Goal: Information Seeking & Learning: Learn about a topic

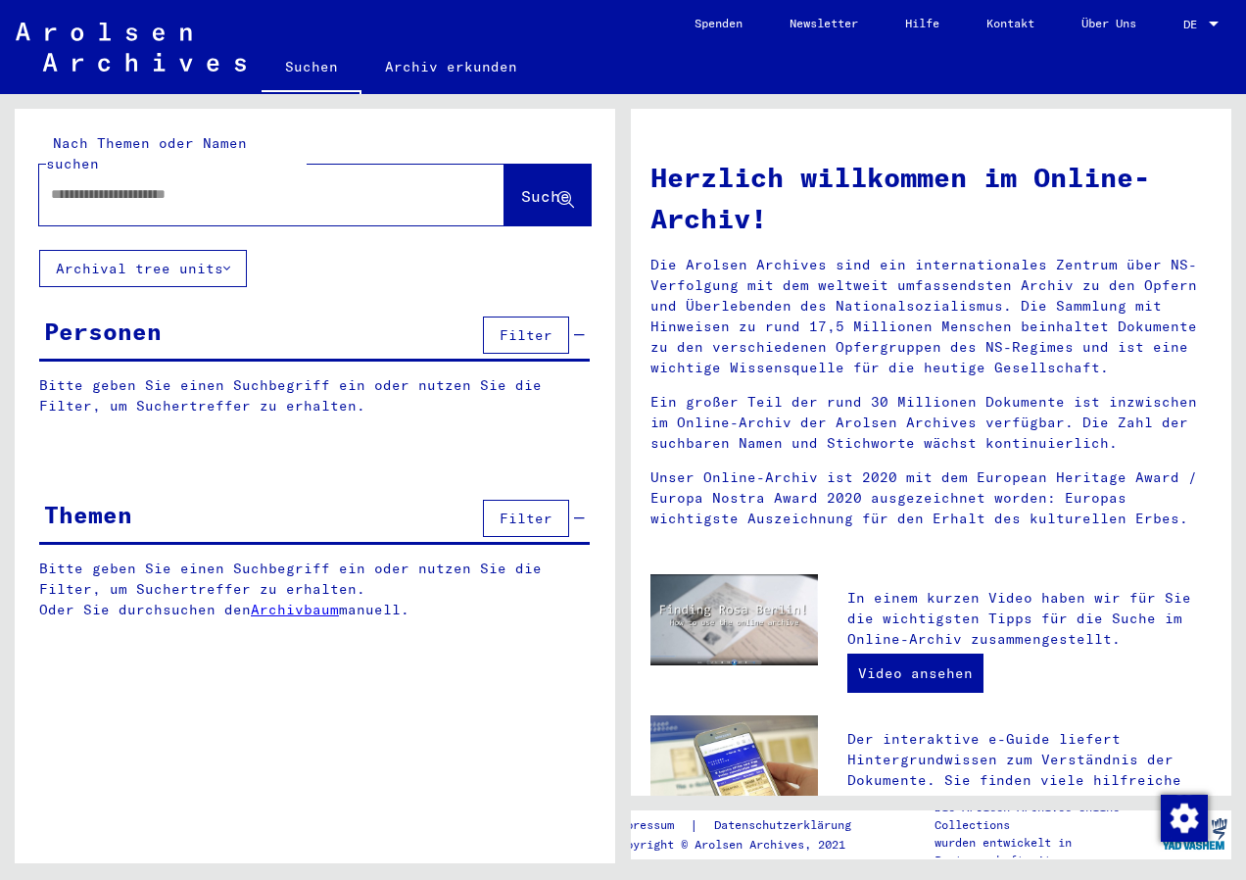
click at [251, 184] on input "text" at bounding box center [248, 194] width 395 height 21
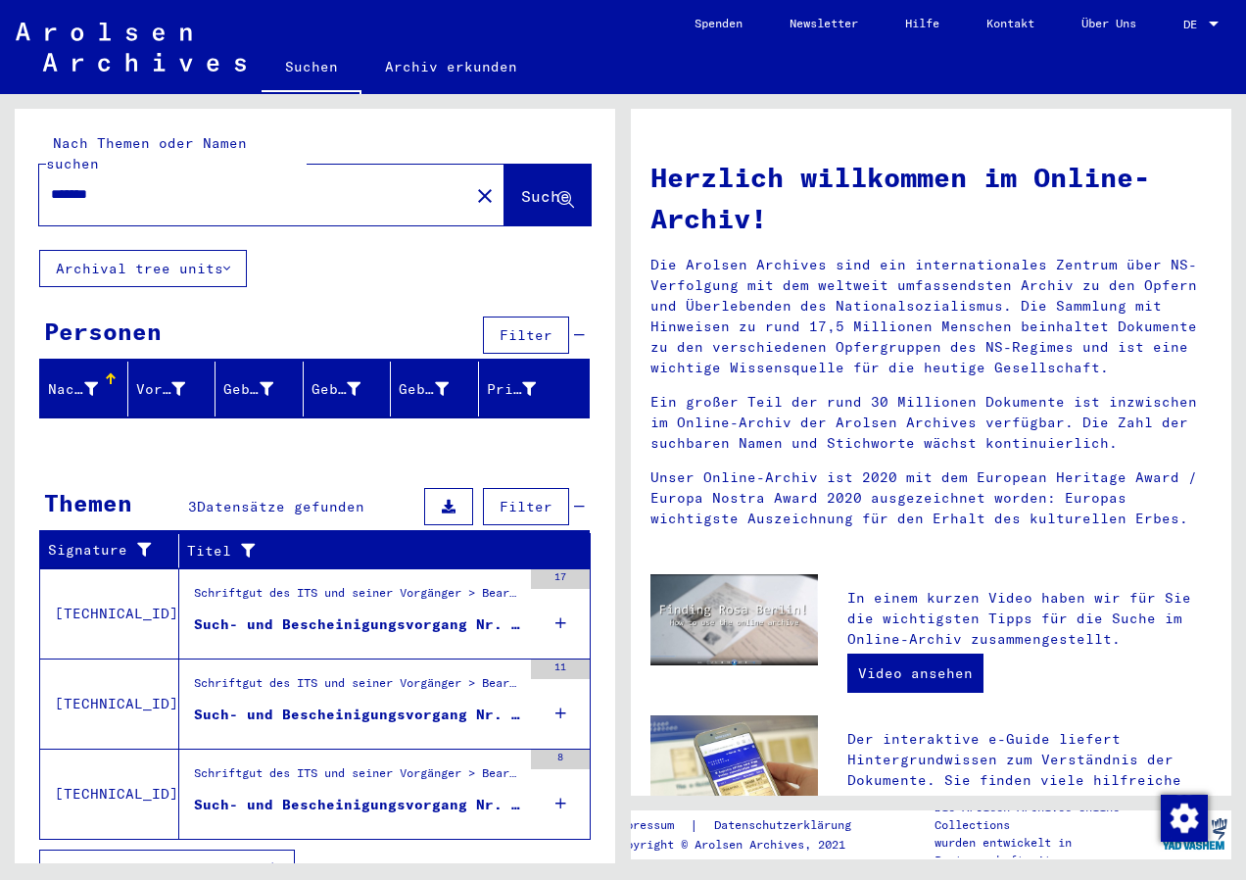
scroll to position [14, 0]
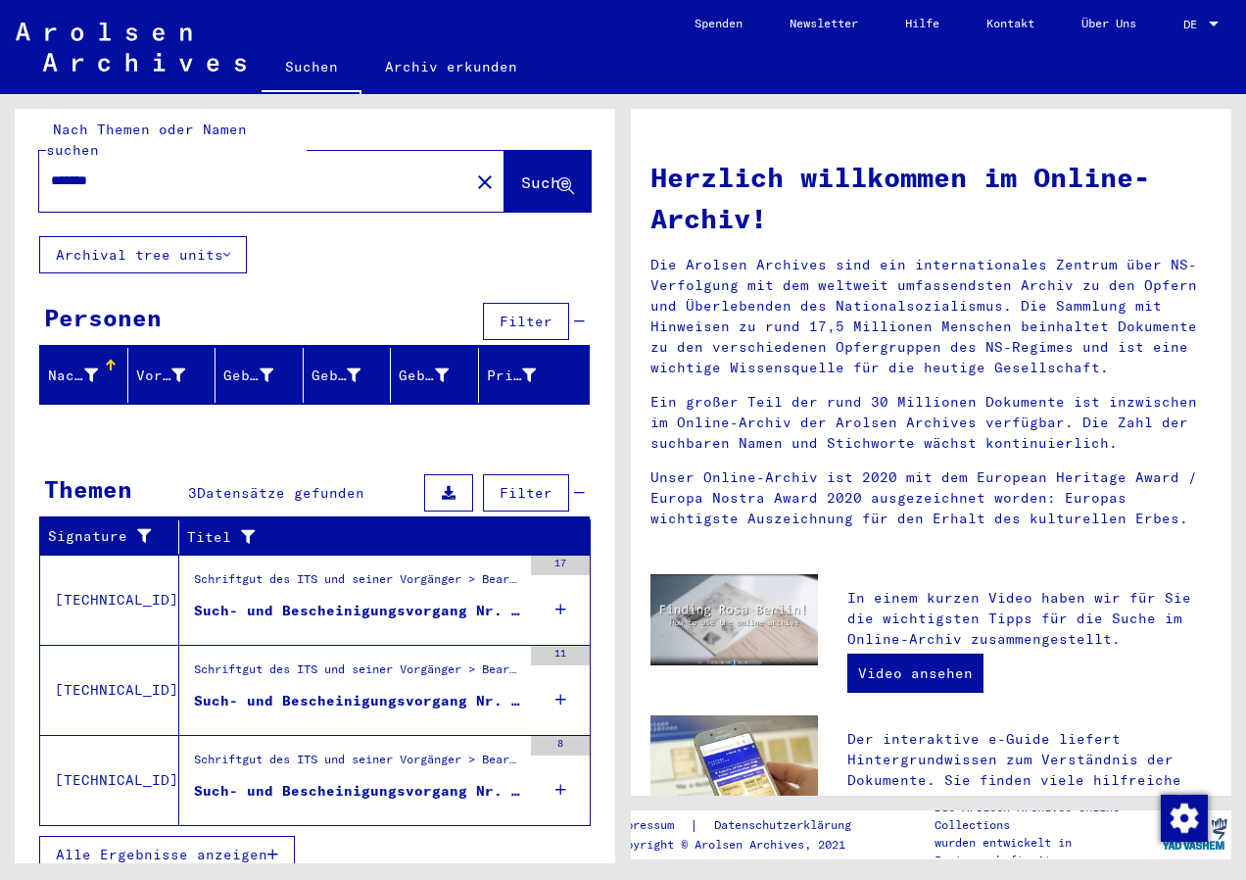
click at [380, 601] on div "Such- und Bescheinigungsvorgang Nr. 126.568 für [PERSON_NAME] geboren [DEMOGRAP…" at bounding box center [357, 611] width 327 height 21
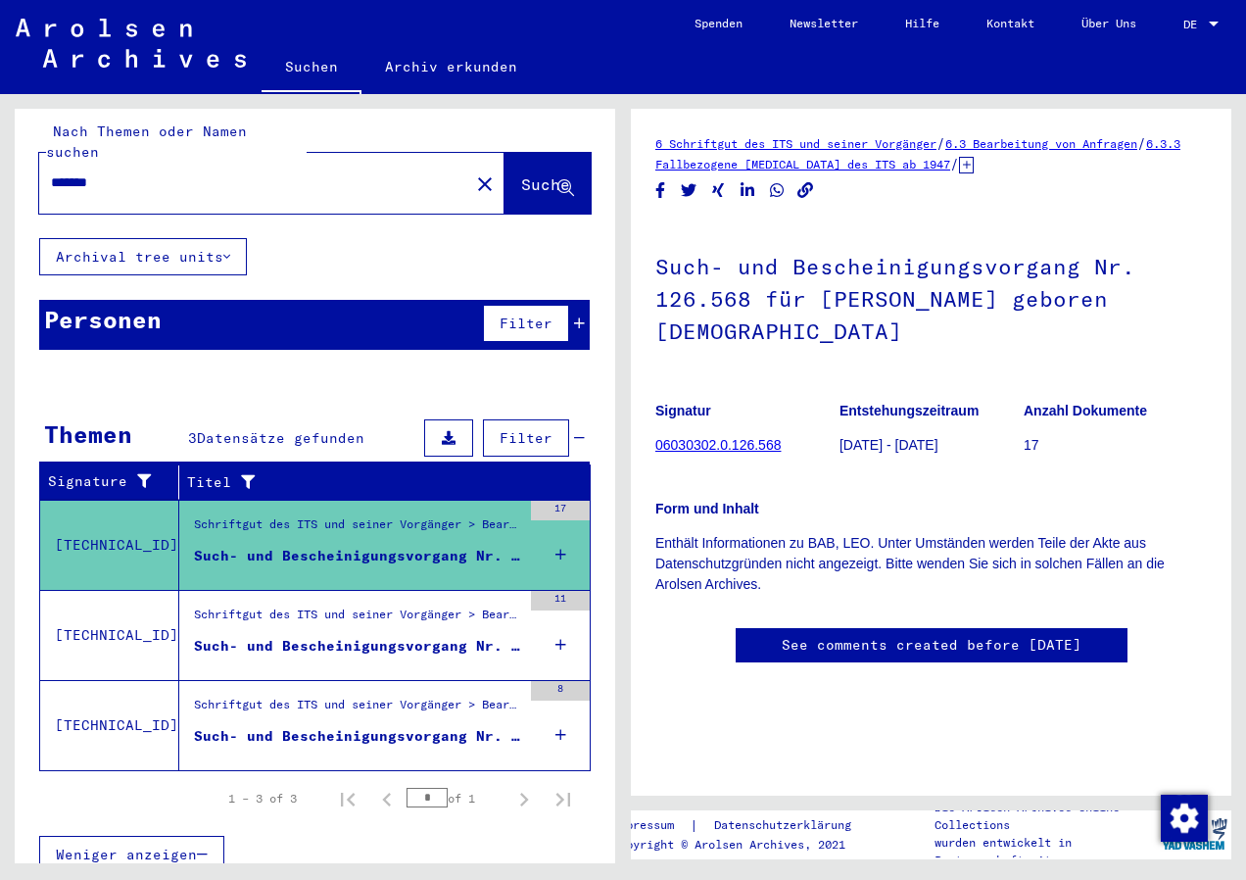
click at [230, 250] on icon at bounding box center [226, 257] width 7 height 14
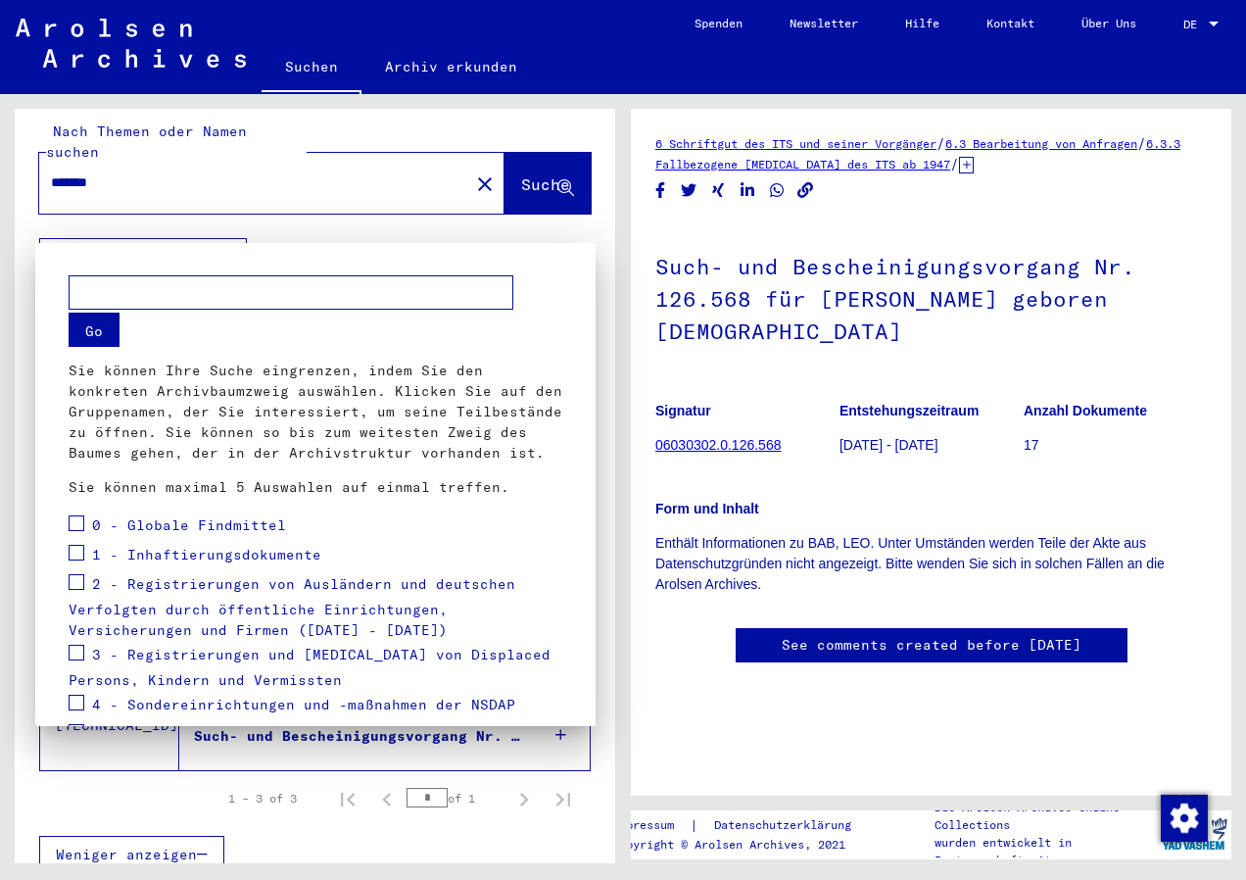
click at [501, 209] on div at bounding box center [623, 440] width 1246 height 880
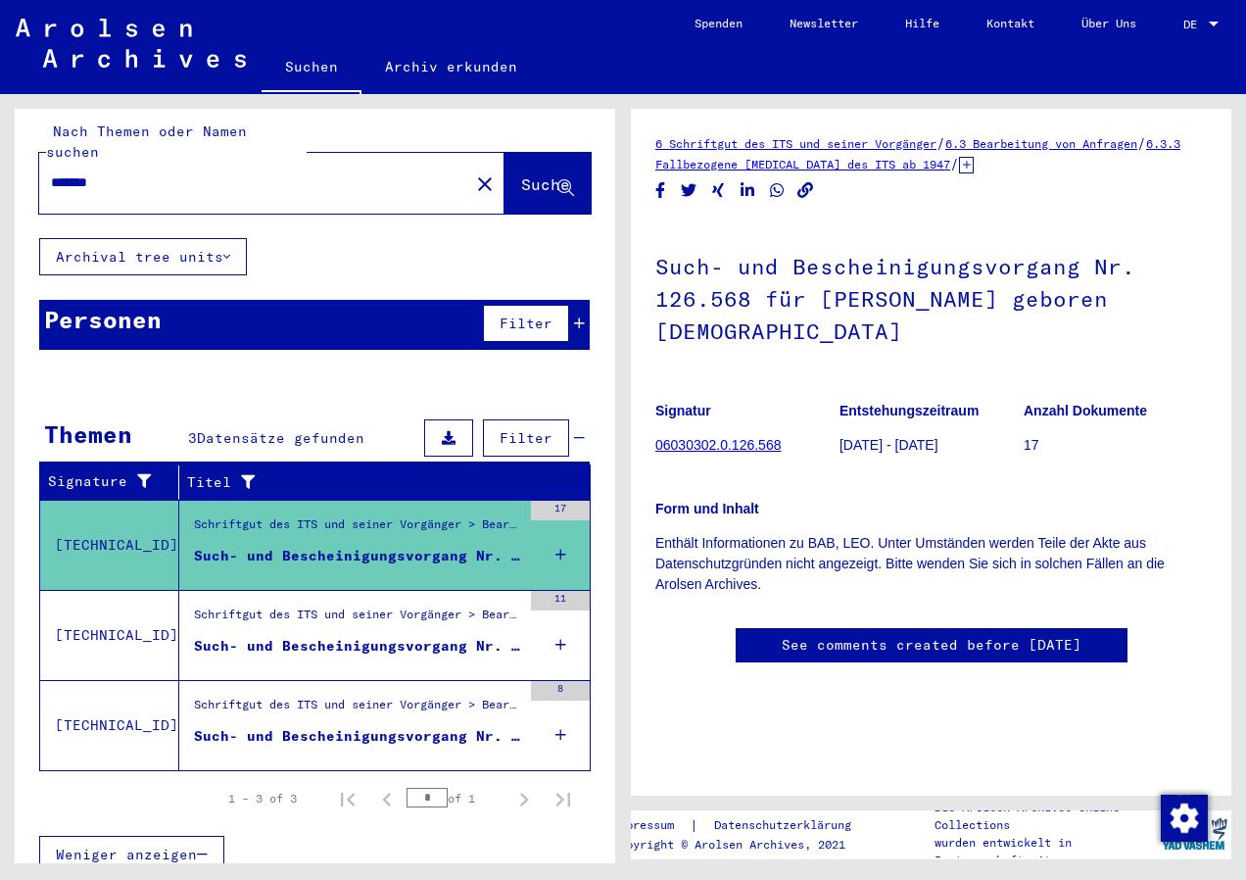
click at [226, 172] on input "*******" at bounding box center [254, 182] width 407 height 21
type input "*********"
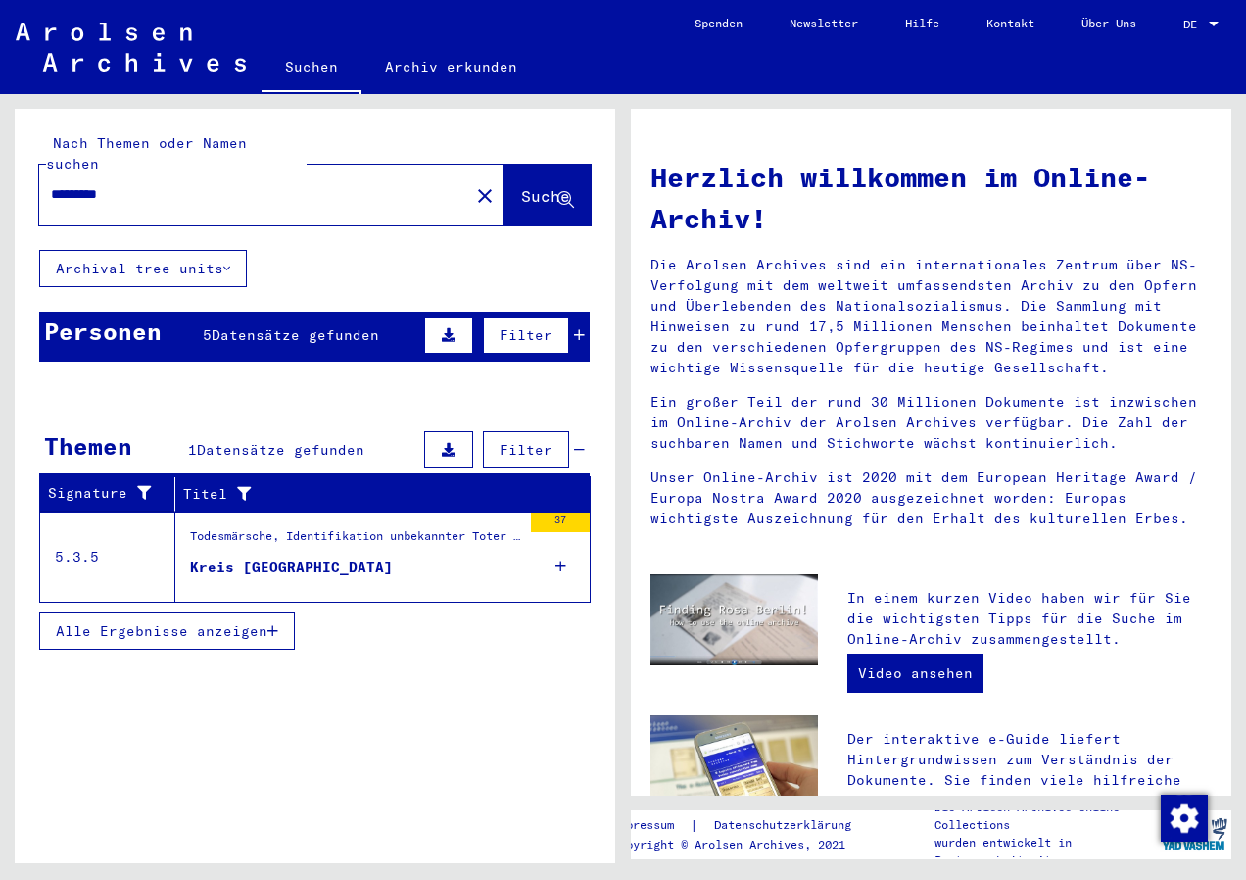
click at [253, 557] on div "Kreis [GEOGRAPHIC_DATA]" at bounding box center [291, 567] width 203 height 21
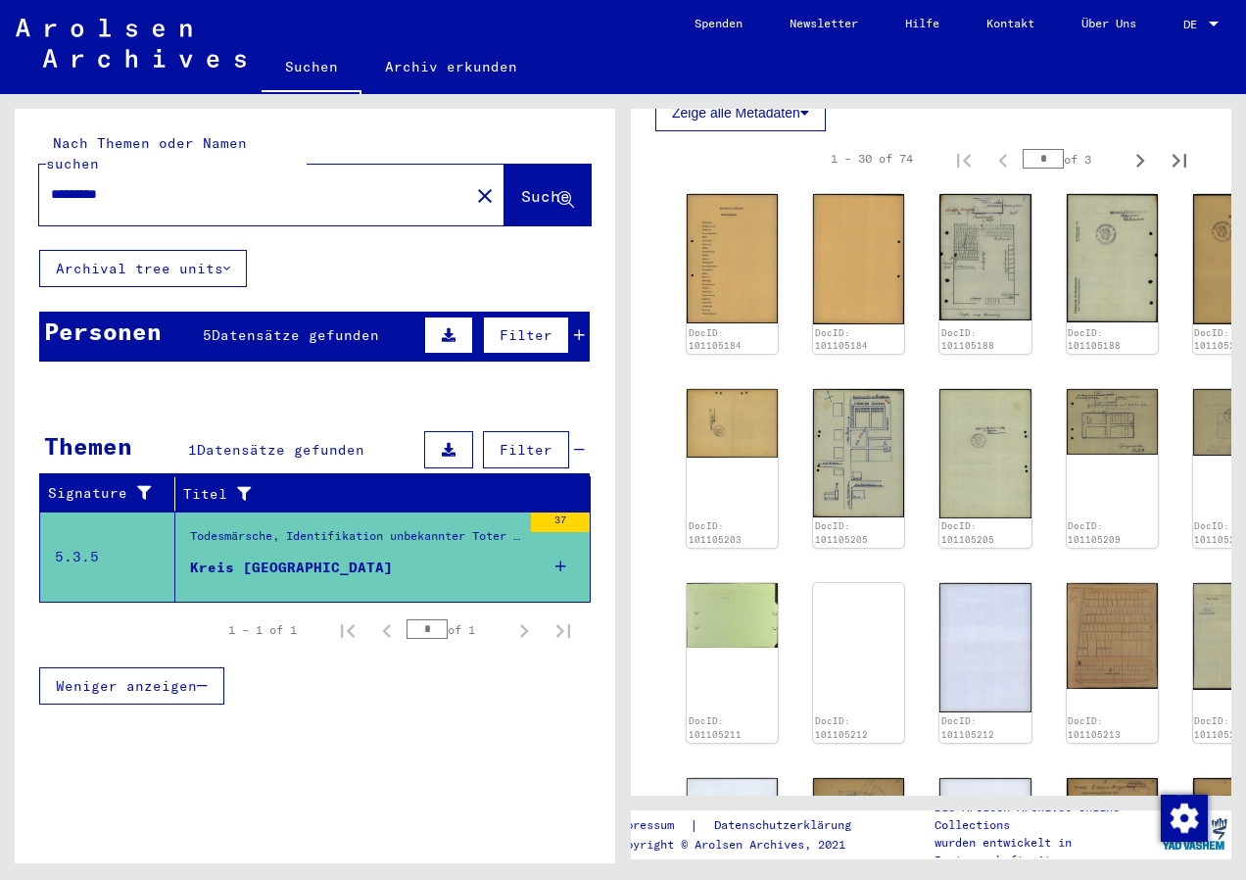
scroll to position [294, 0]
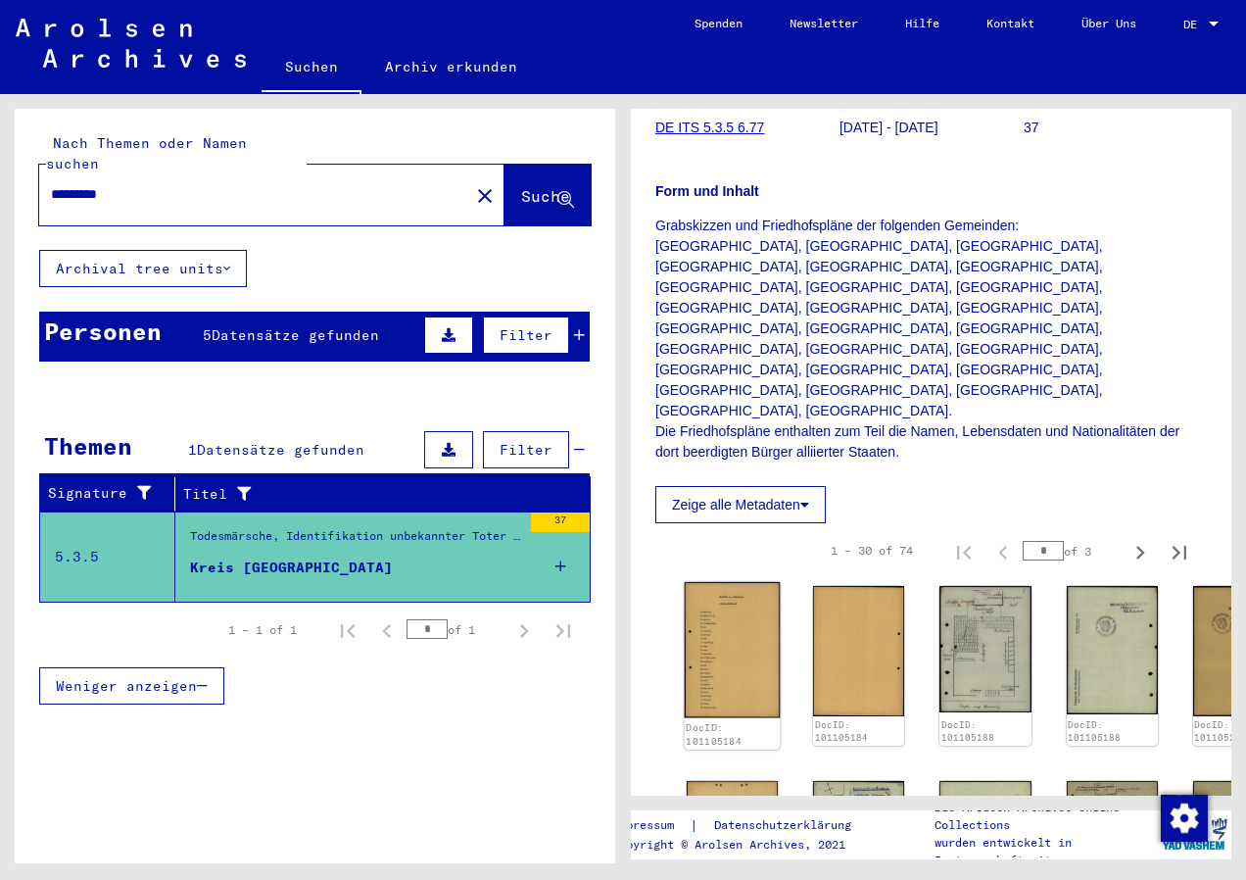
click at [730, 582] on img at bounding box center [733, 649] width 96 height 135
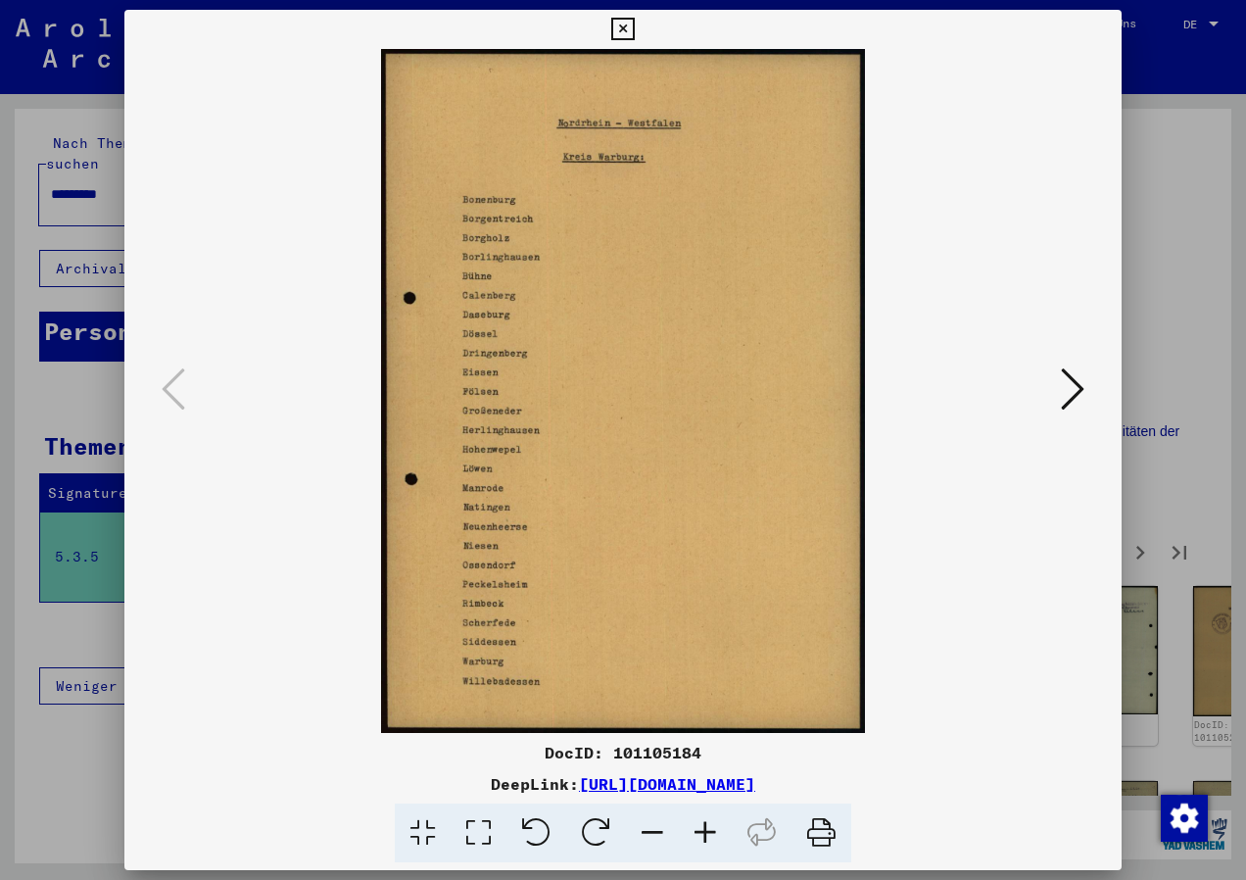
click at [1073, 382] on icon at bounding box center [1073, 388] width 24 height 47
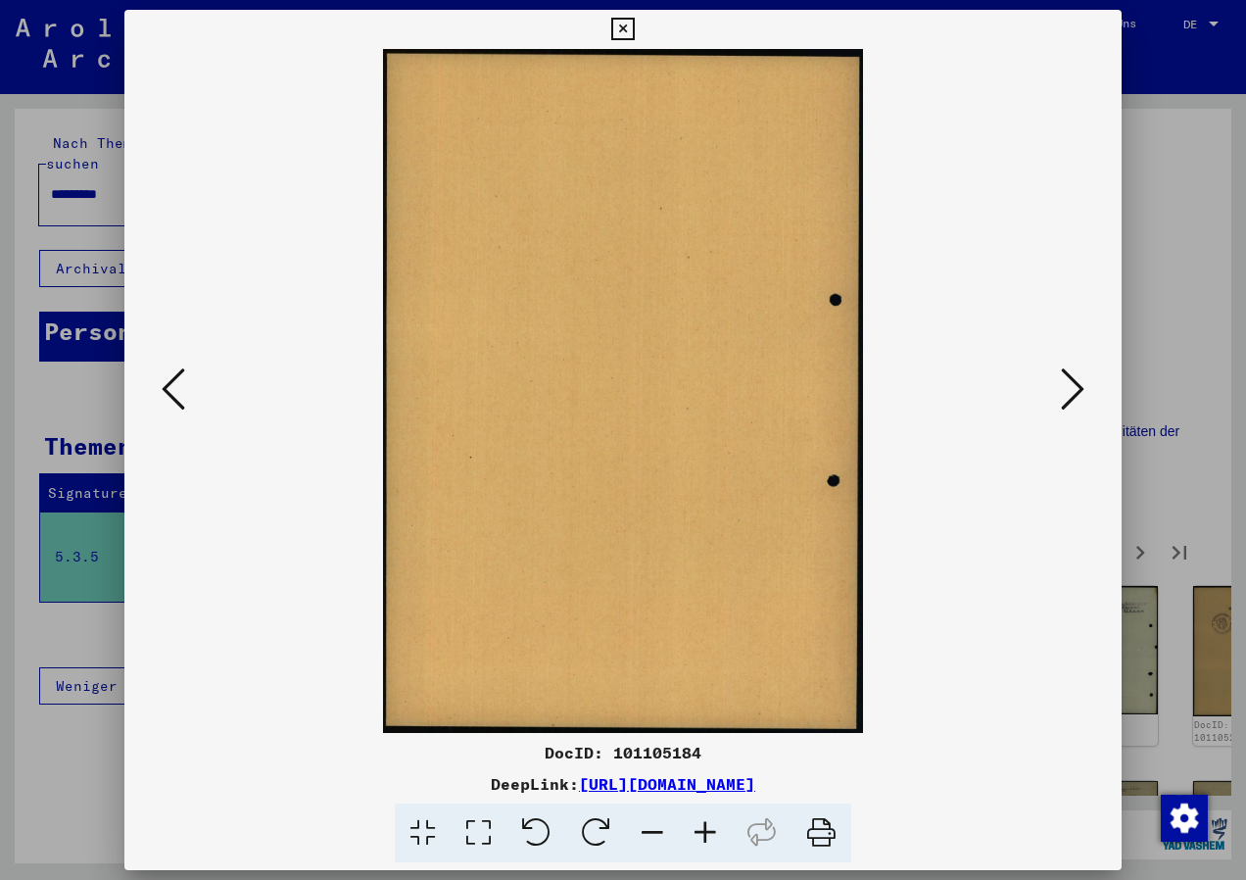
click at [1073, 382] on icon at bounding box center [1073, 388] width 24 height 47
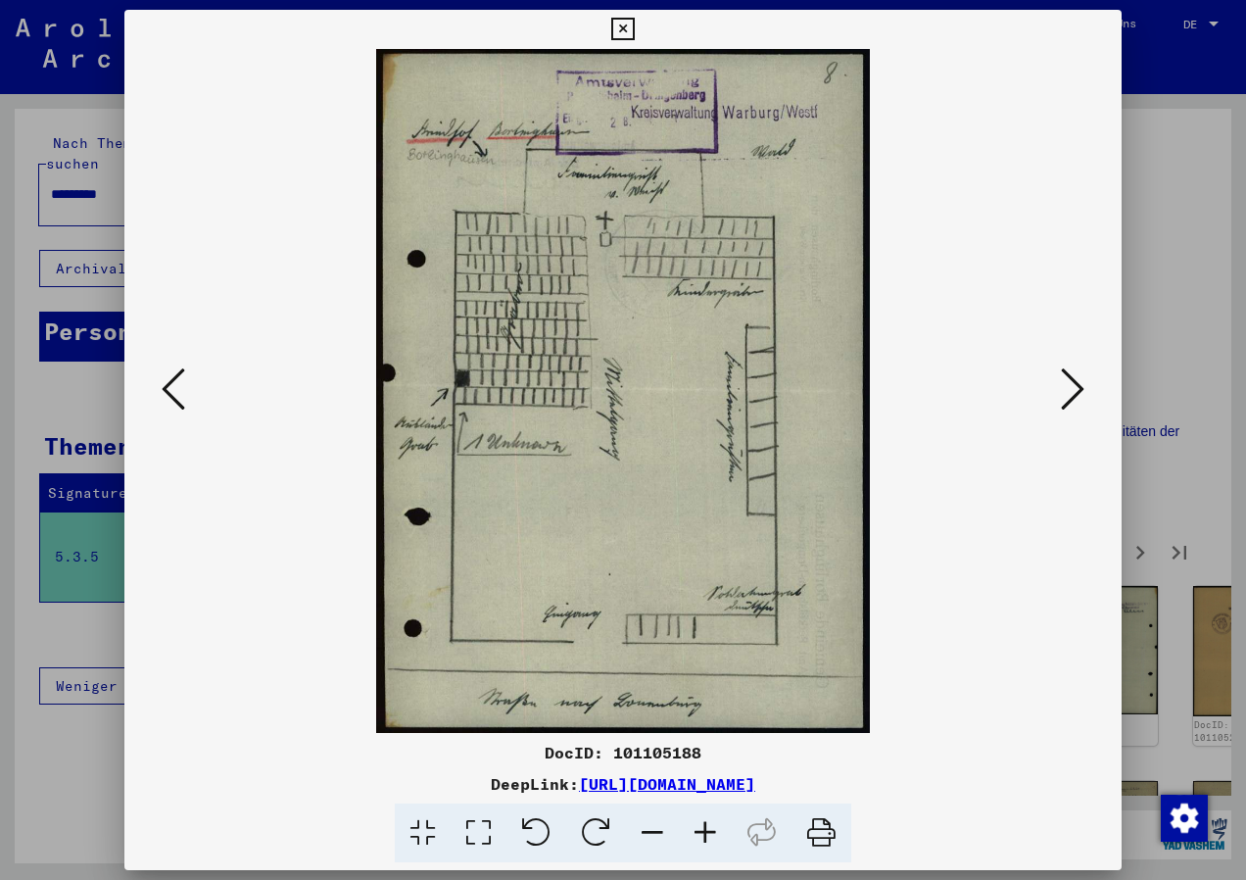
click at [1073, 382] on icon at bounding box center [1073, 388] width 24 height 47
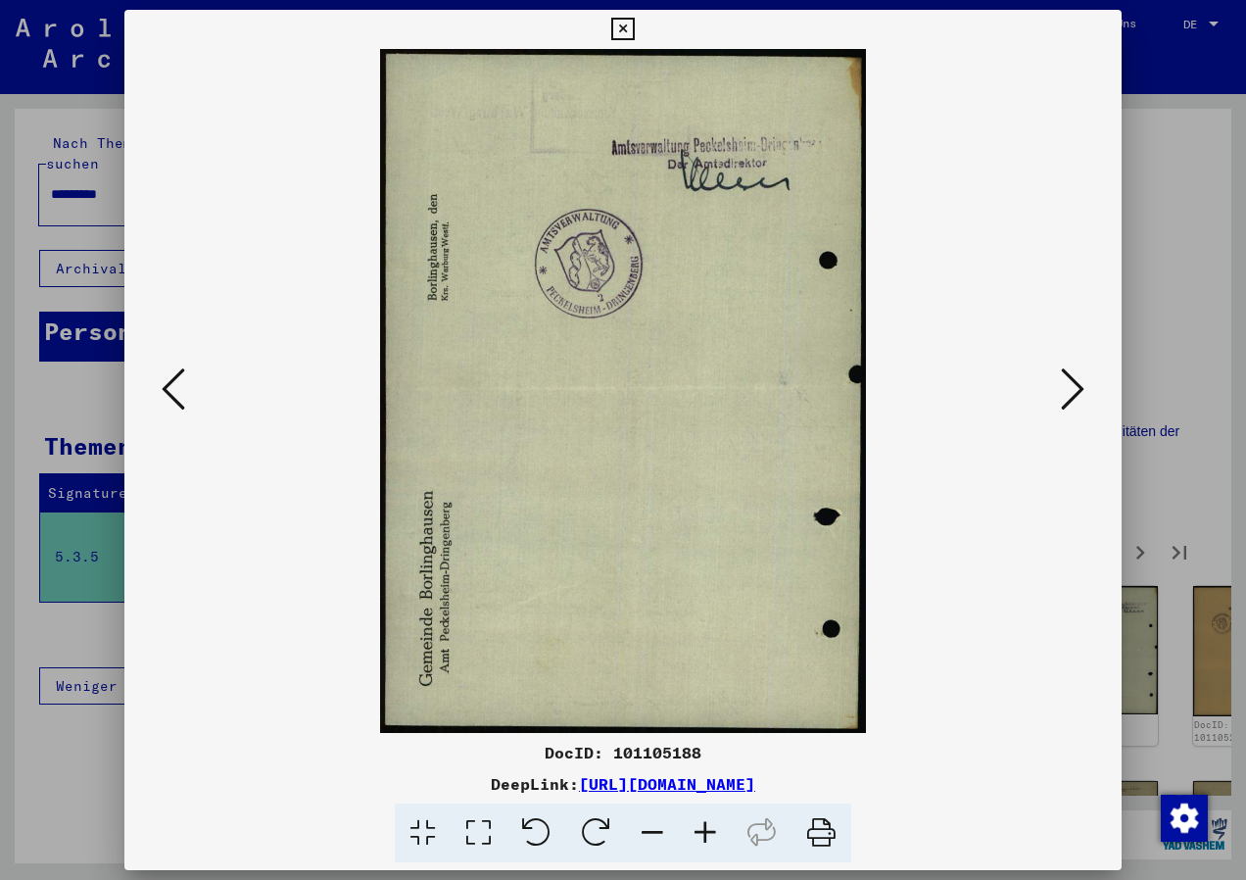
click at [1073, 382] on icon at bounding box center [1073, 388] width 24 height 47
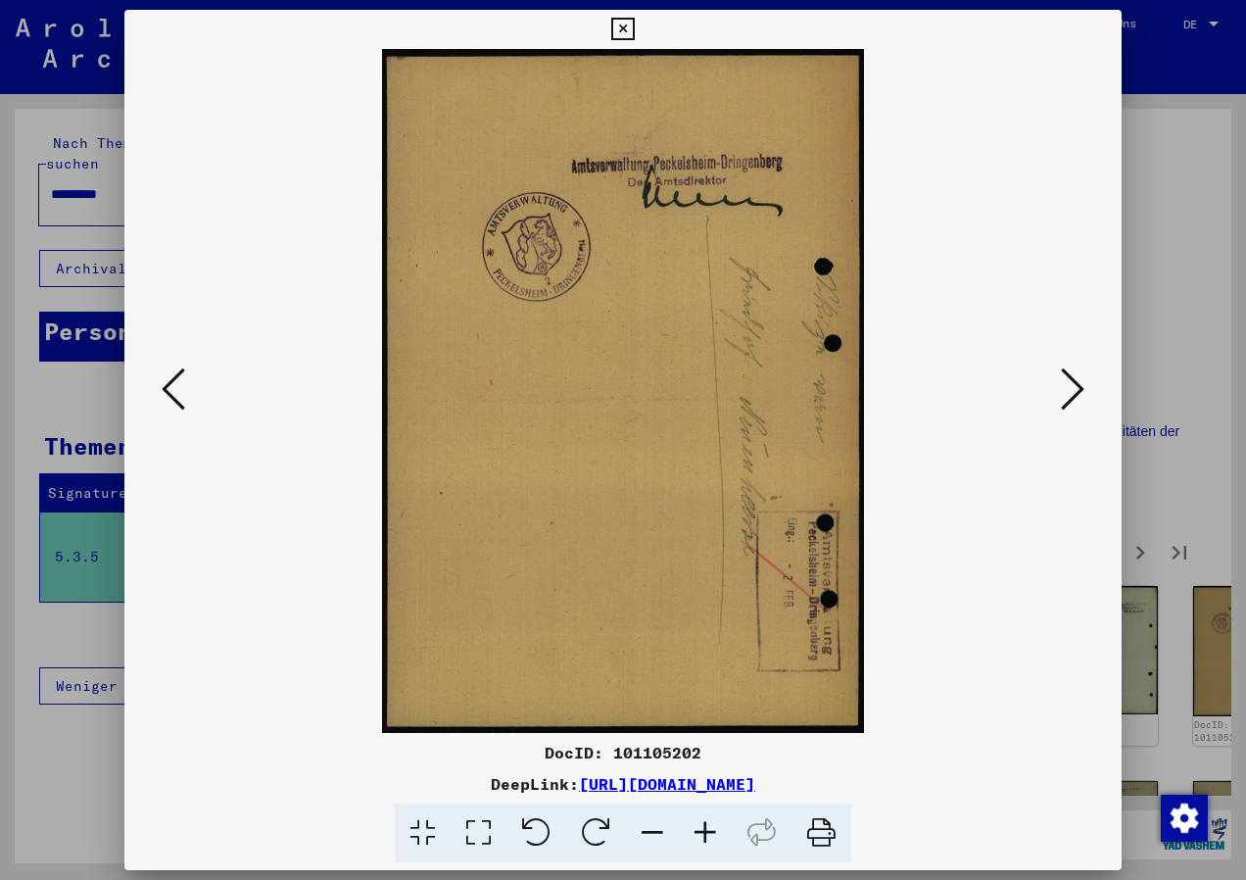
click at [1073, 382] on icon at bounding box center [1073, 388] width 24 height 47
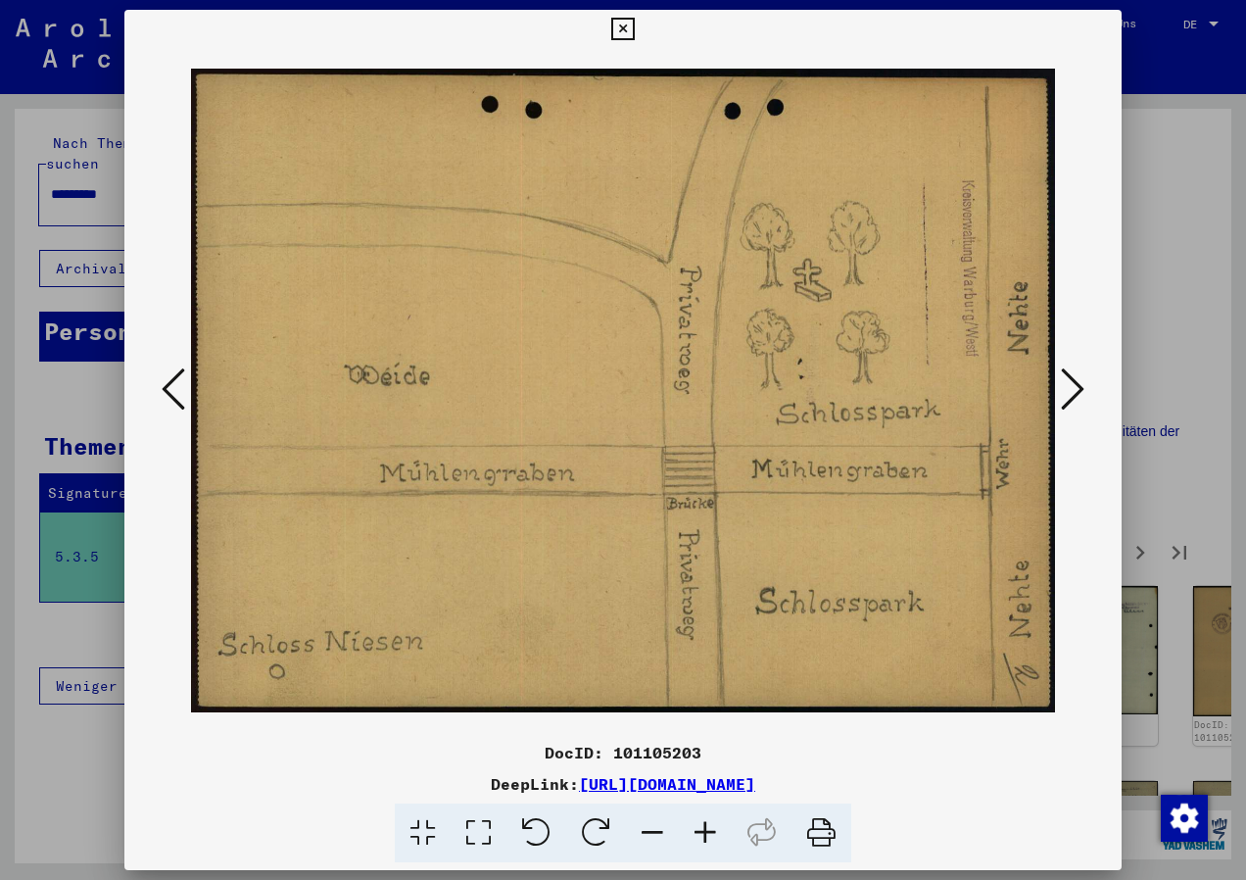
click at [1073, 382] on icon at bounding box center [1073, 388] width 24 height 47
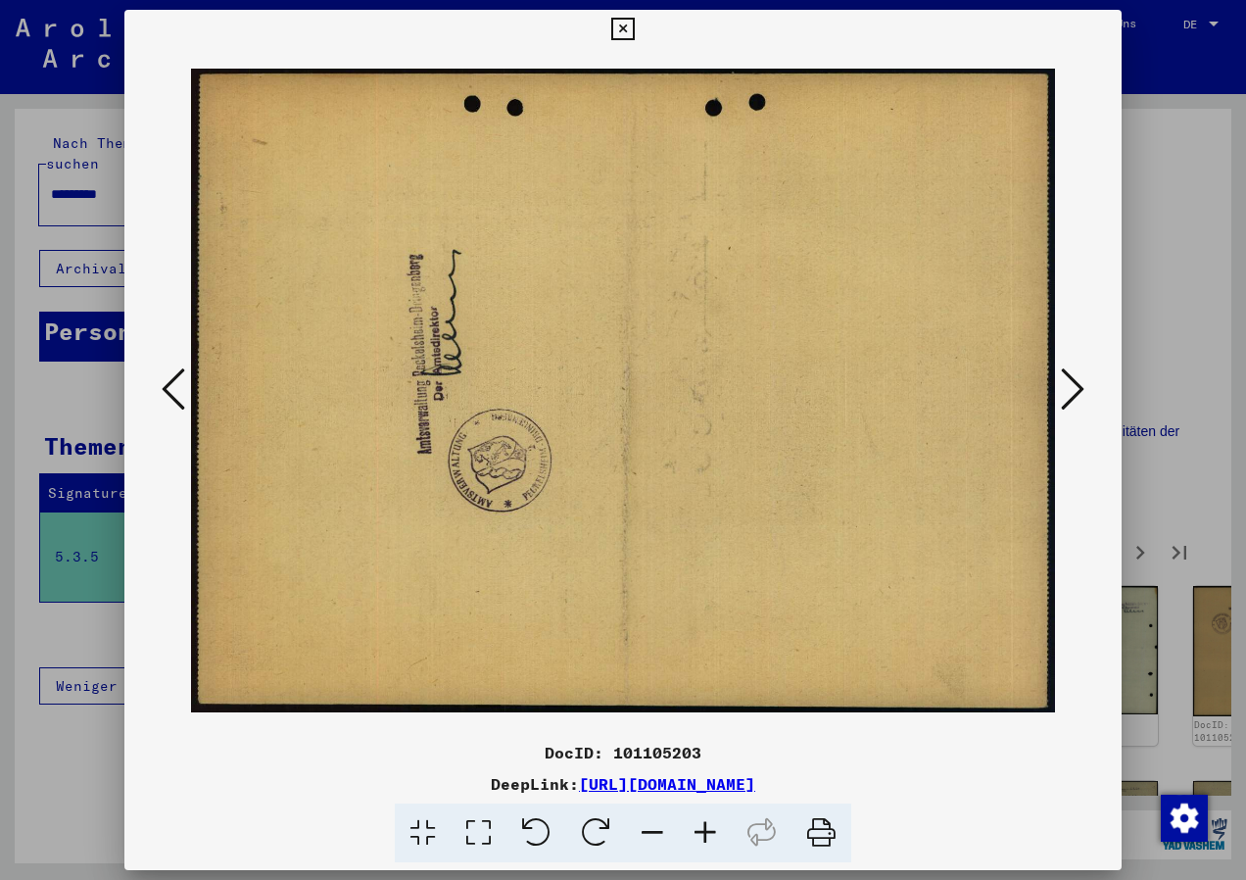
click at [1073, 382] on icon at bounding box center [1073, 388] width 24 height 47
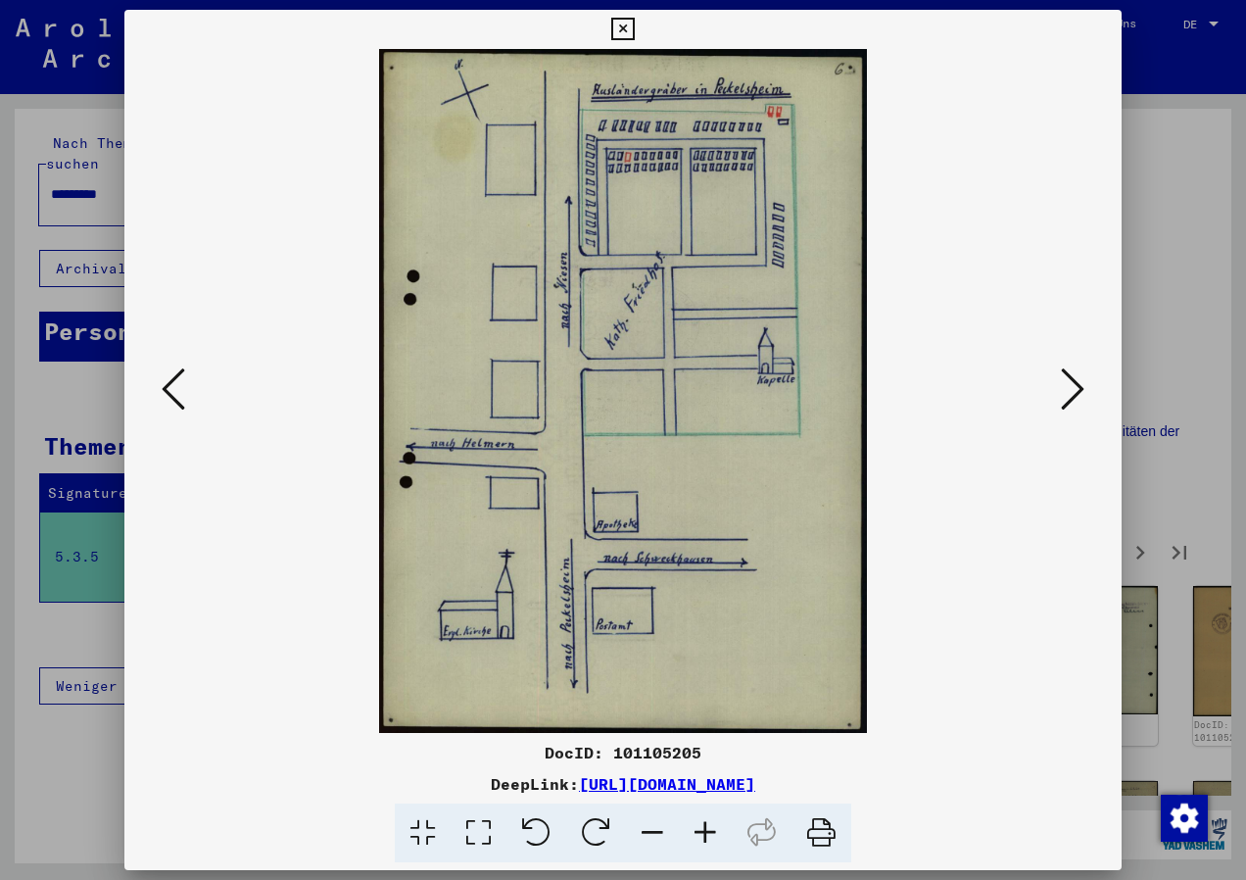
click at [1073, 382] on icon at bounding box center [1073, 388] width 24 height 47
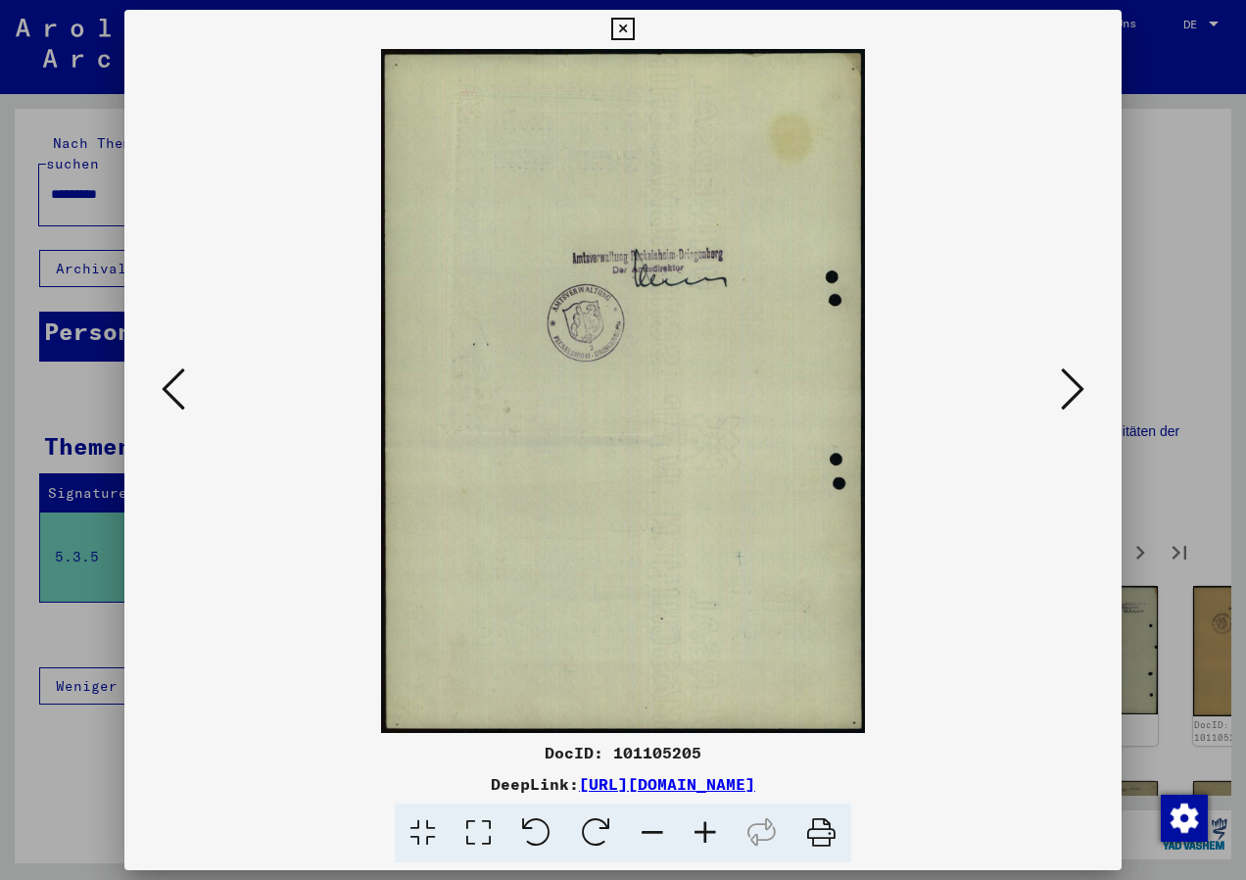
click at [1073, 382] on icon at bounding box center [1073, 388] width 24 height 47
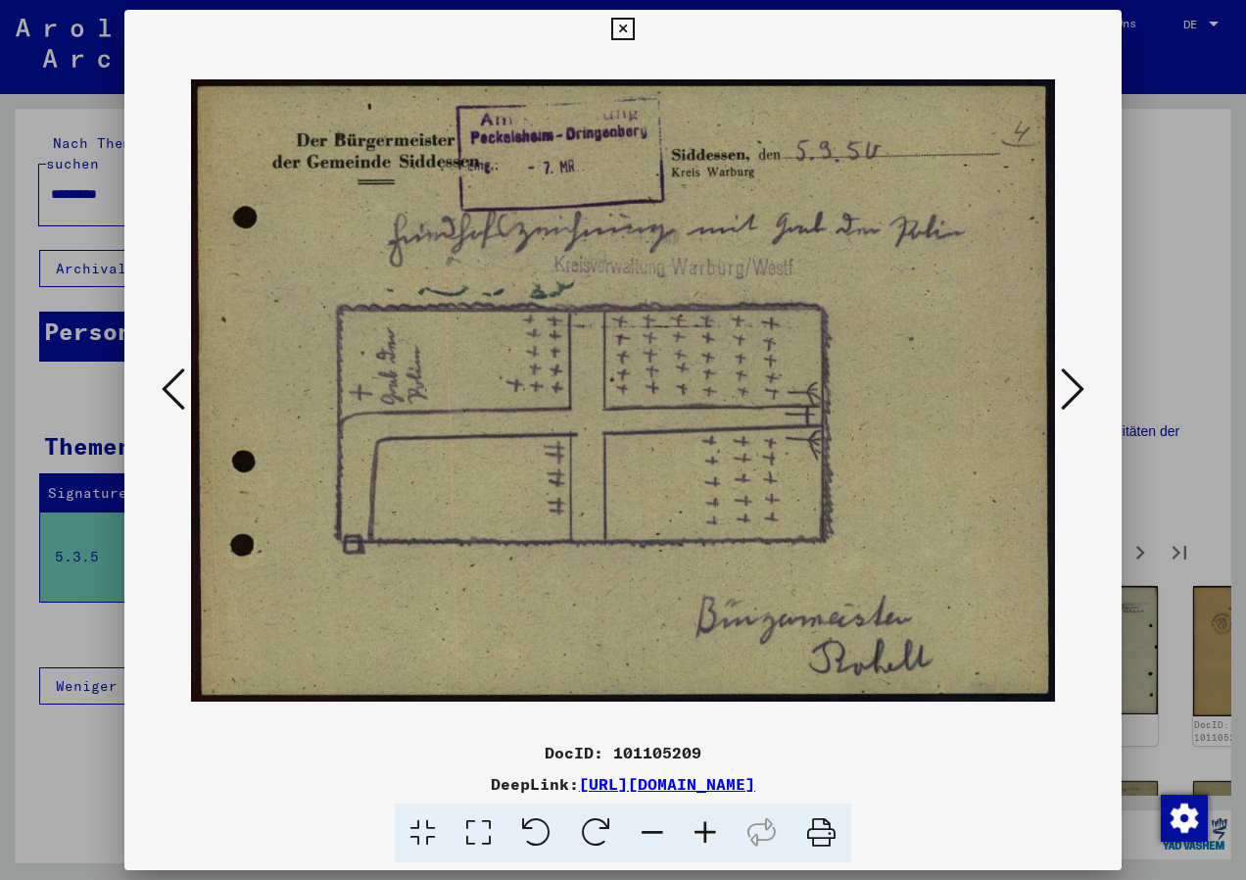
click at [1073, 382] on icon at bounding box center [1073, 388] width 24 height 47
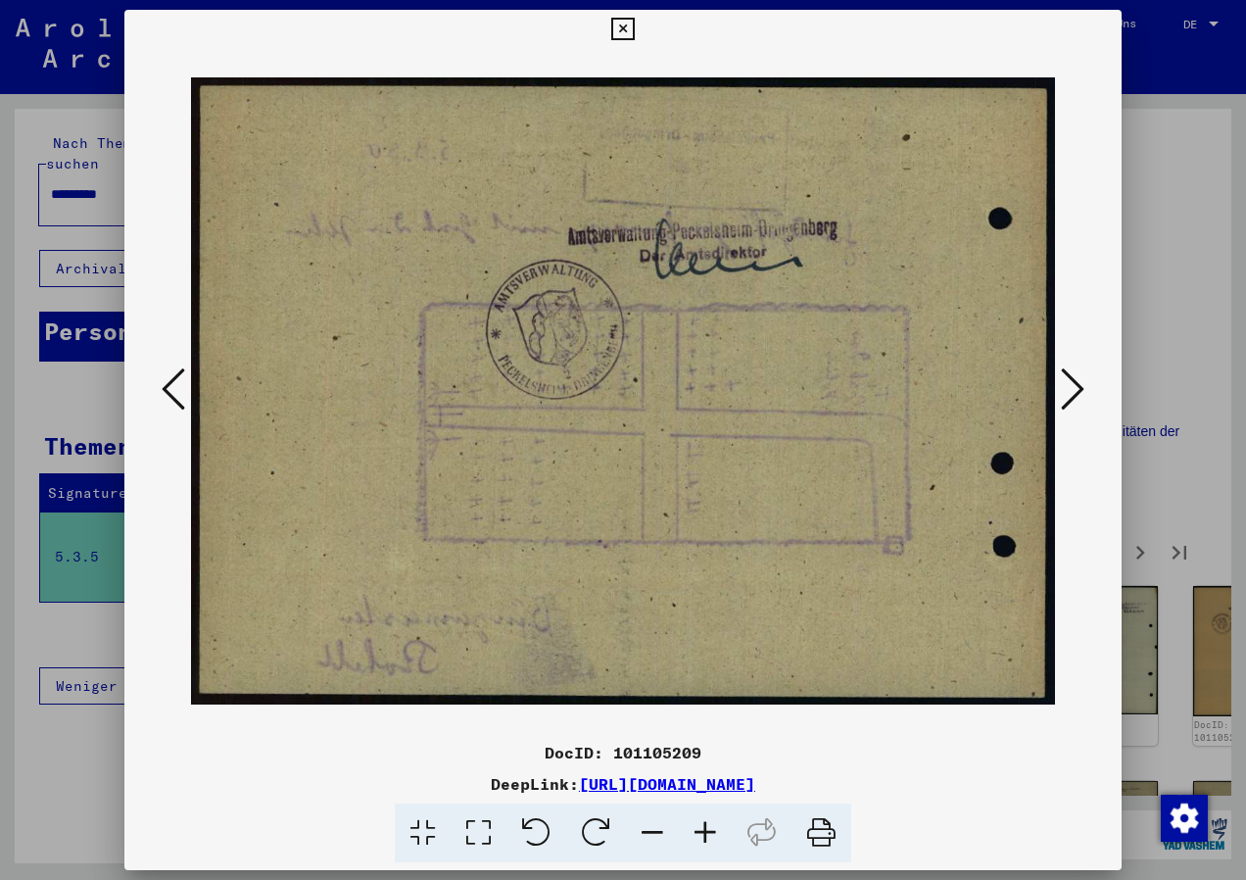
click at [1073, 382] on icon at bounding box center [1073, 388] width 24 height 47
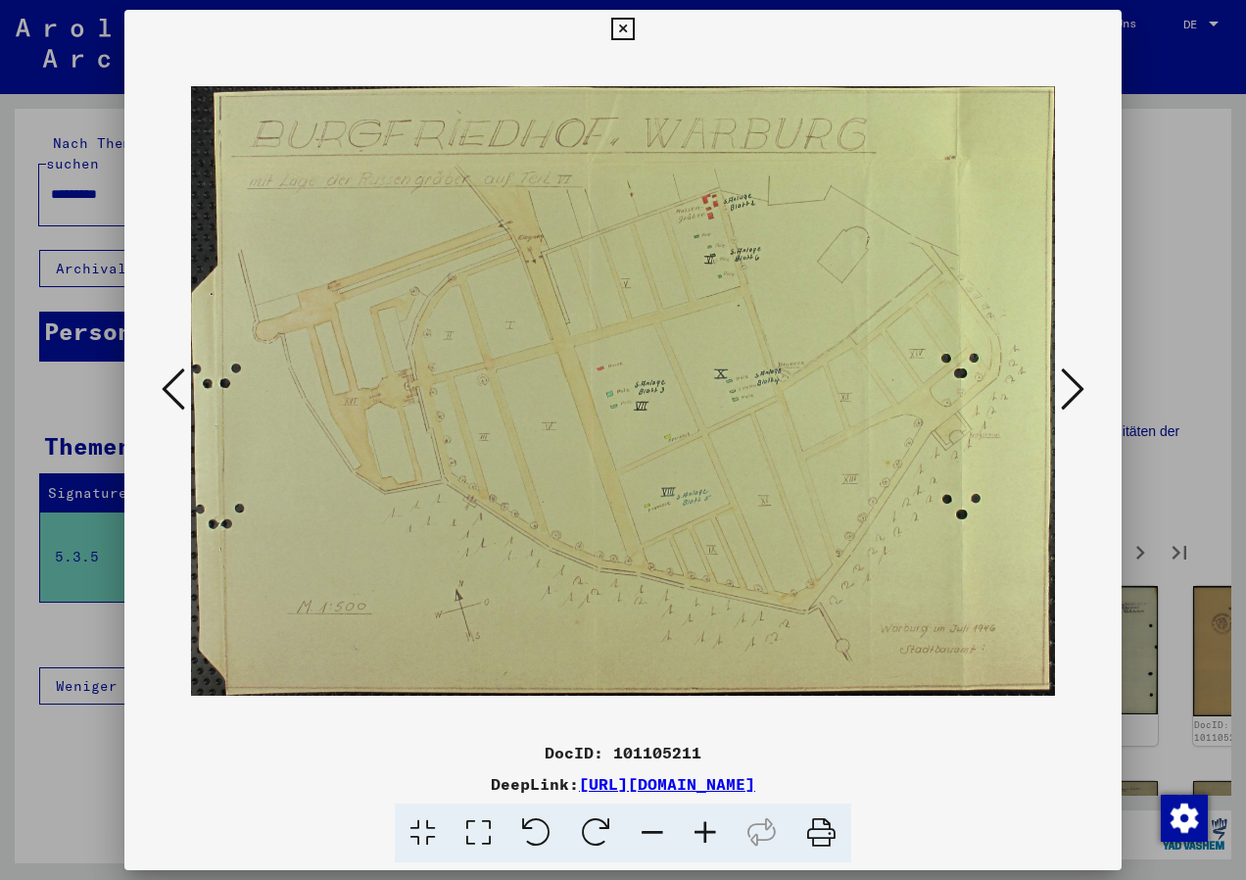
click at [707, 842] on icon at bounding box center [705, 833] width 53 height 60
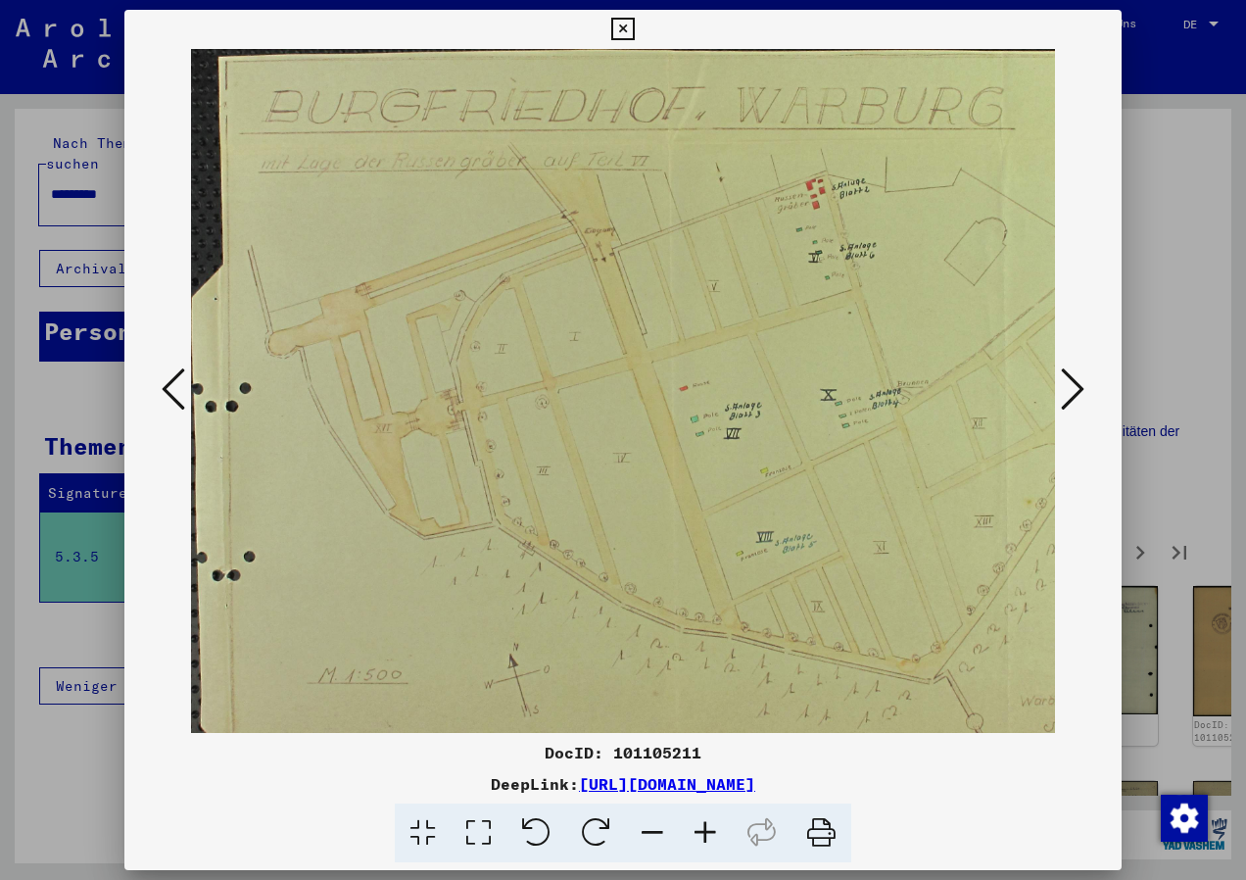
click at [707, 842] on icon at bounding box center [705, 833] width 53 height 60
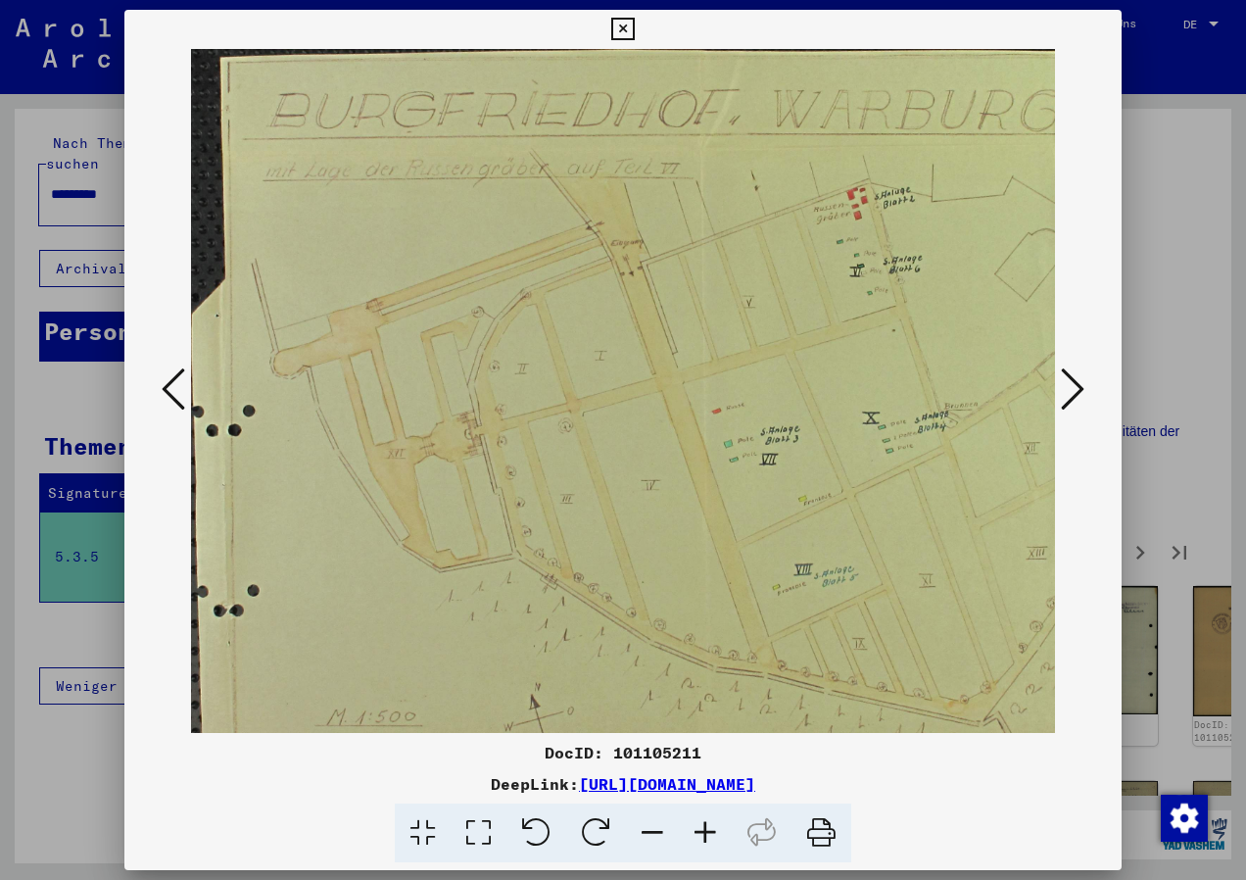
click at [707, 842] on icon at bounding box center [705, 833] width 53 height 60
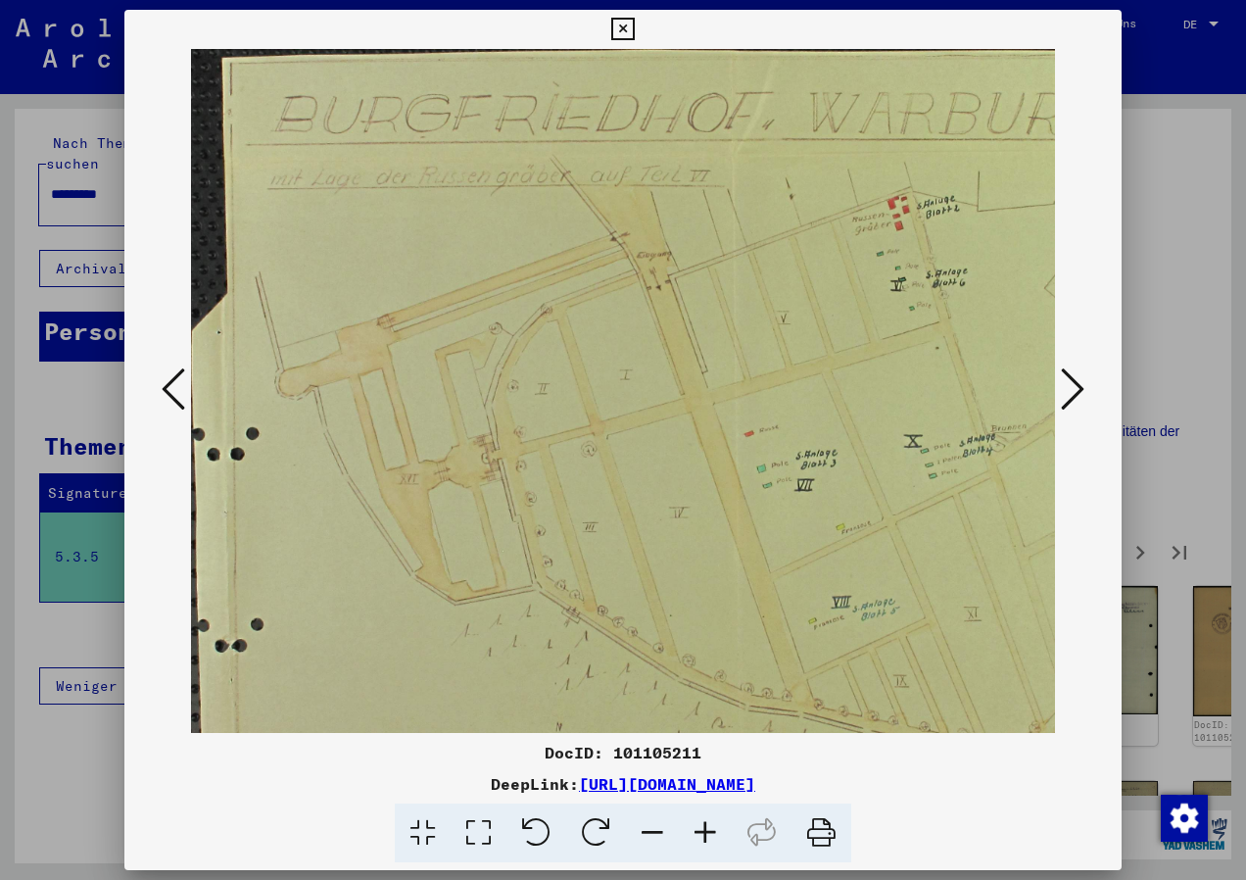
click at [707, 842] on icon at bounding box center [705, 833] width 53 height 60
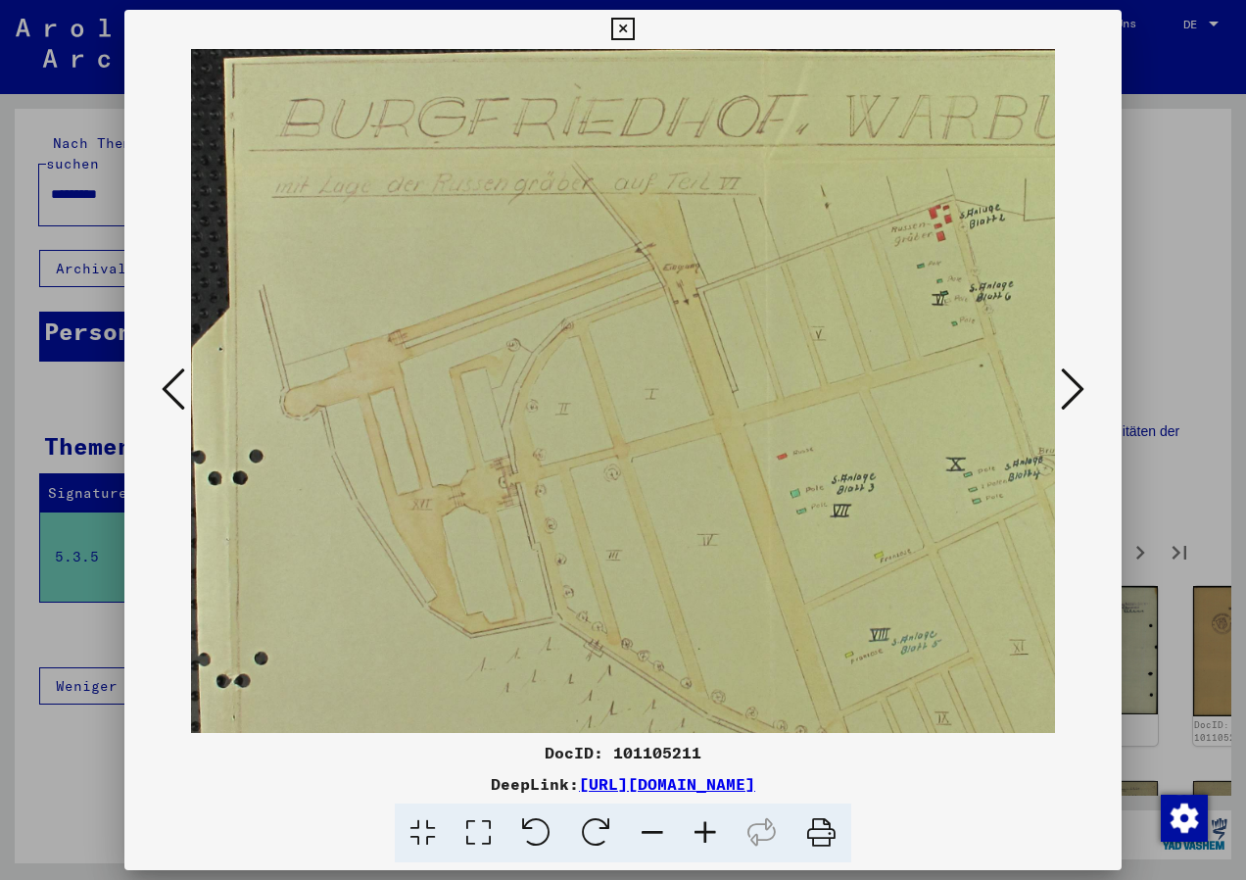
click at [707, 842] on icon at bounding box center [705, 833] width 53 height 60
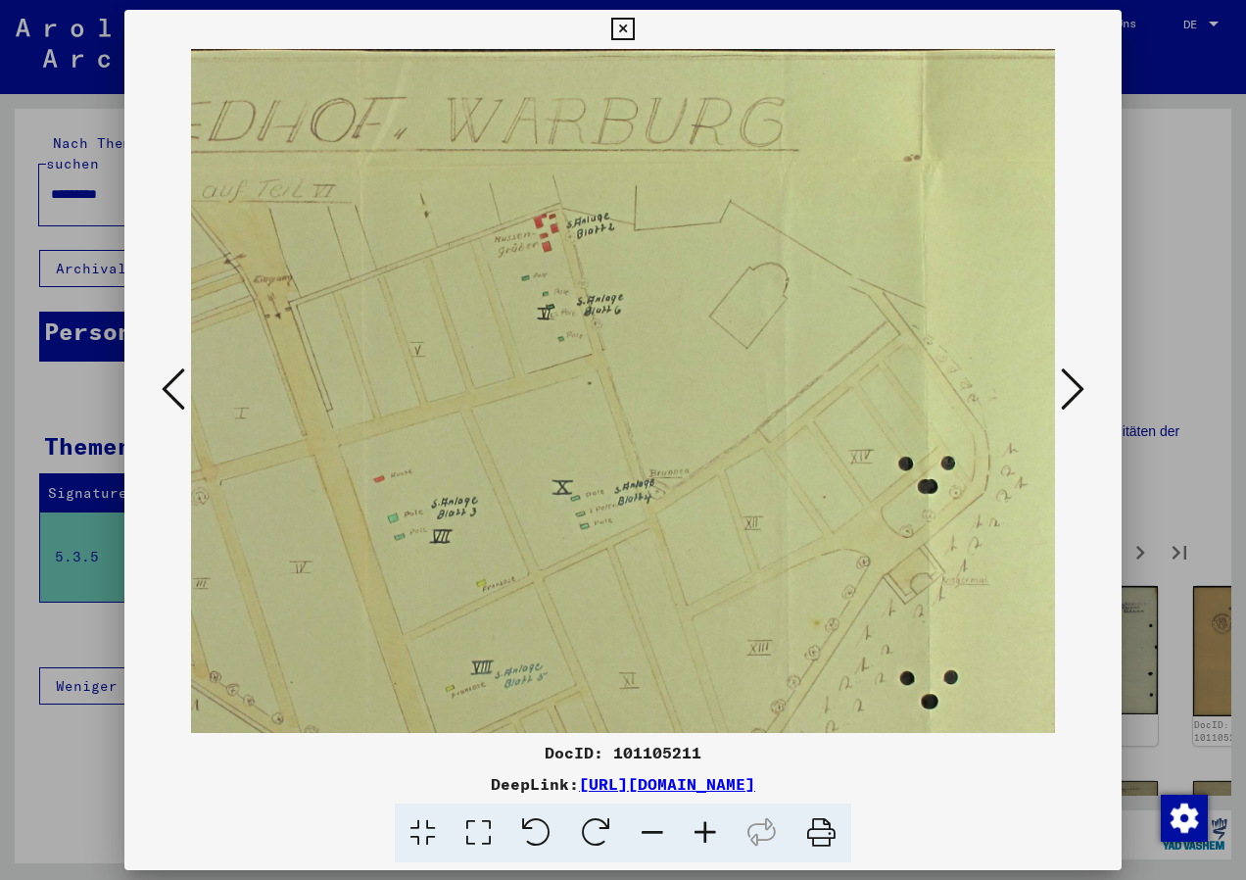
scroll to position [0, 429]
drag, startPoint x: 791, startPoint y: 623, endPoint x: 309, endPoint y: 701, distance: 488.3
click at [309, 701] on img at bounding box center [420, 513] width 1317 height 929
click at [663, 828] on icon at bounding box center [652, 833] width 53 height 60
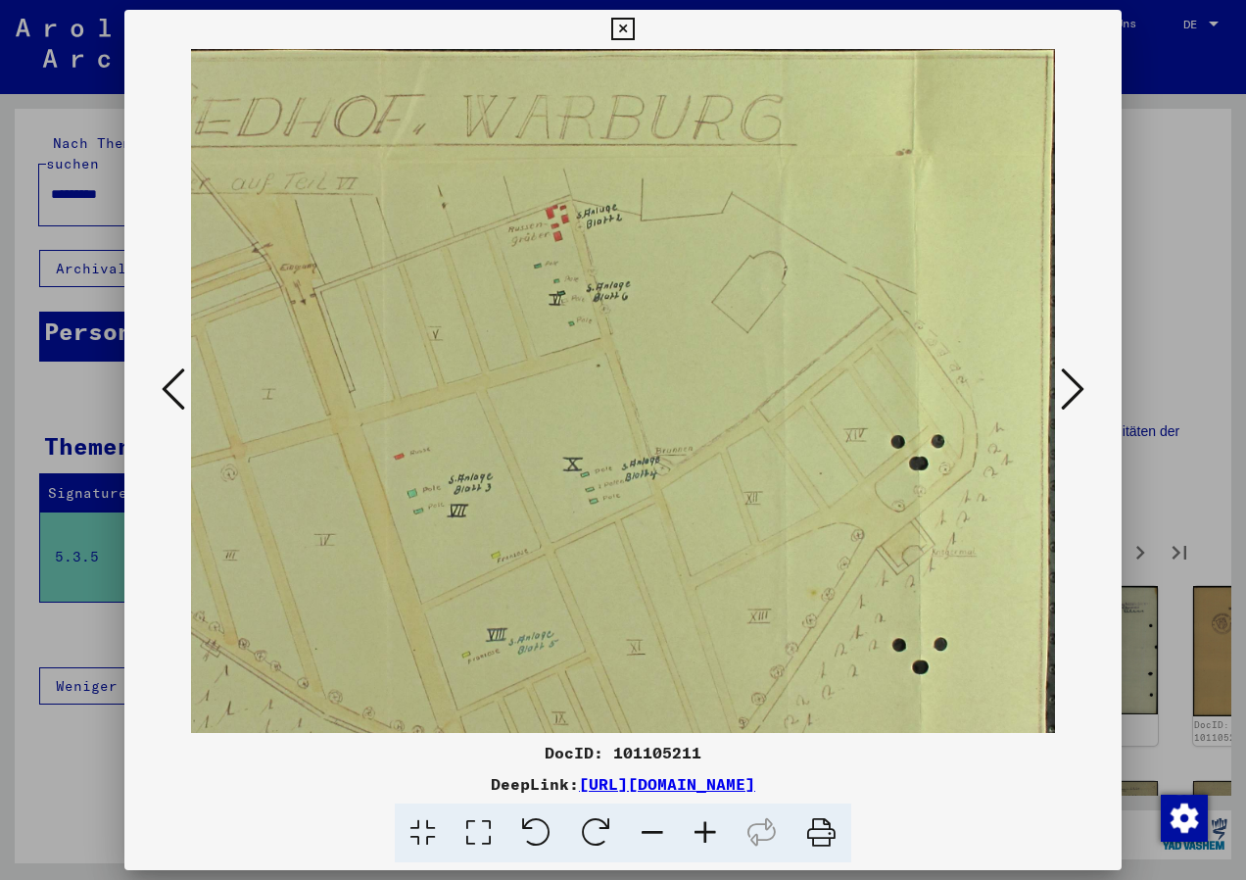
click at [663, 828] on icon at bounding box center [652, 833] width 53 height 60
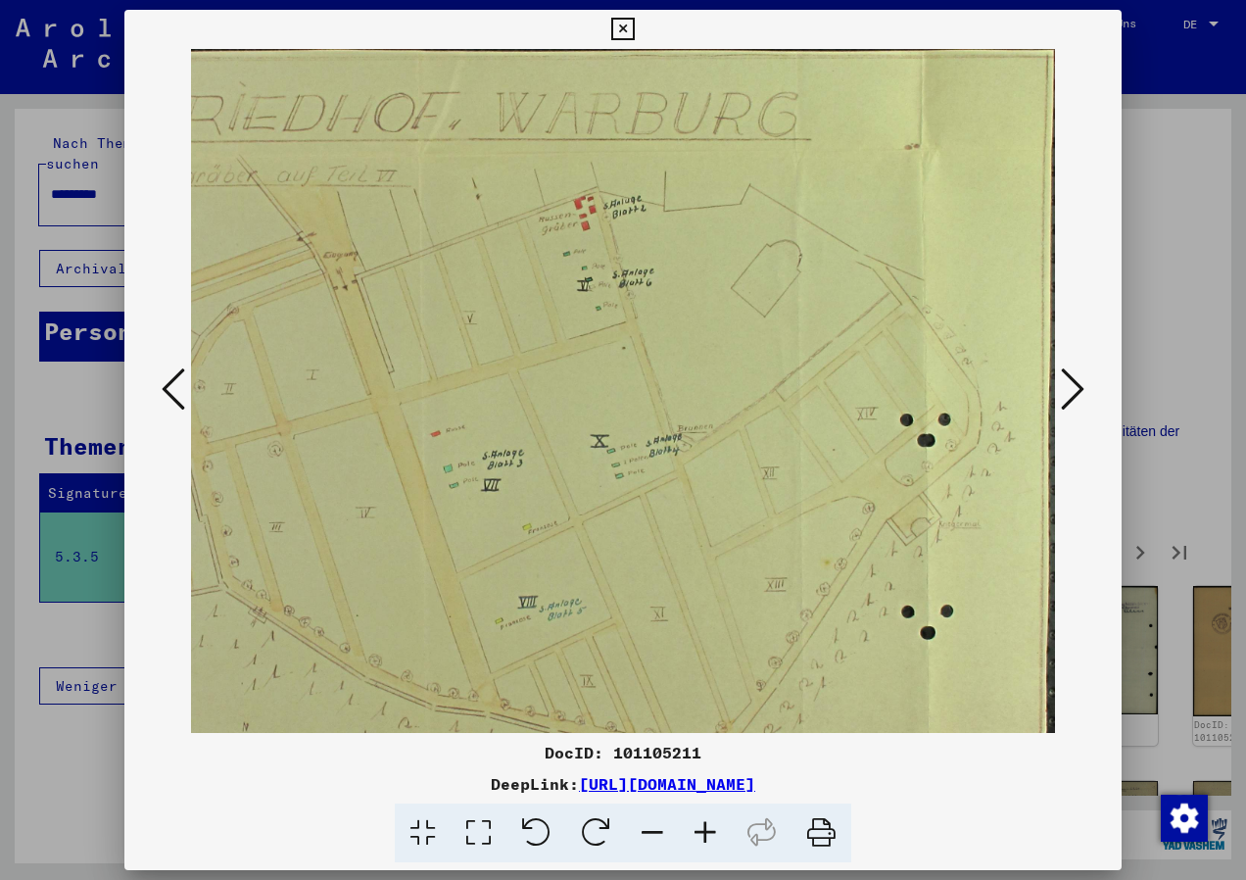
click at [663, 828] on icon at bounding box center [652, 833] width 53 height 60
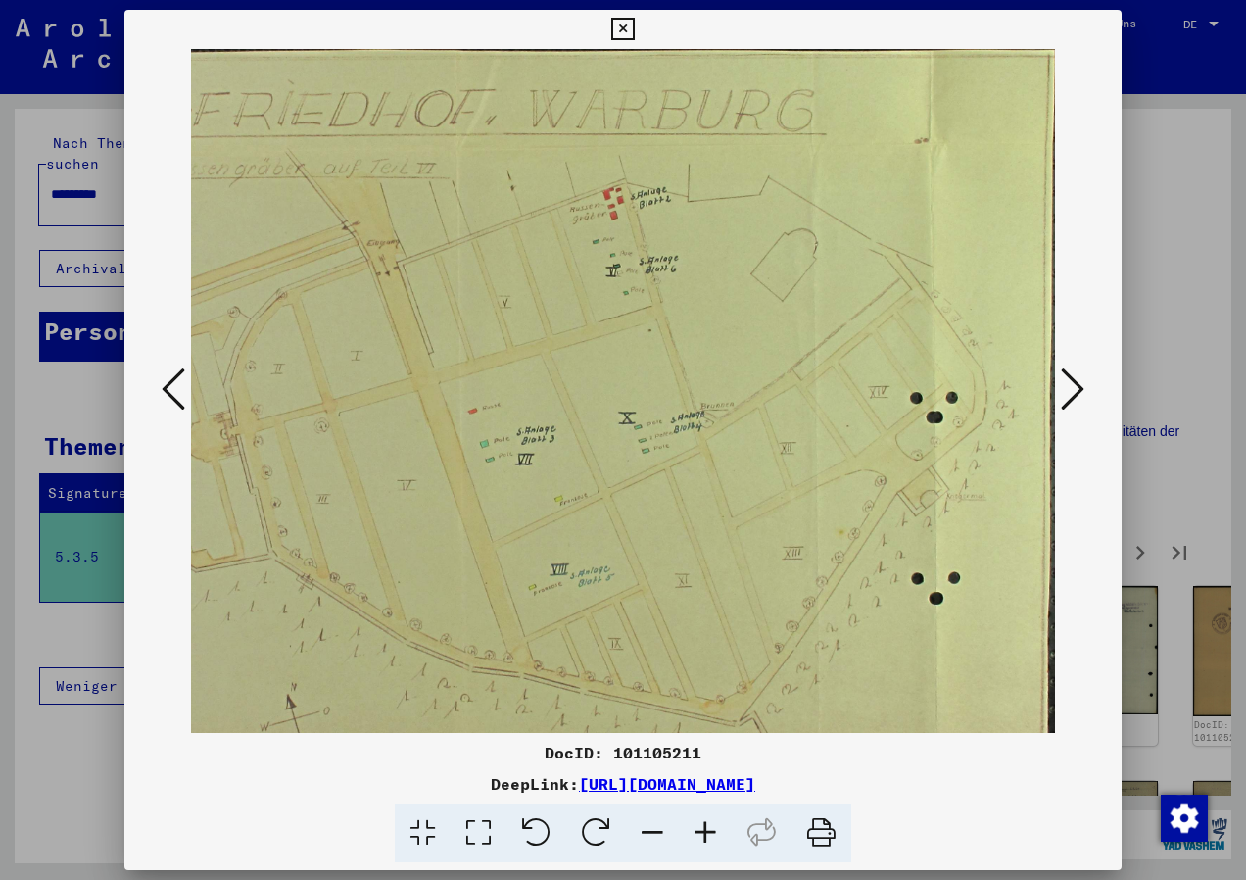
click at [648, 836] on icon at bounding box center [652, 833] width 53 height 60
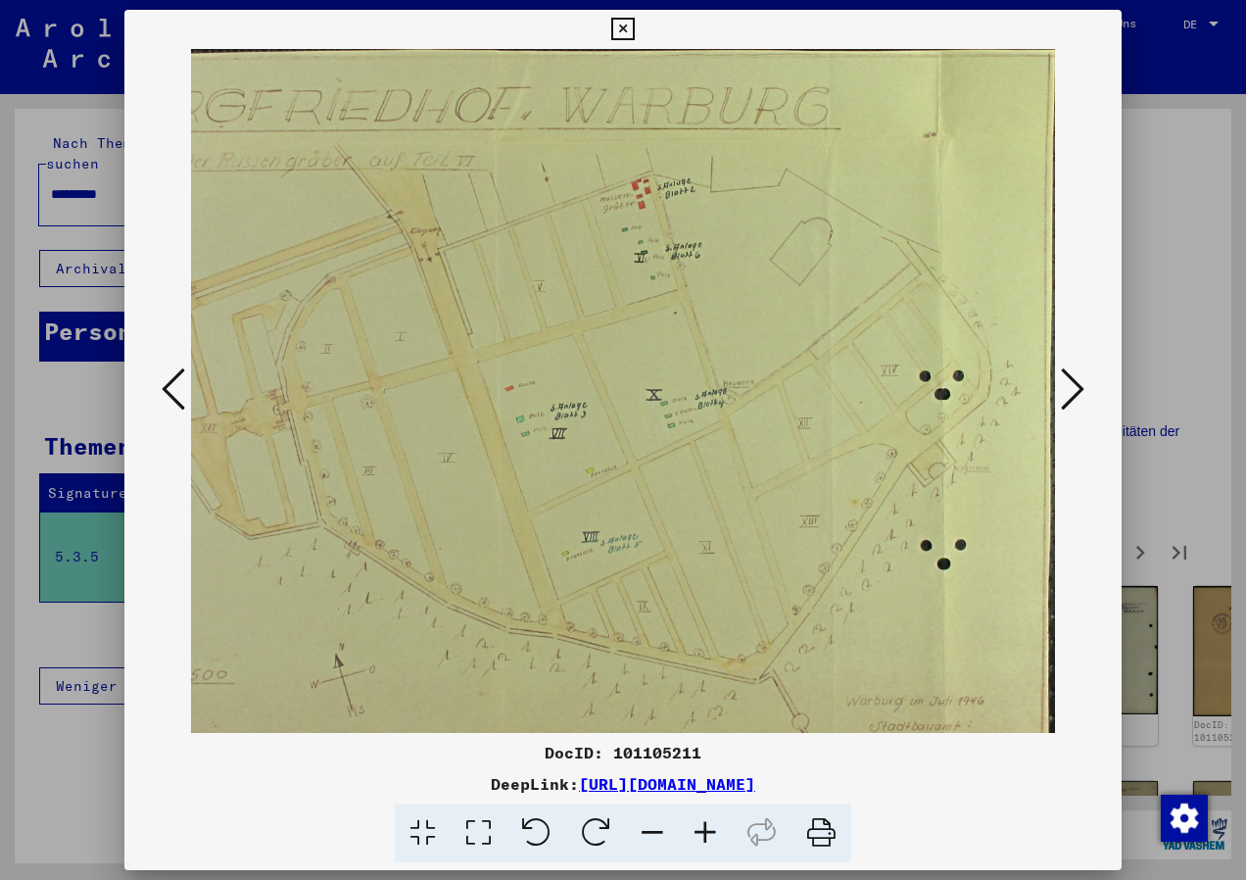
click at [648, 836] on icon at bounding box center [652, 833] width 53 height 60
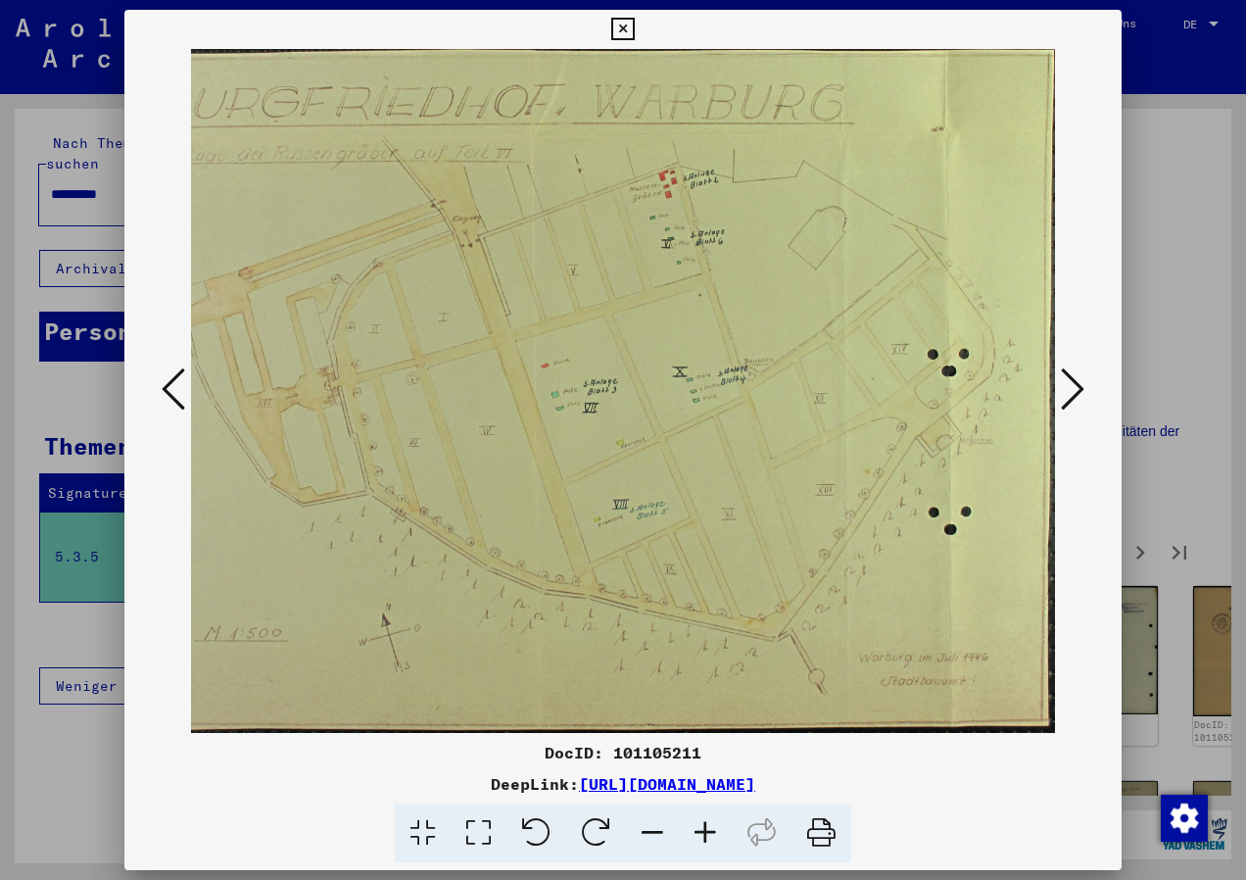
click at [648, 836] on icon at bounding box center [652, 833] width 53 height 60
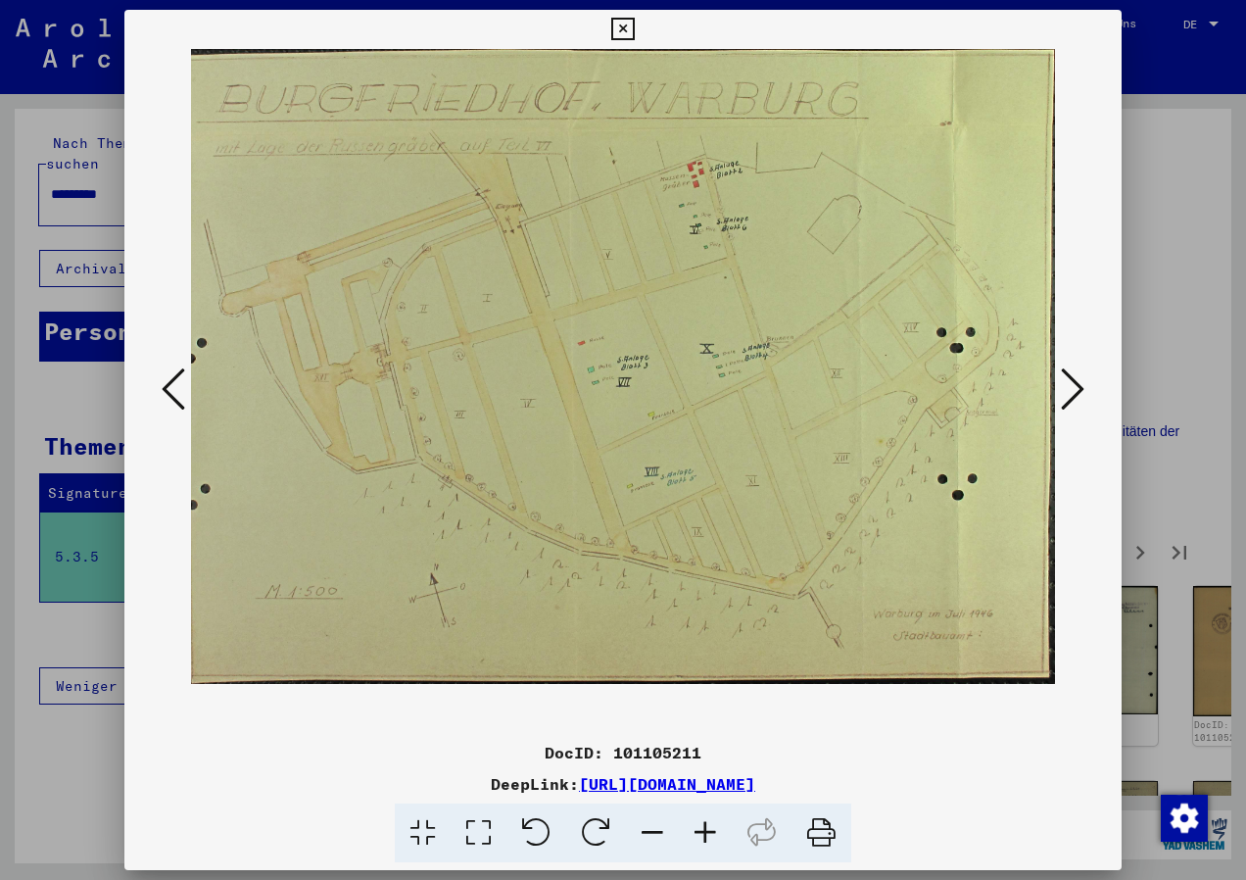
click at [648, 836] on icon at bounding box center [652, 833] width 53 height 60
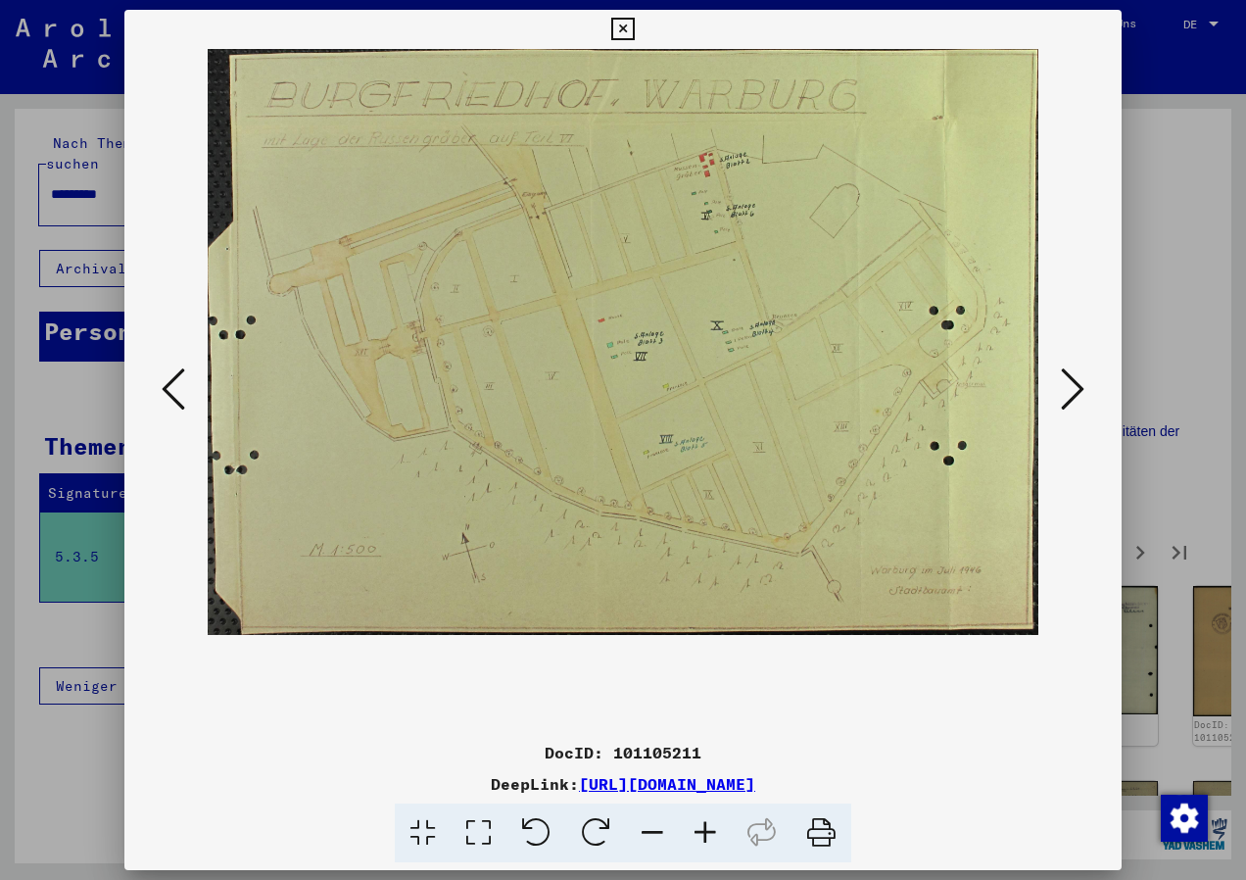
click at [807, 837] on icon at bounding box center [822, 833] width 60 height 60
click at [755, 789] on link "[URL][DOMAIN_NAME]" at bounding box center [667, 784] width 176 height 20
click at [1088, 396] on button at bounding box center [1072, 390] width 35 height 56
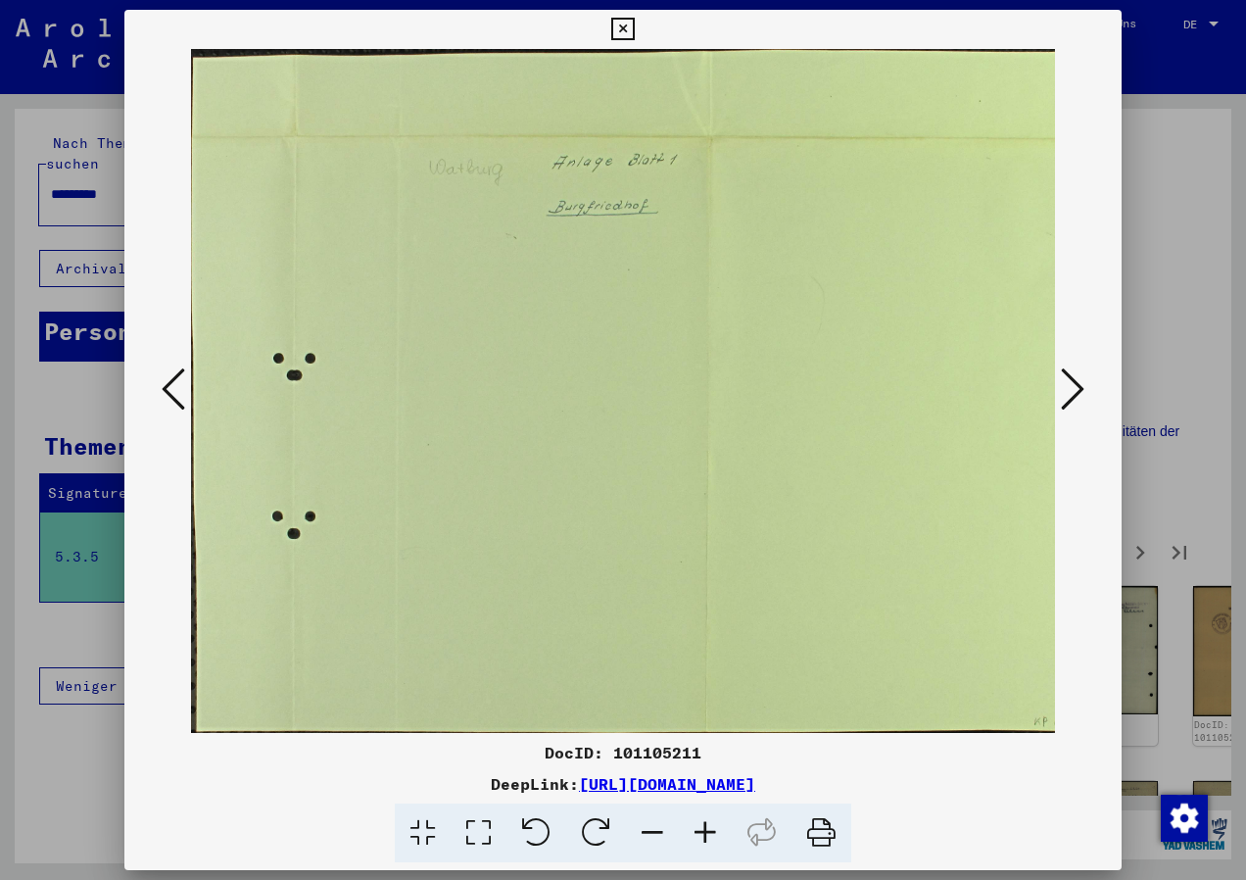
click at [1088, 395] on button at bounding box center [1072, 390] width 35 height 56
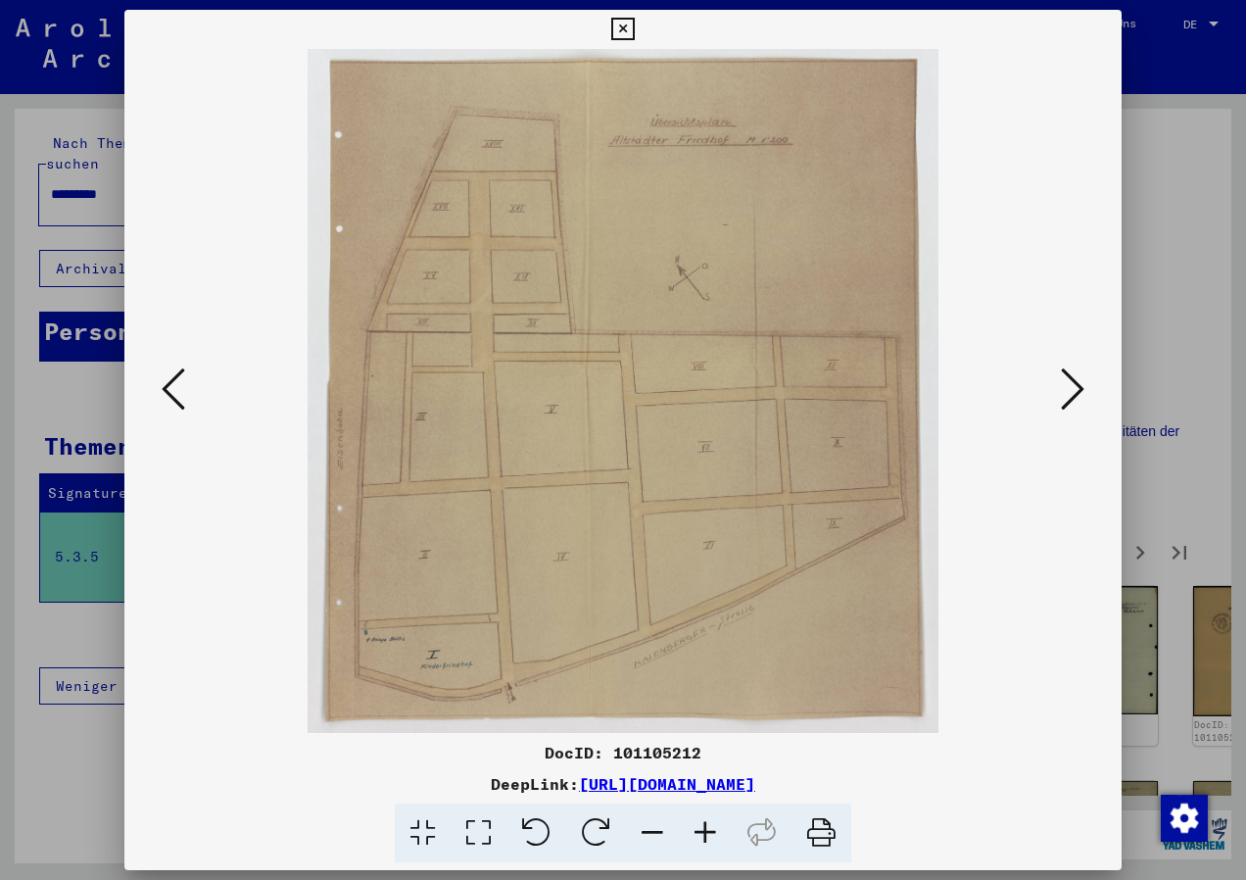
click at [1086, 381] on button at bounding box center [1072, 390] width 35 height 56
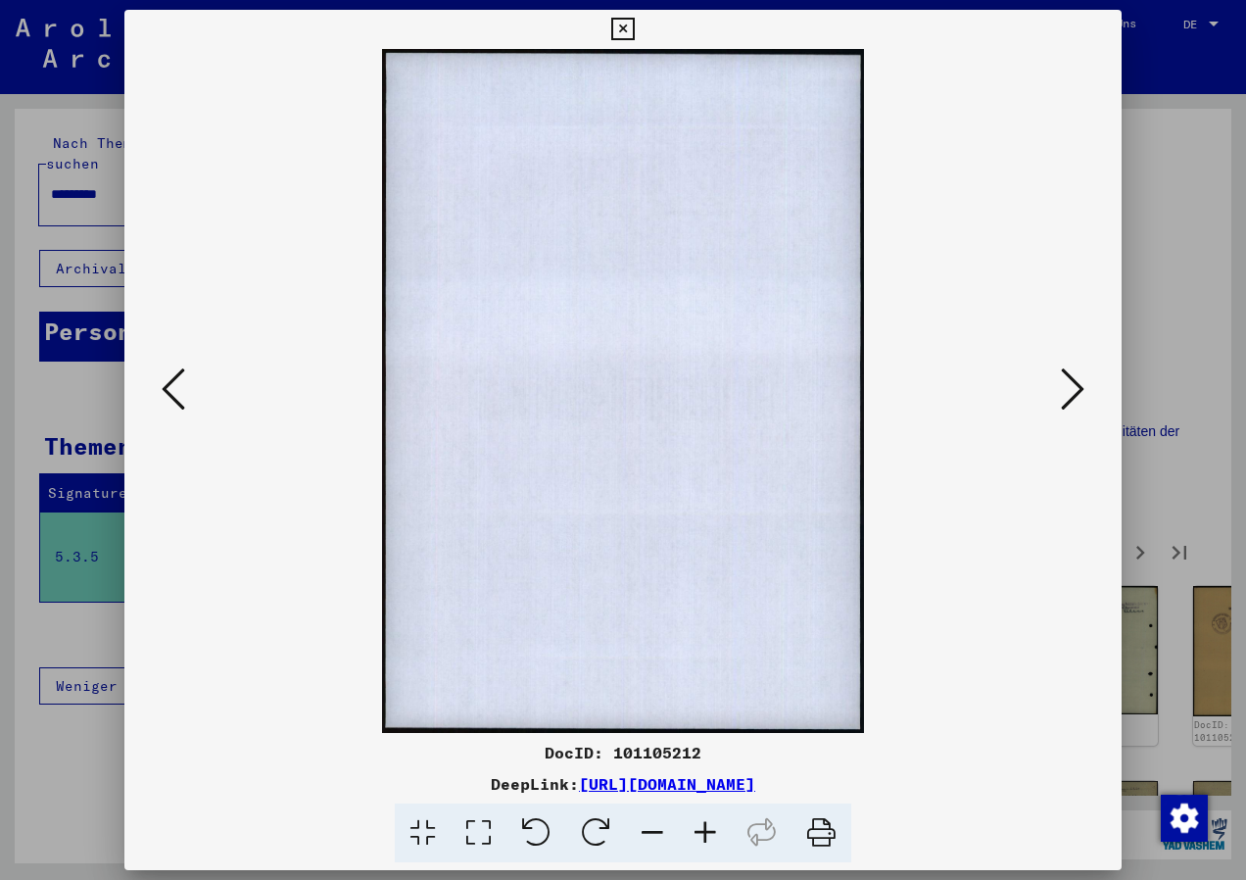
click at [1086, 381] on button at bounding box center [1072, 390] width 35 height 56
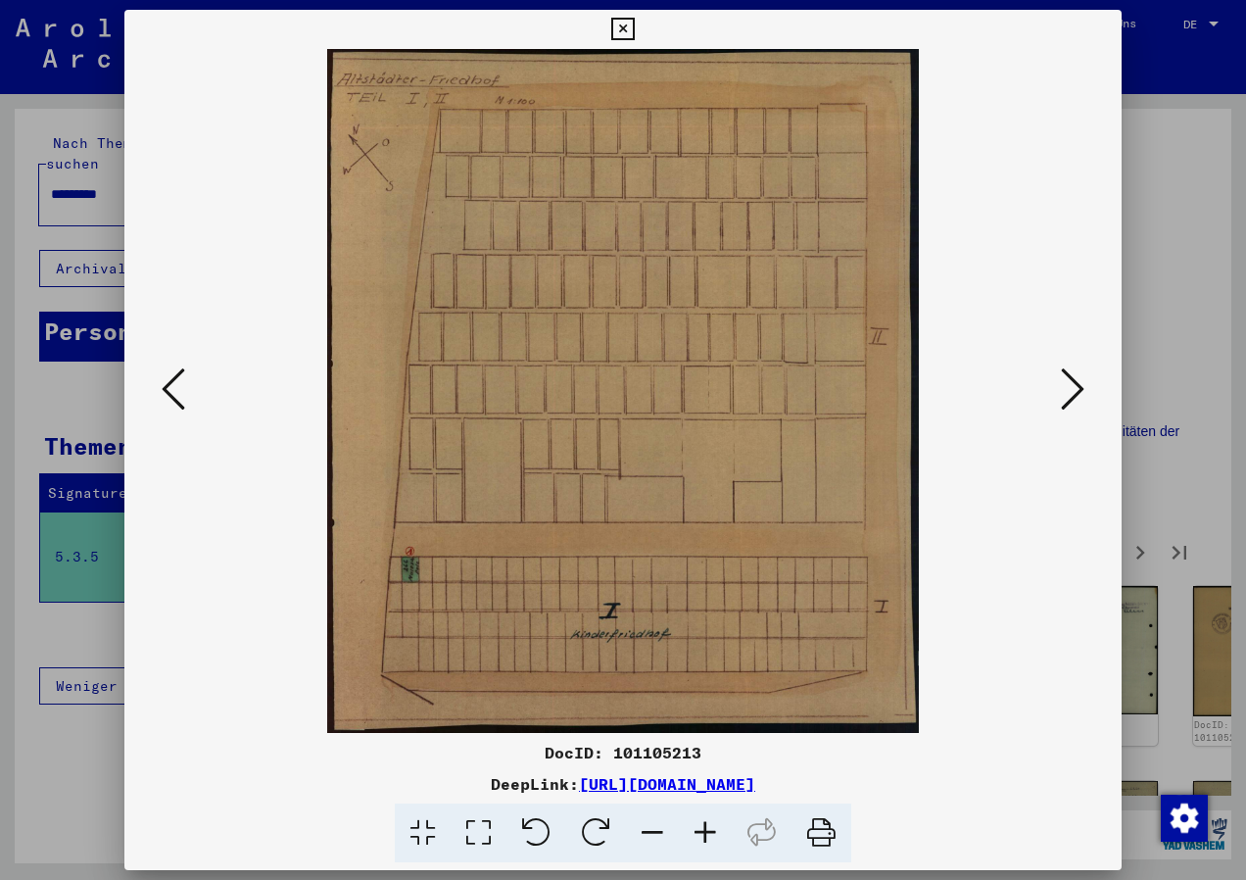
click at [1086, 381] on button at bounding box center [1072, 390] width 35 height 56
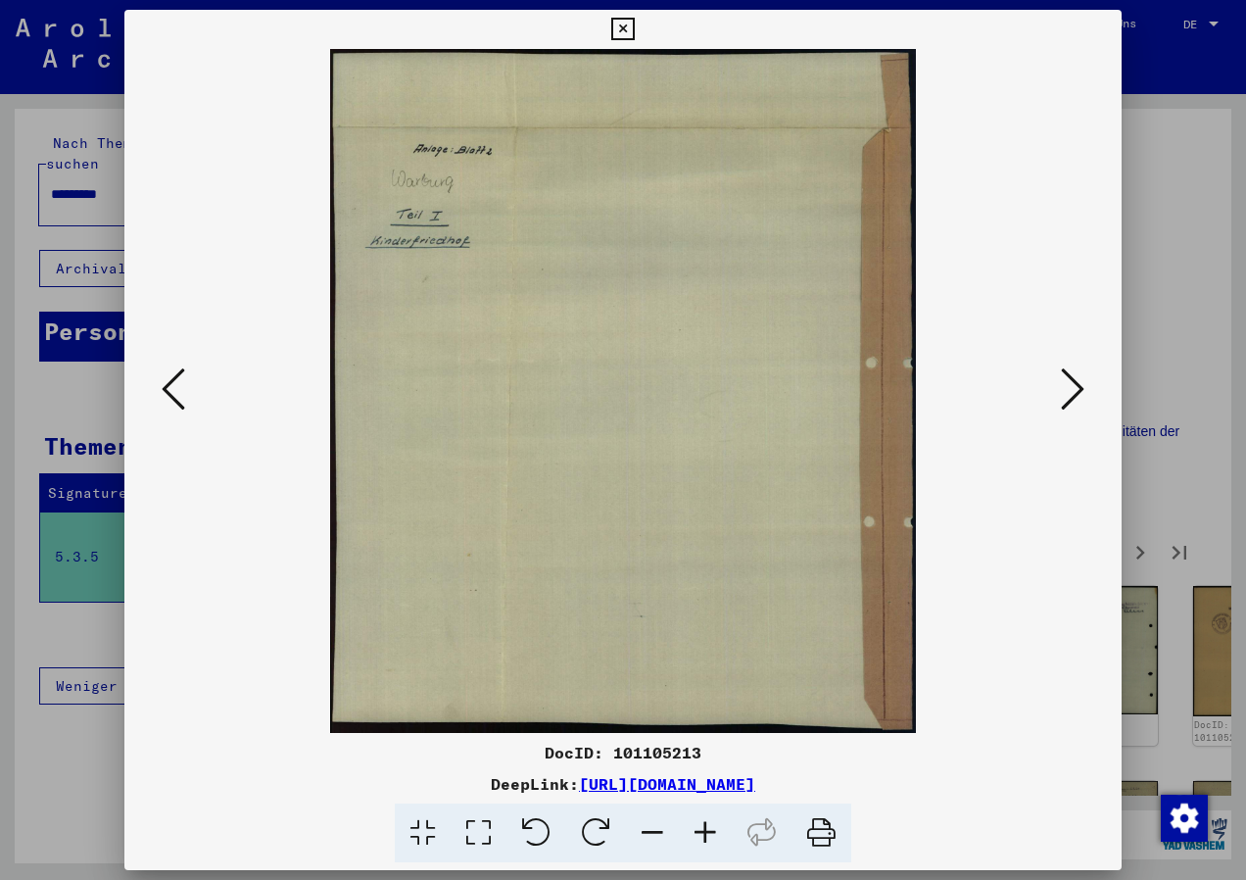
click at [1086, 381] on button at bounding box center [1072, 390] width 35 height 56
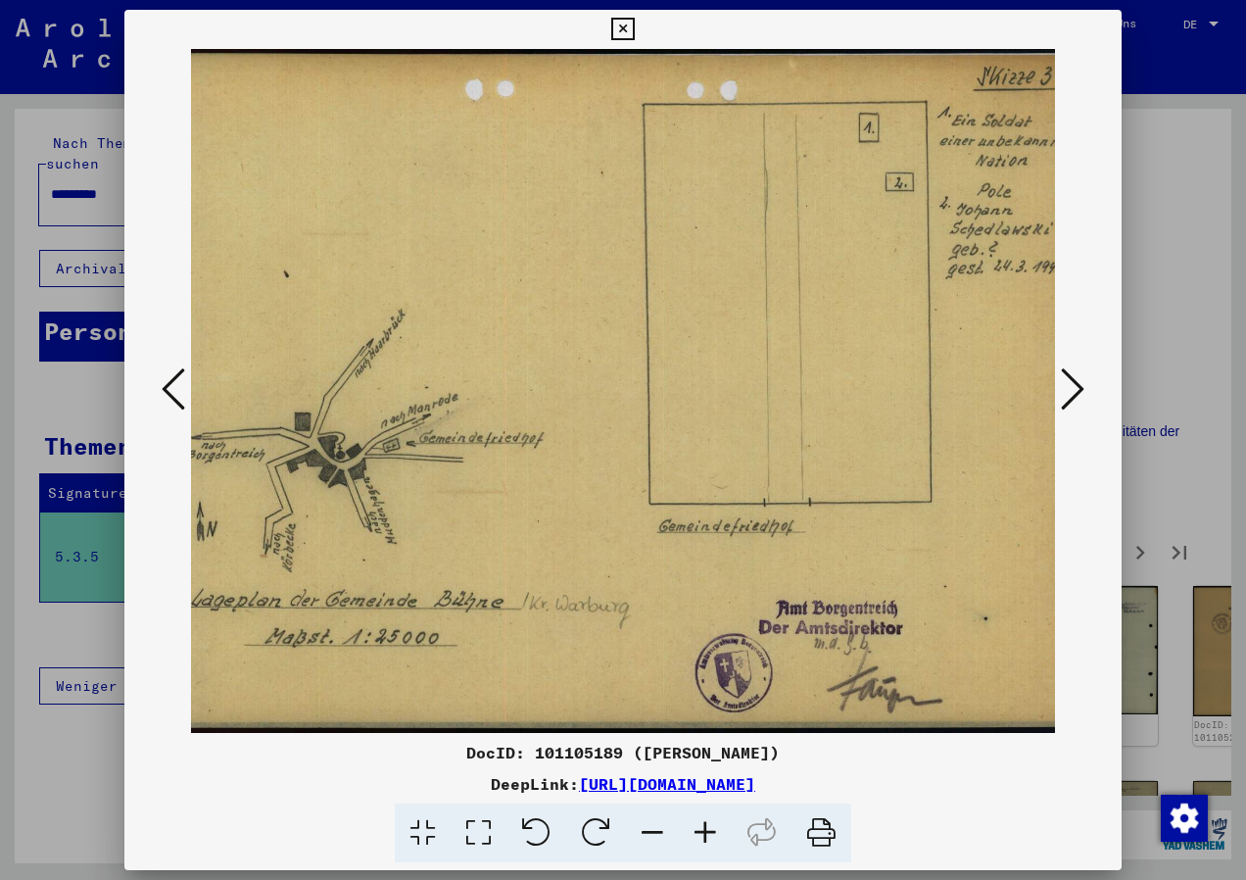
scroll to position [0, 85]
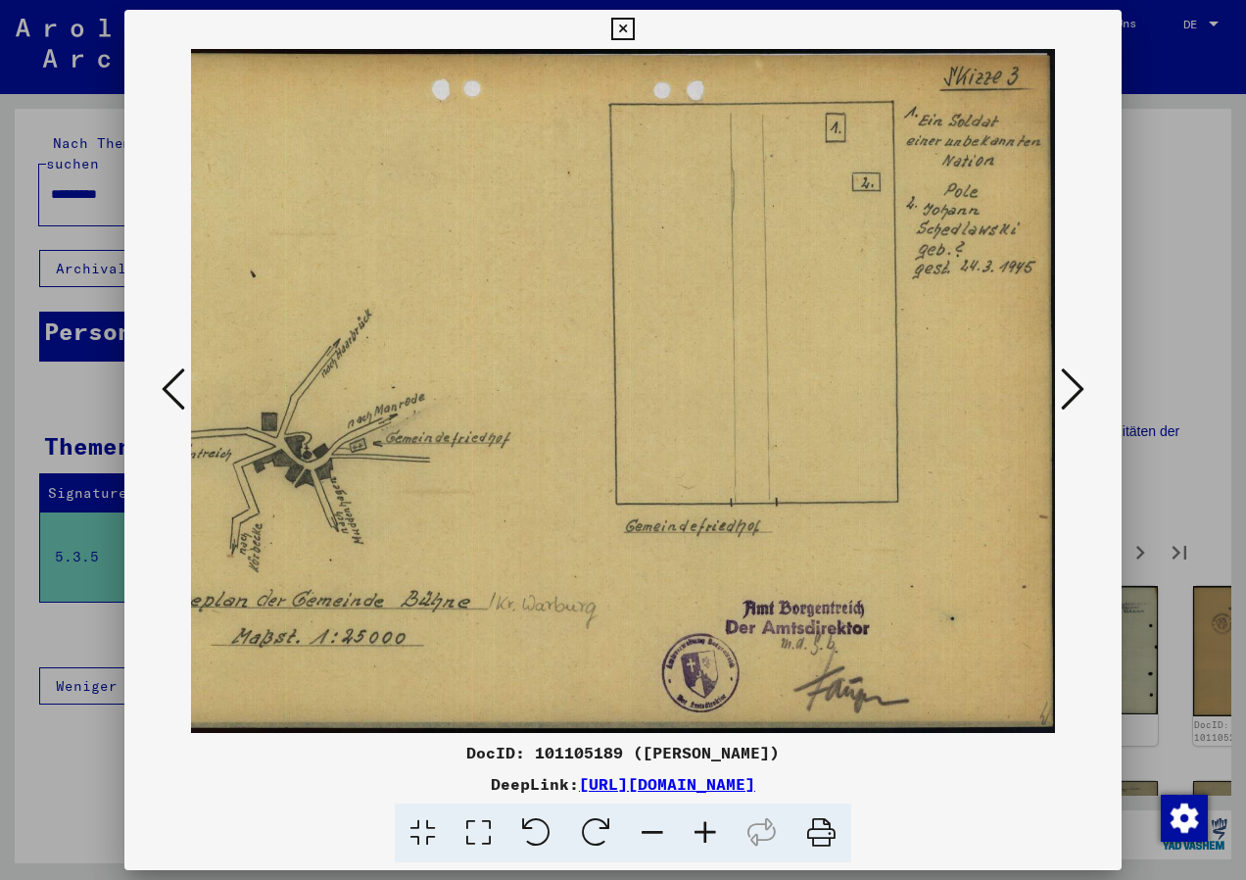
drag, startPoint x: 906, startPoint y: 386, endPoint x: 756, endPoint y: 373, distance: 150.4
click at [756, 373] on img at bounding box center [580, 391] width 949 height 684
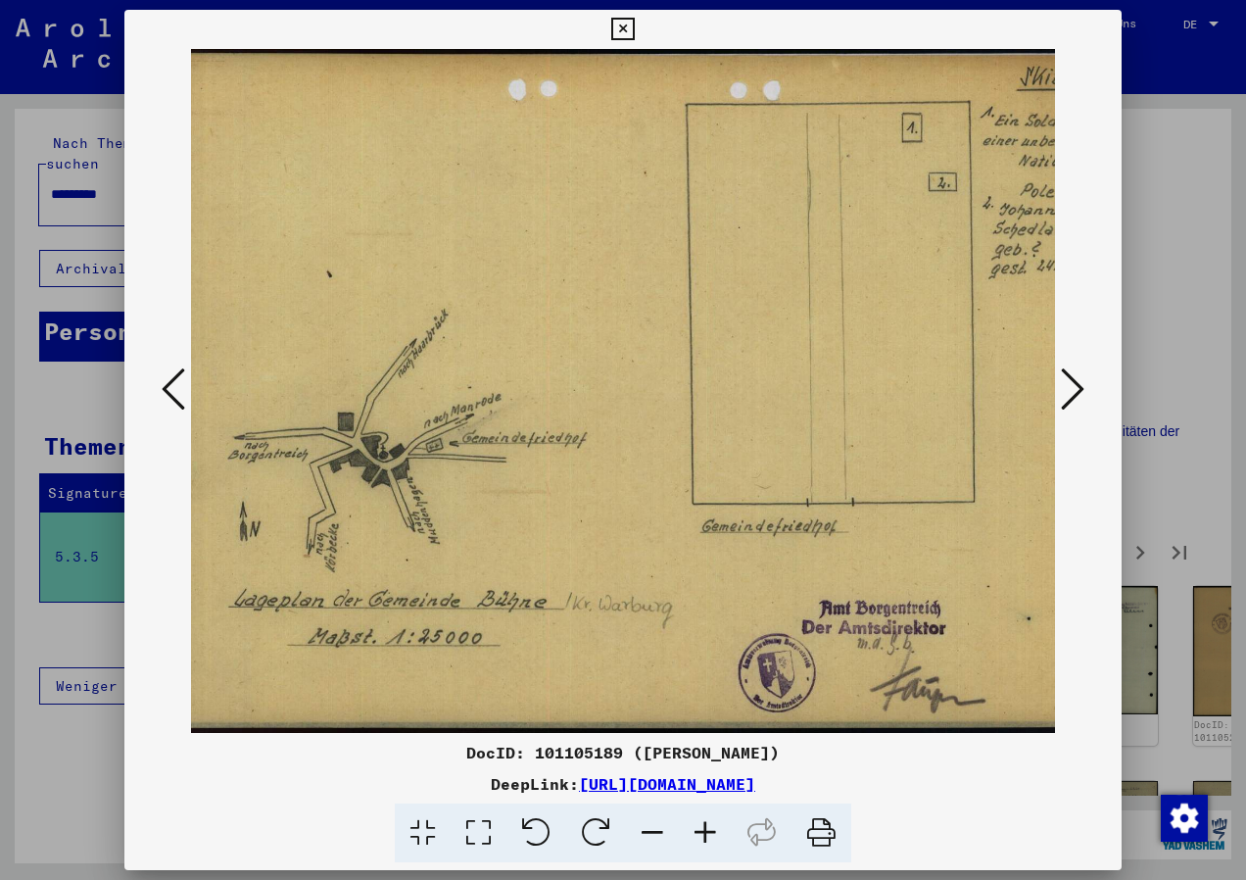
scroll to position [0, 0]
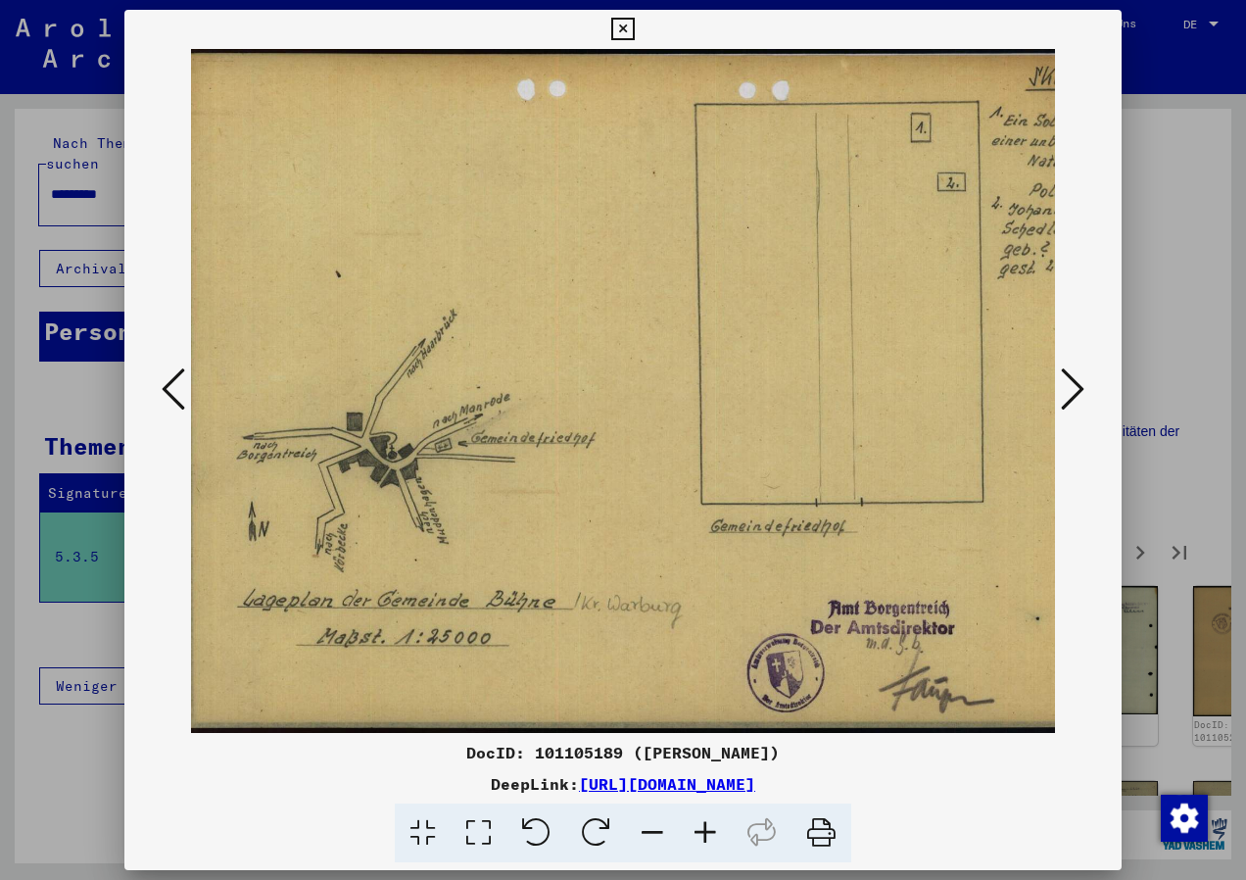
drag, startPoint x: 560, startPoint y: 355, endPoint x: 729, endPoint y: 311, distance: 174.2
click at [729, 311] on img at bounding box center [665, 391] width 949 height 684
click at [1080, 394] on icon at bounding box center [1073, 388] width 24 height 47
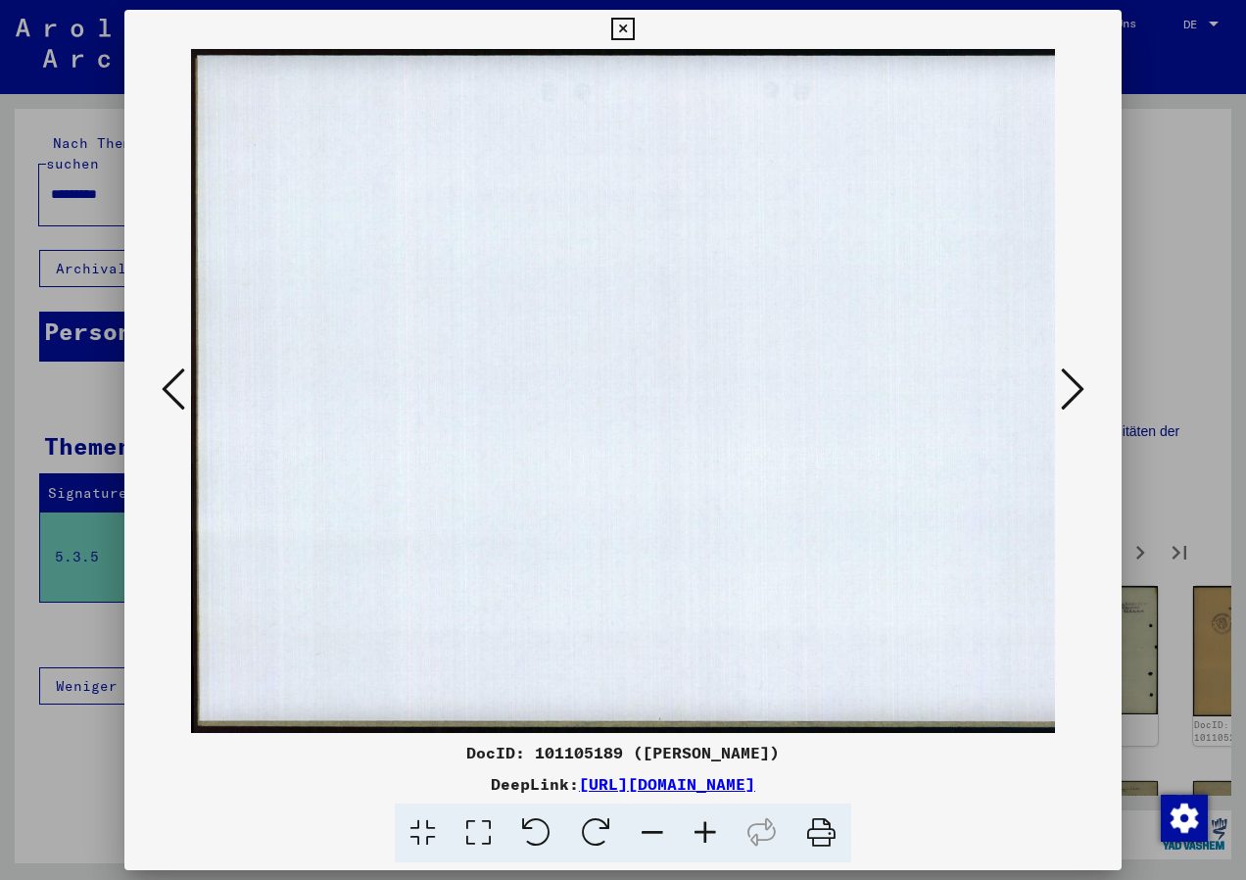
click at [1080, 394] on icon at bounding box center [1073, 388] width 24 height 47
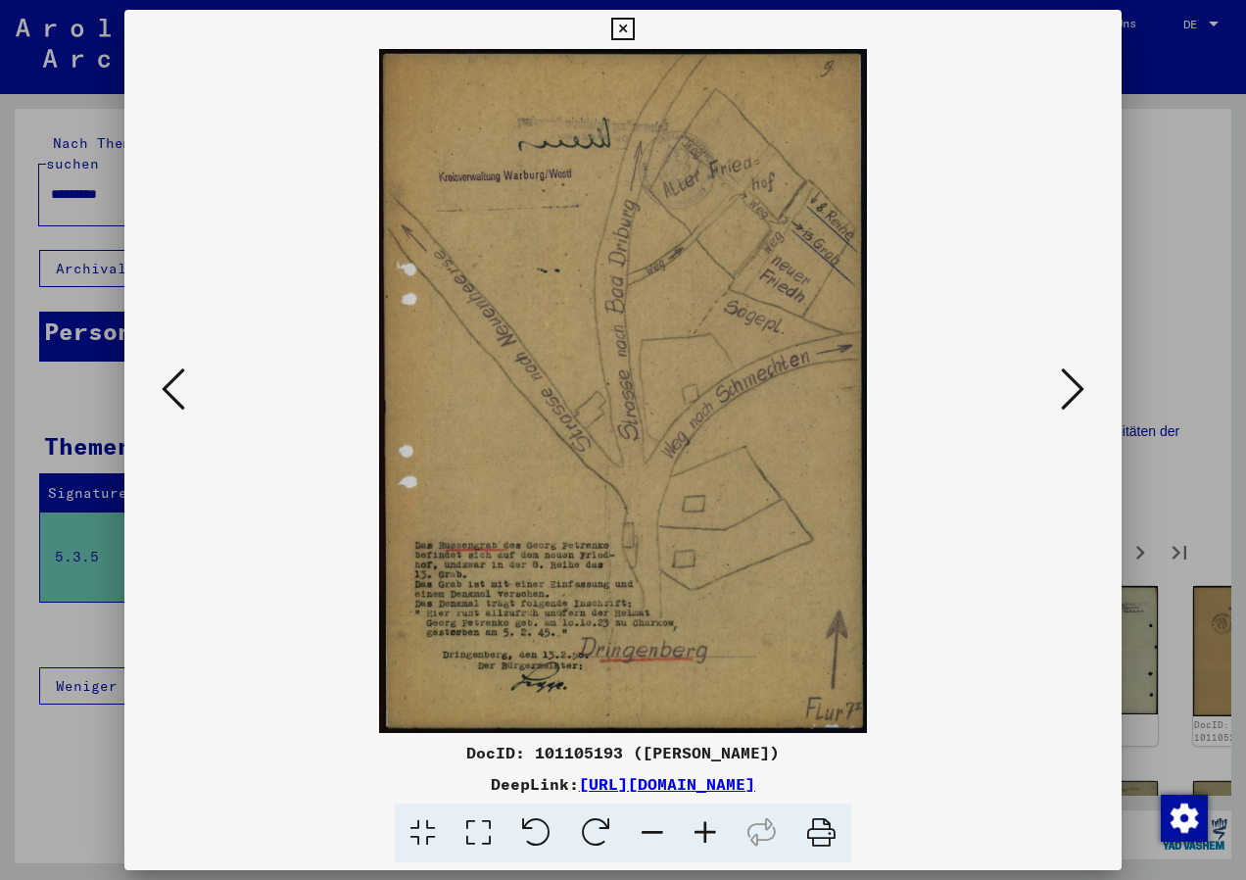
click at [1075, 393] on icon at bounding box center [1073, 388] width 24 height 47
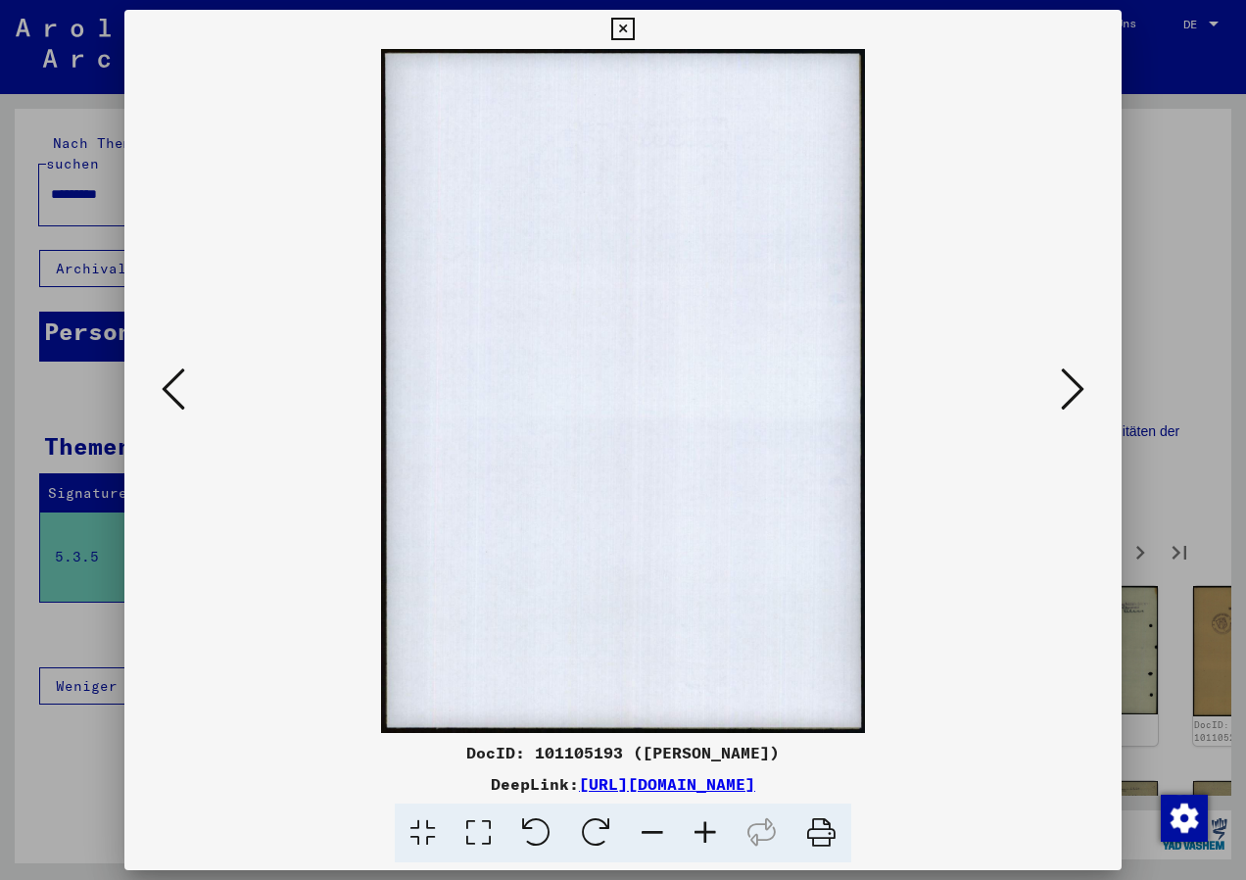
click at [1075, 393] on icon at bounding box center [1073, 388] width 24 height 47
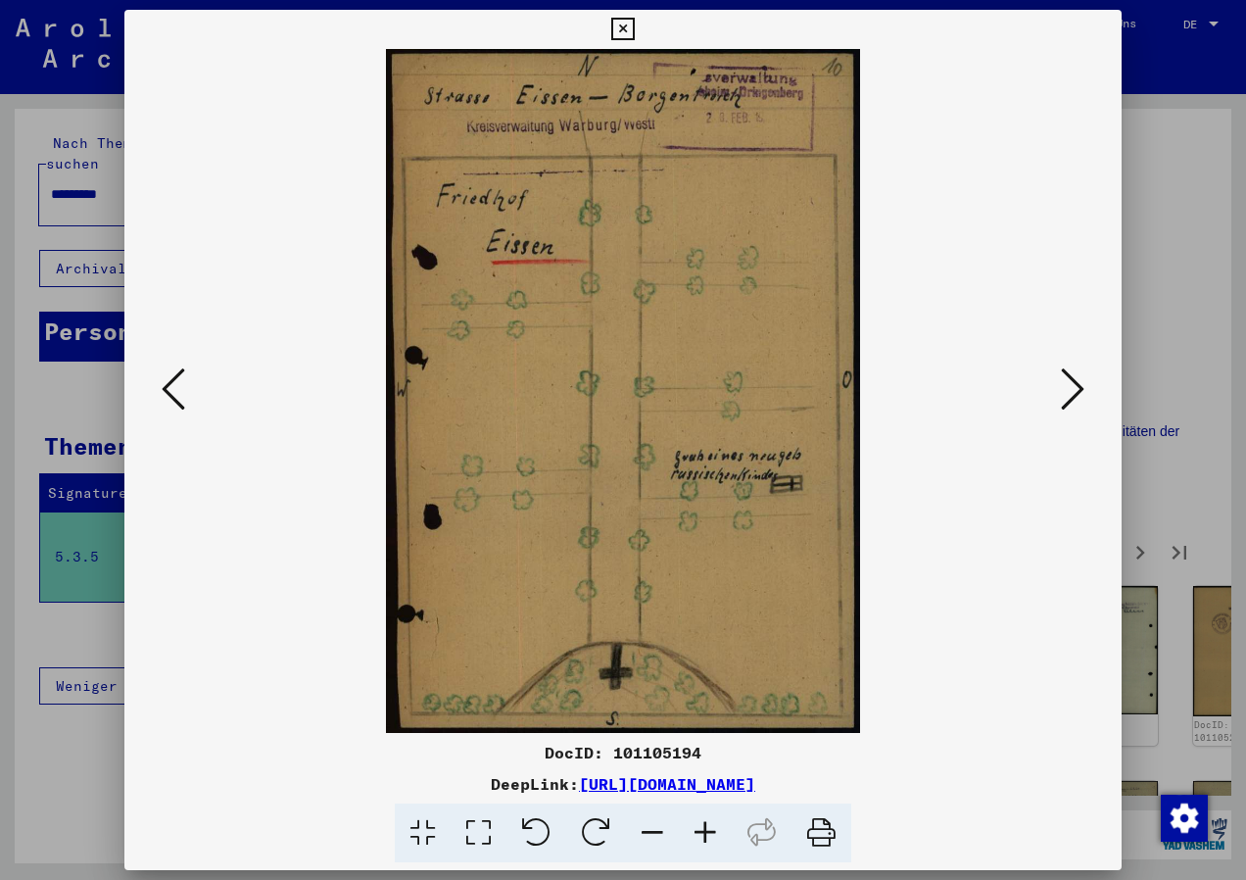
click at [1075, 393] on icon at bounding box center [1073, 388] width 24 height 47
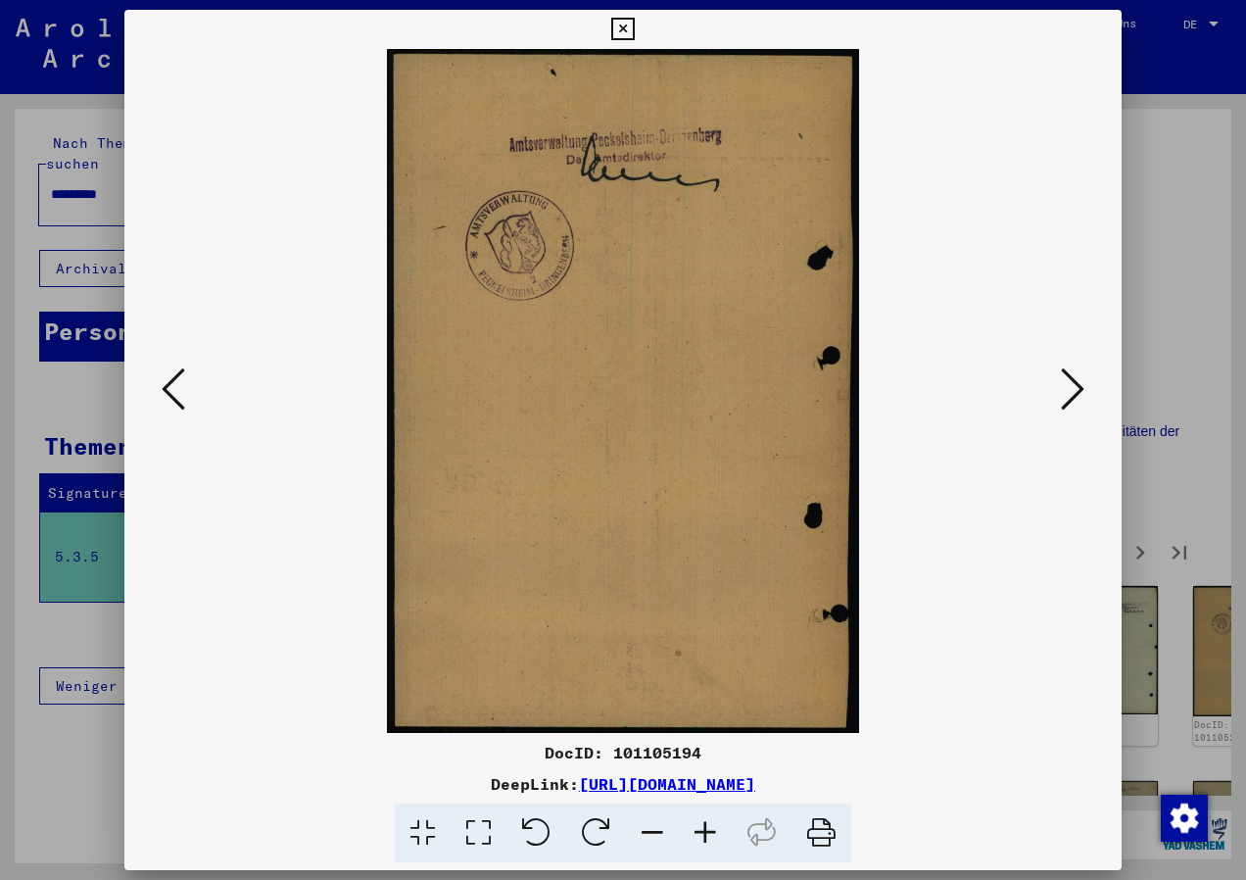
click at [1075, 393] on icon at bounding box center [1073, 388] width 24 height 47
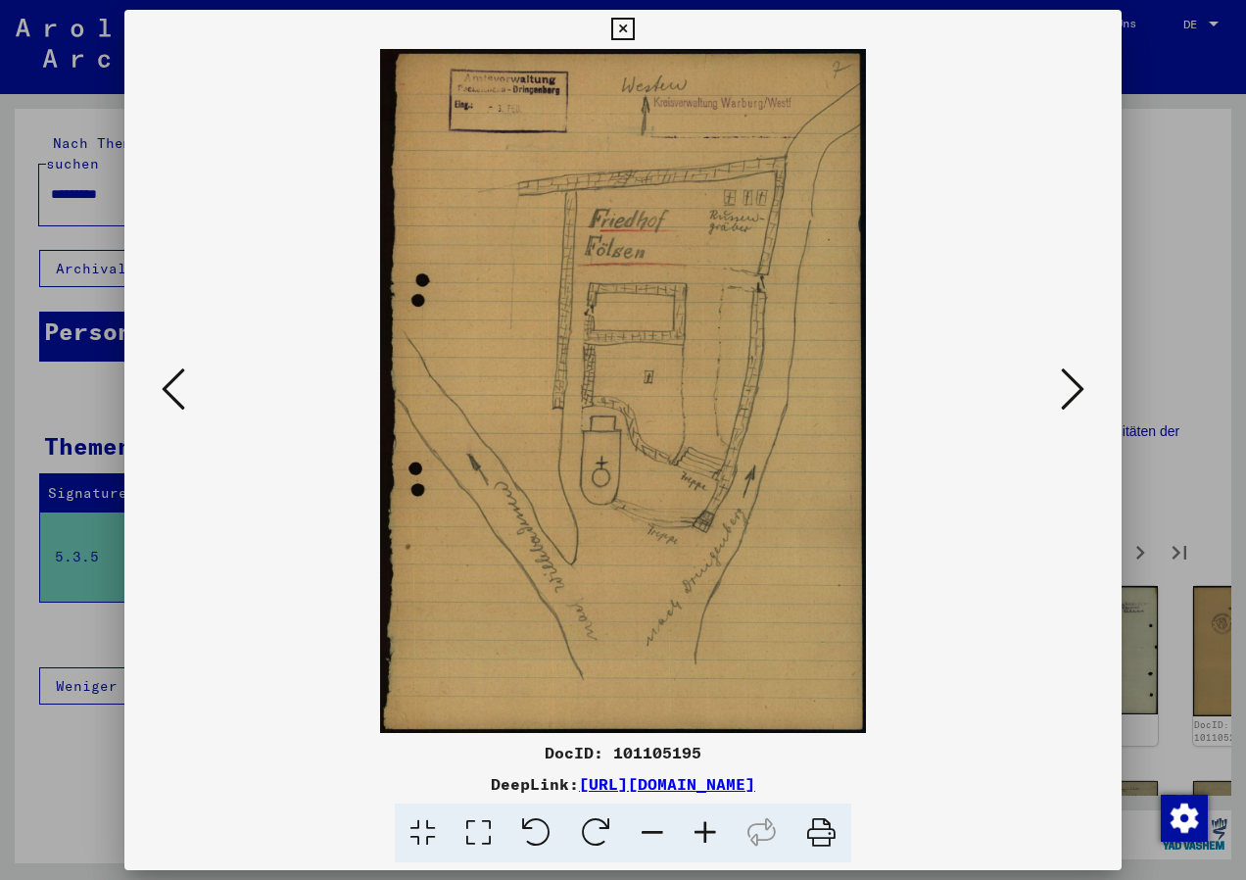
click at [1075, 393] on icon at bounding box center [1073, 388] width 24 height 47
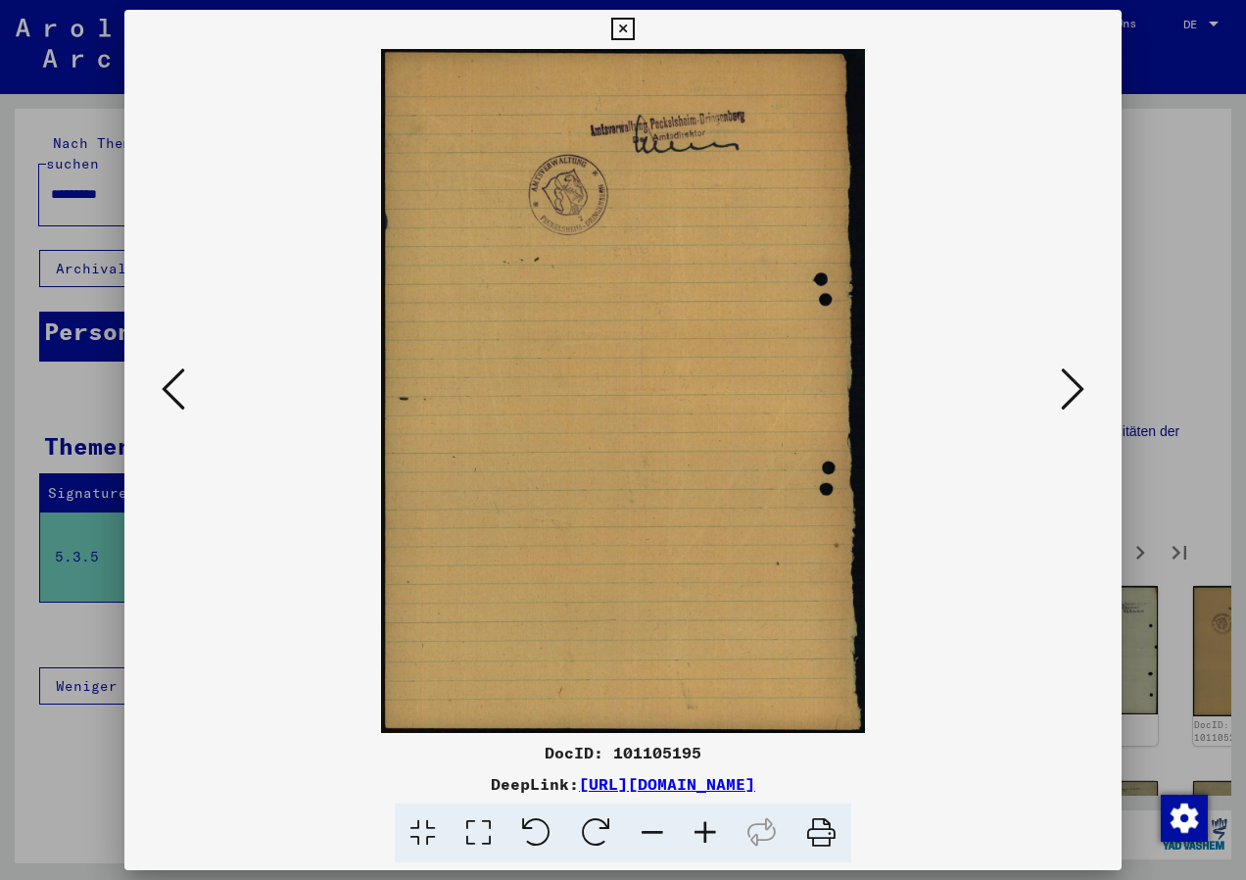
click at [1075, 393] on icon at bounding box center [1073, 388] width 24 height 47
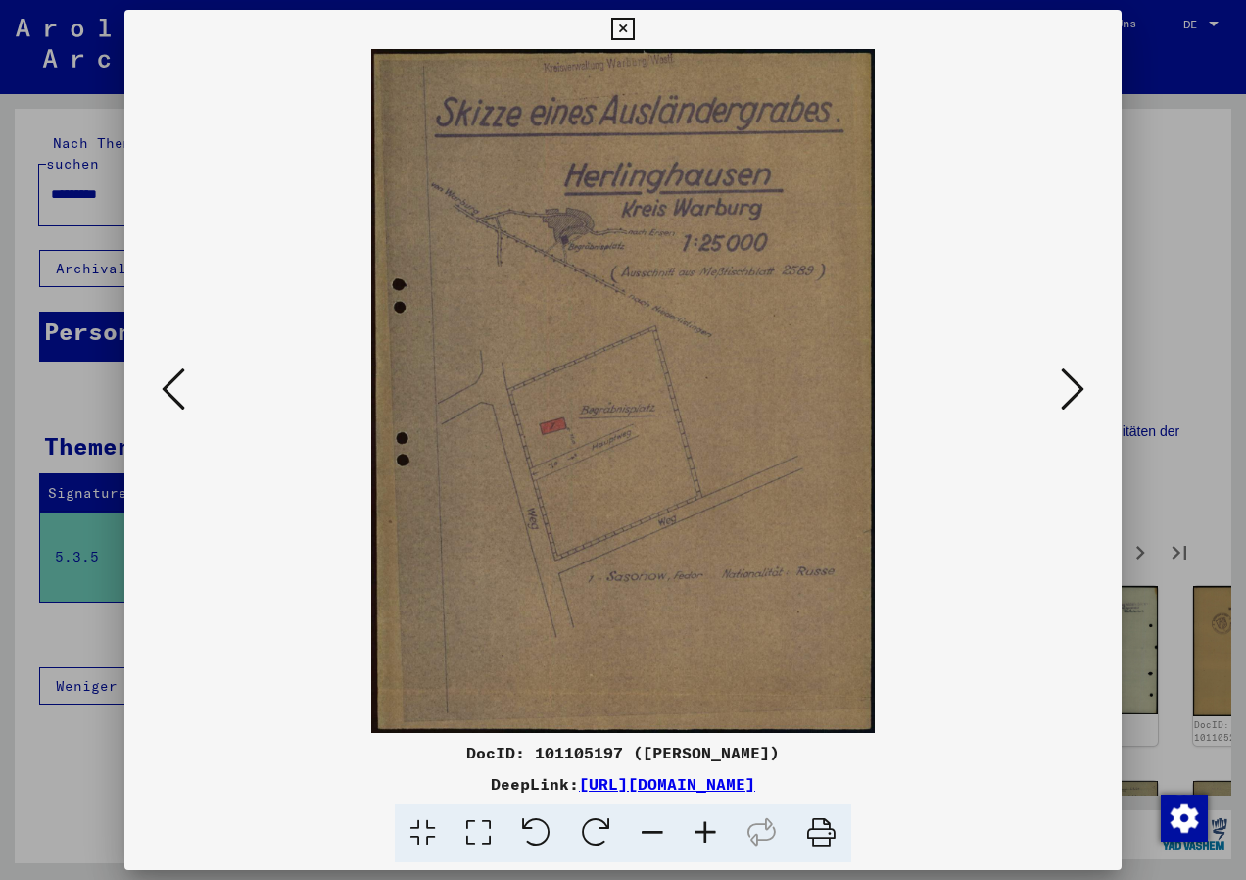
click at [1075, 393] on icon at bounding box center [1073, 388] width 24 height 47
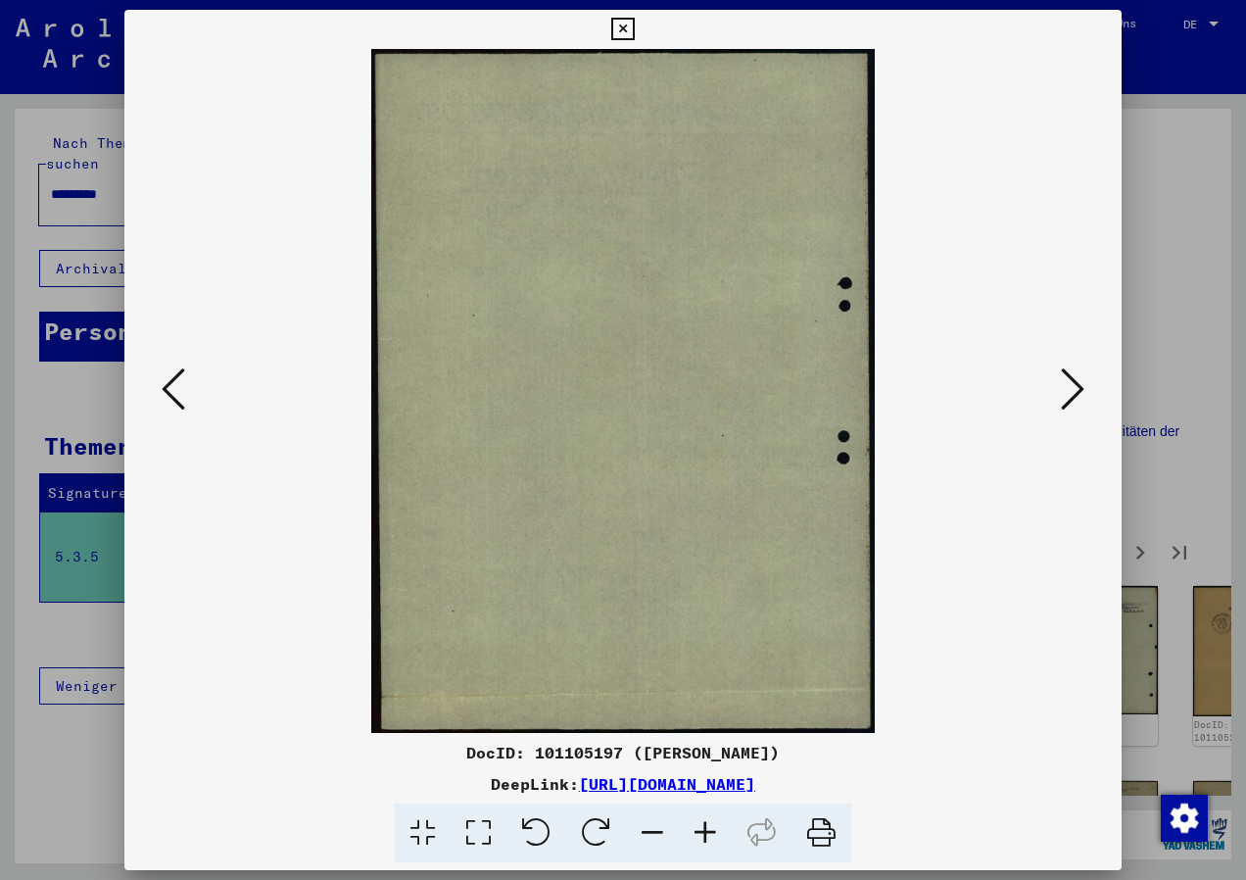
click at [1075, 393] on icon at bounding box center [1073, 388] width 24 height 47
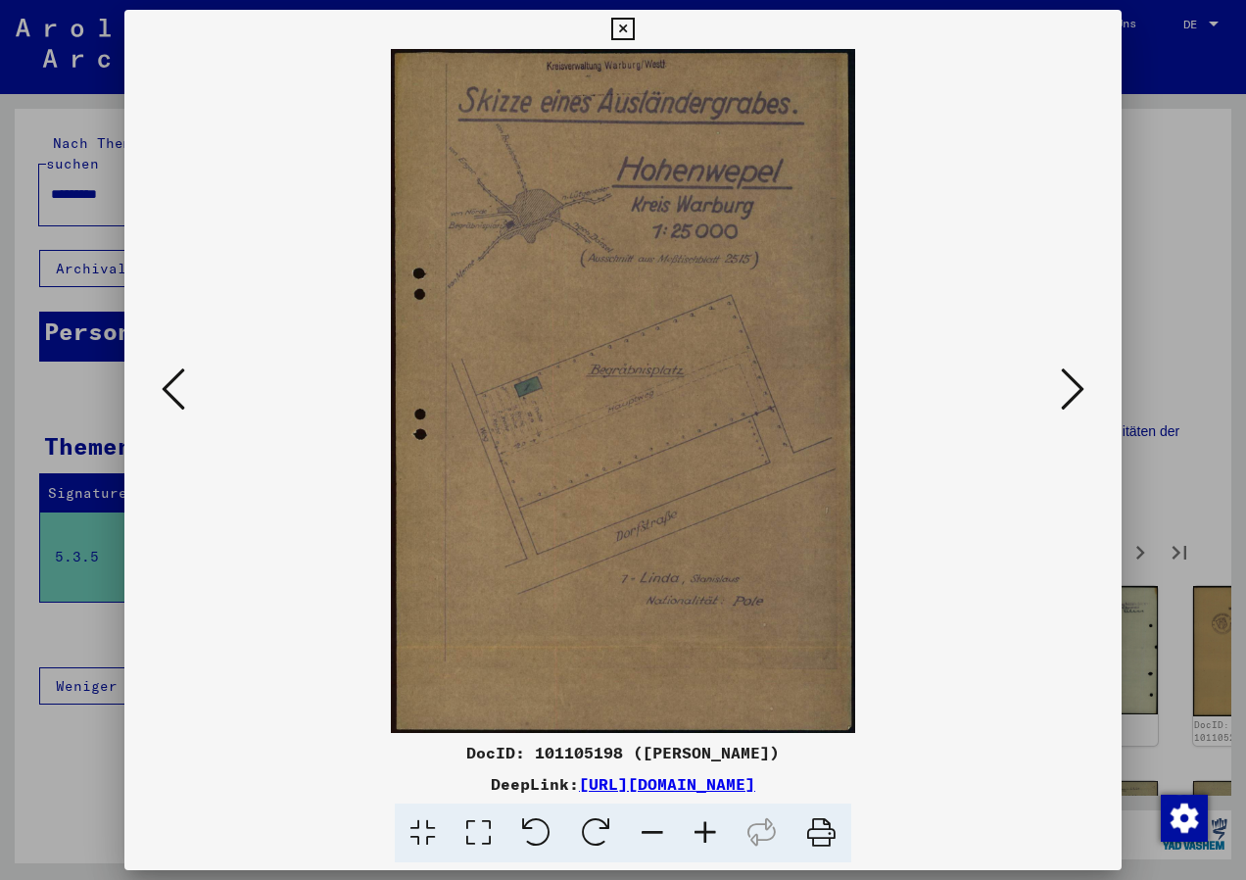
click at [1075, 393] on icon at bounding box center [1073, 388] width 24 height 47
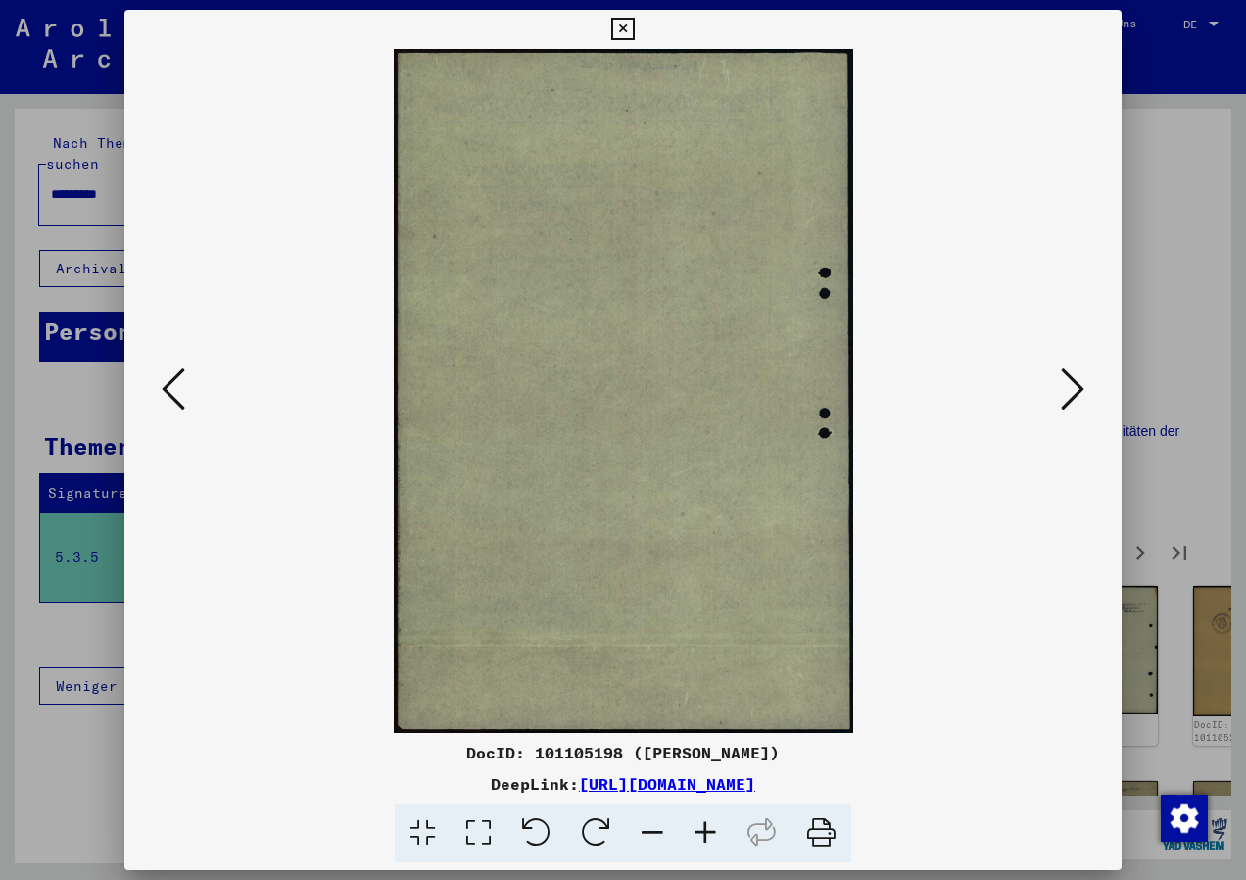
click at [1075, 393] on icon at bounding box center [1073, 388] width 24 height 47
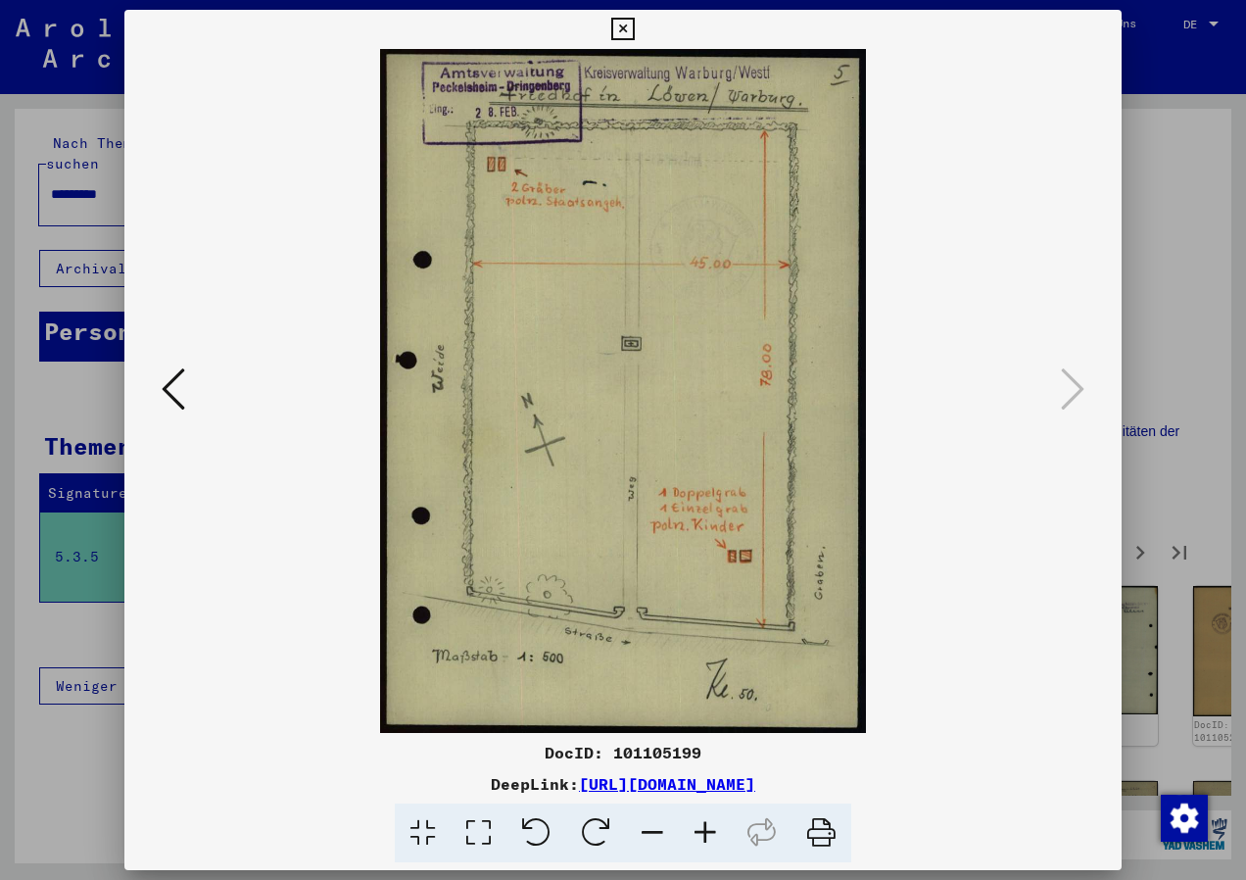
click at [620, 25] on icon at bounding box center [622, 30] width 23 height 24
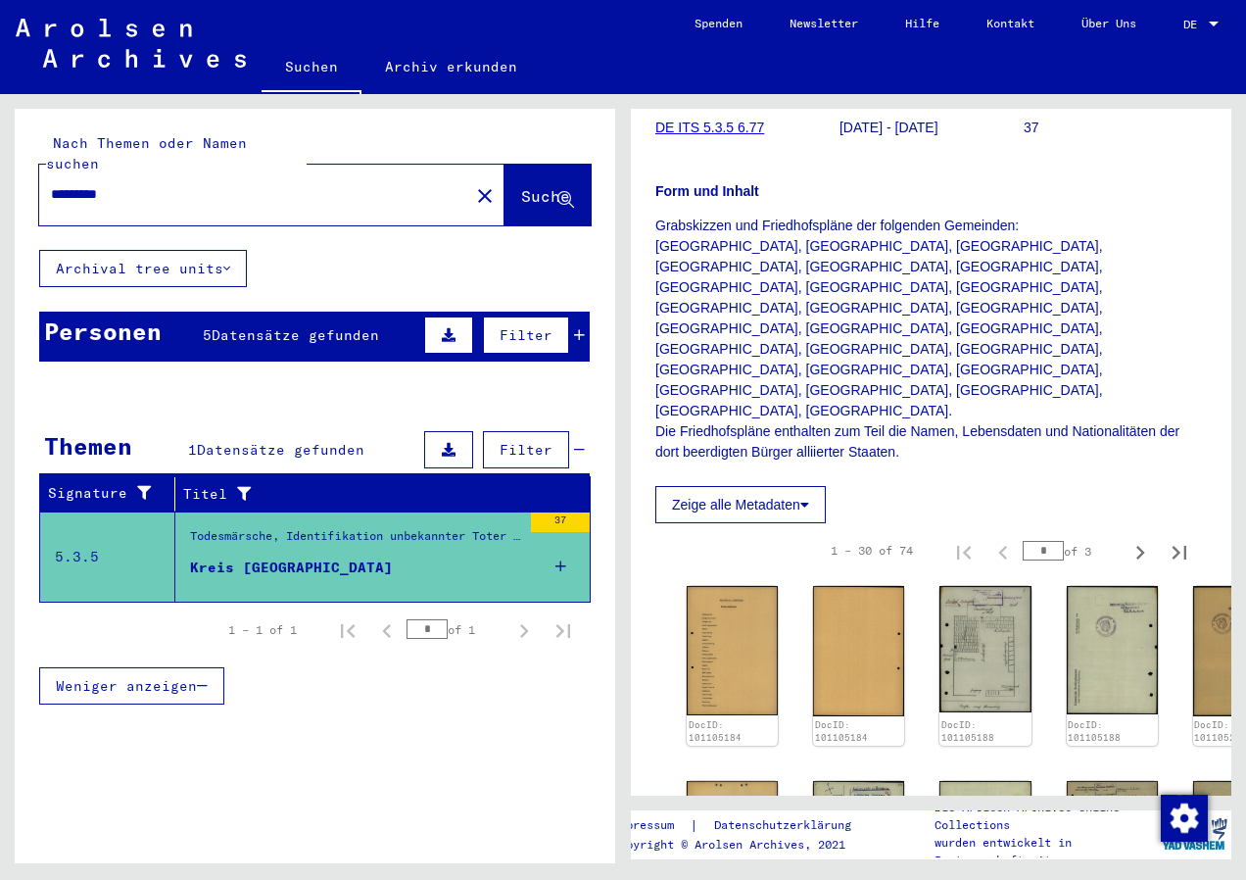
click at [244, 557] on div "Kreis [GEOGRAPHIC_DATA]" at bounding box center [291, 567] width 203 height 21
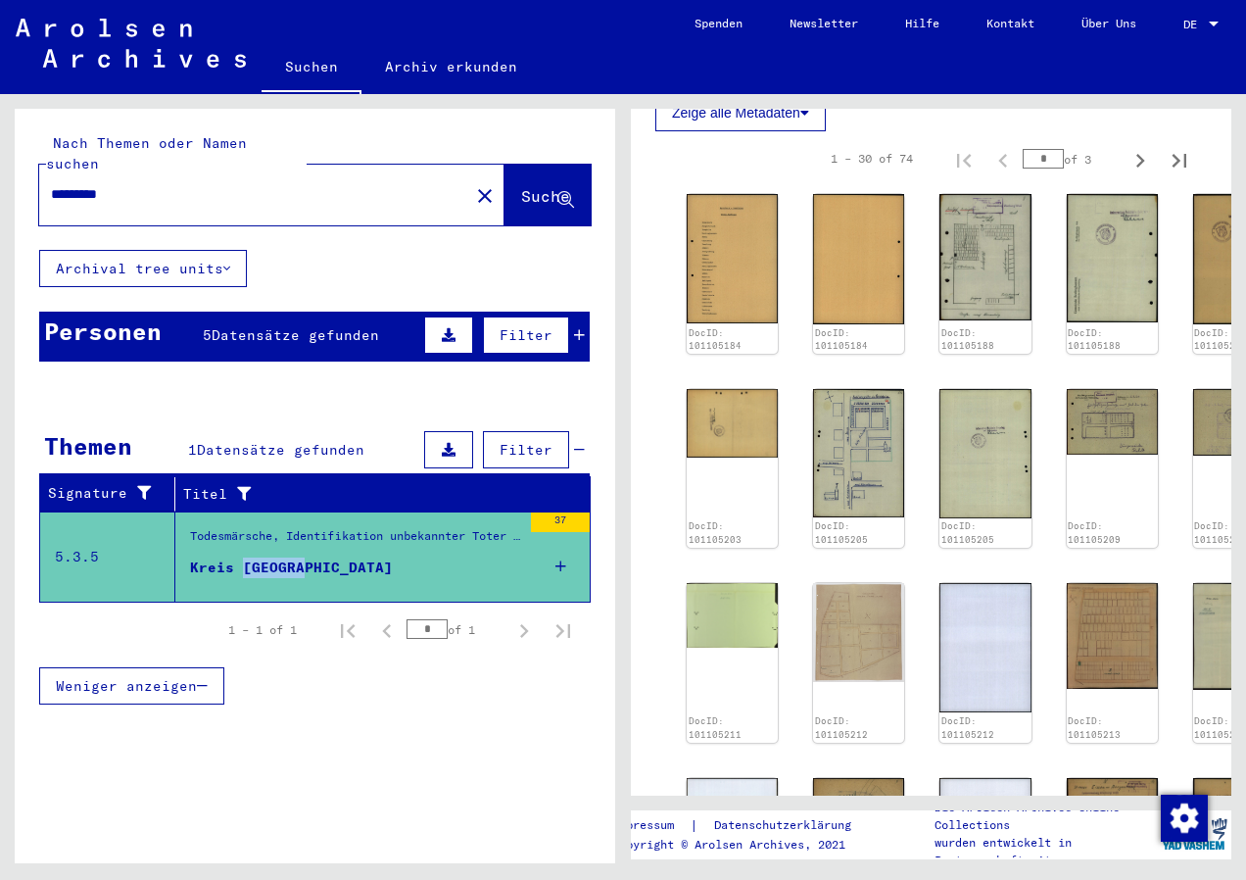
scroll to position [980, 0]
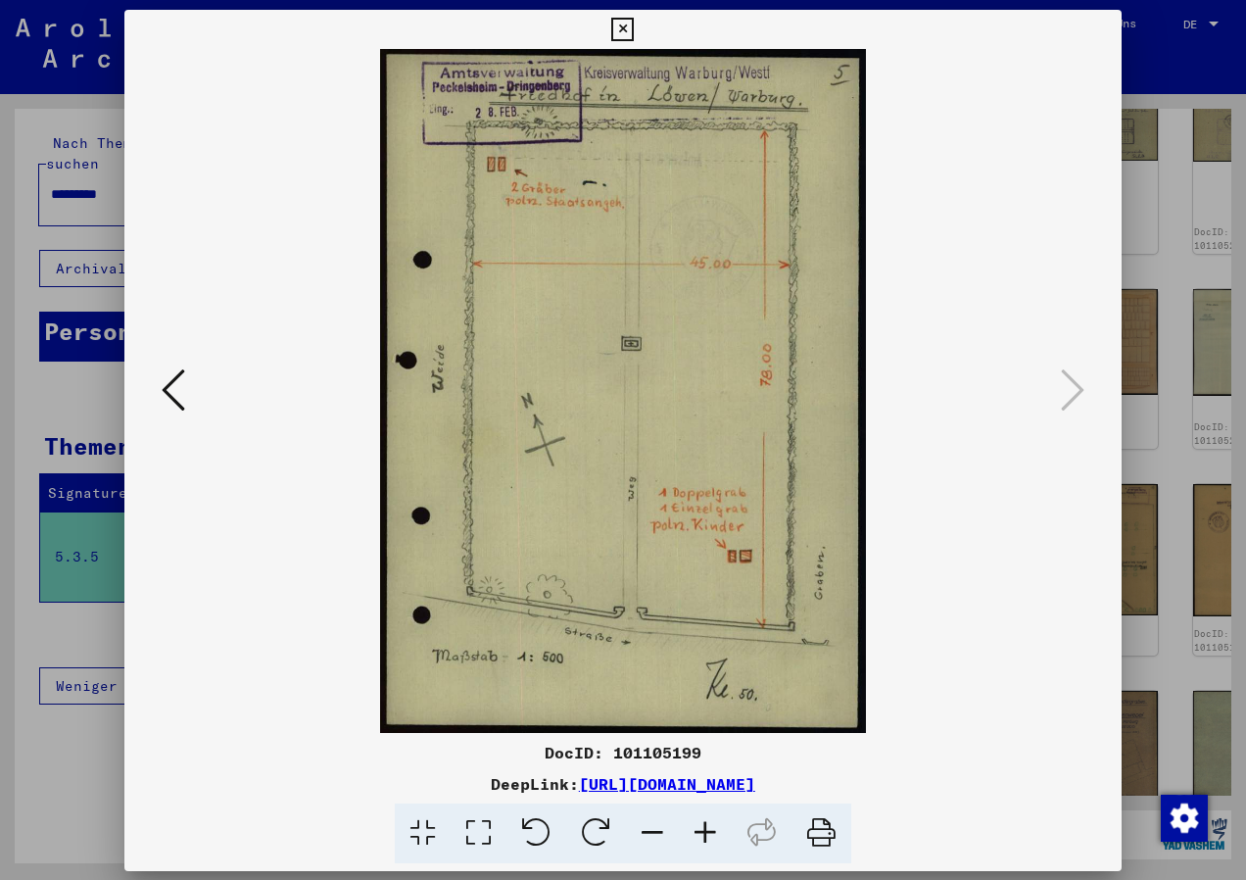
click at [1186, 434] on div at bounding box center [623, 440] width 1246 height 880
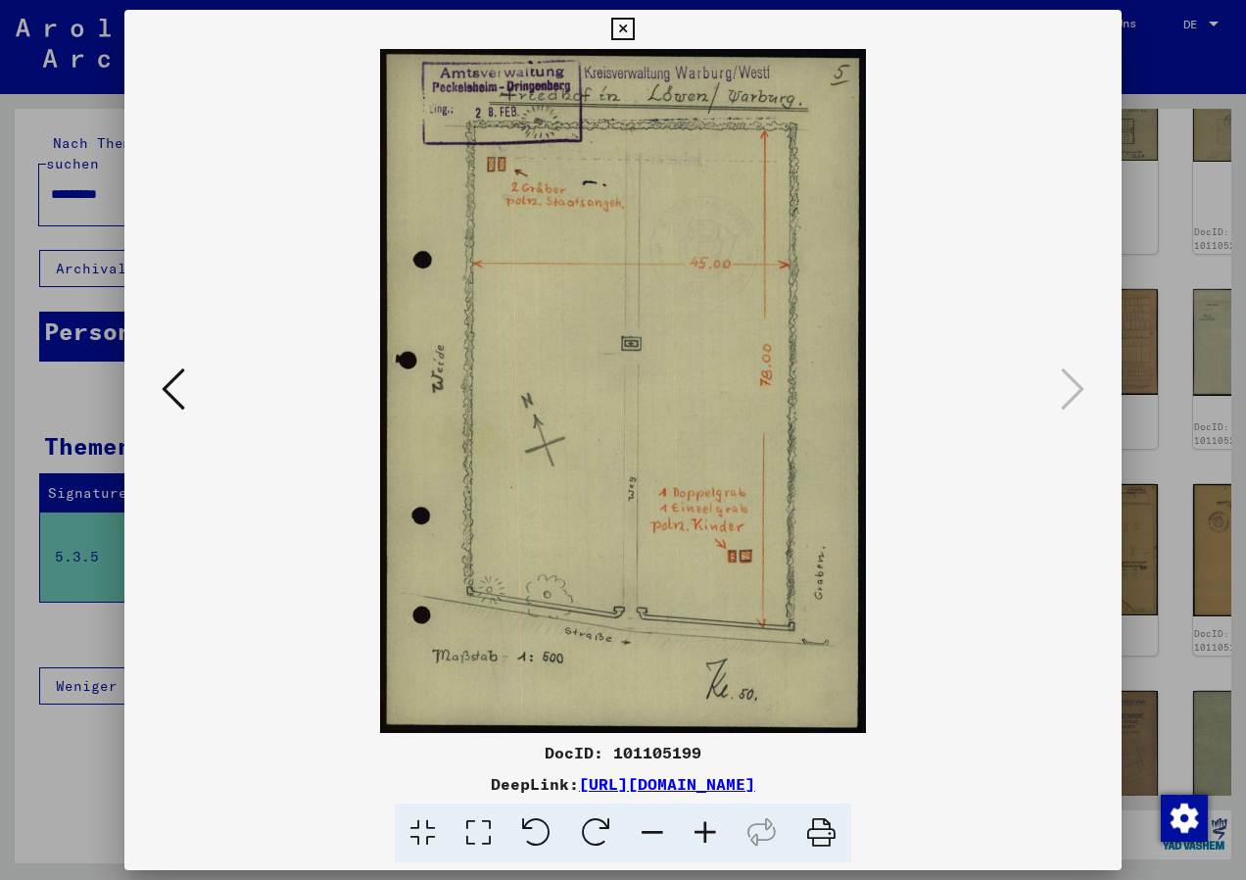
click at [621, 31] on icon at bounding box center [622, 30] width 23 height 24
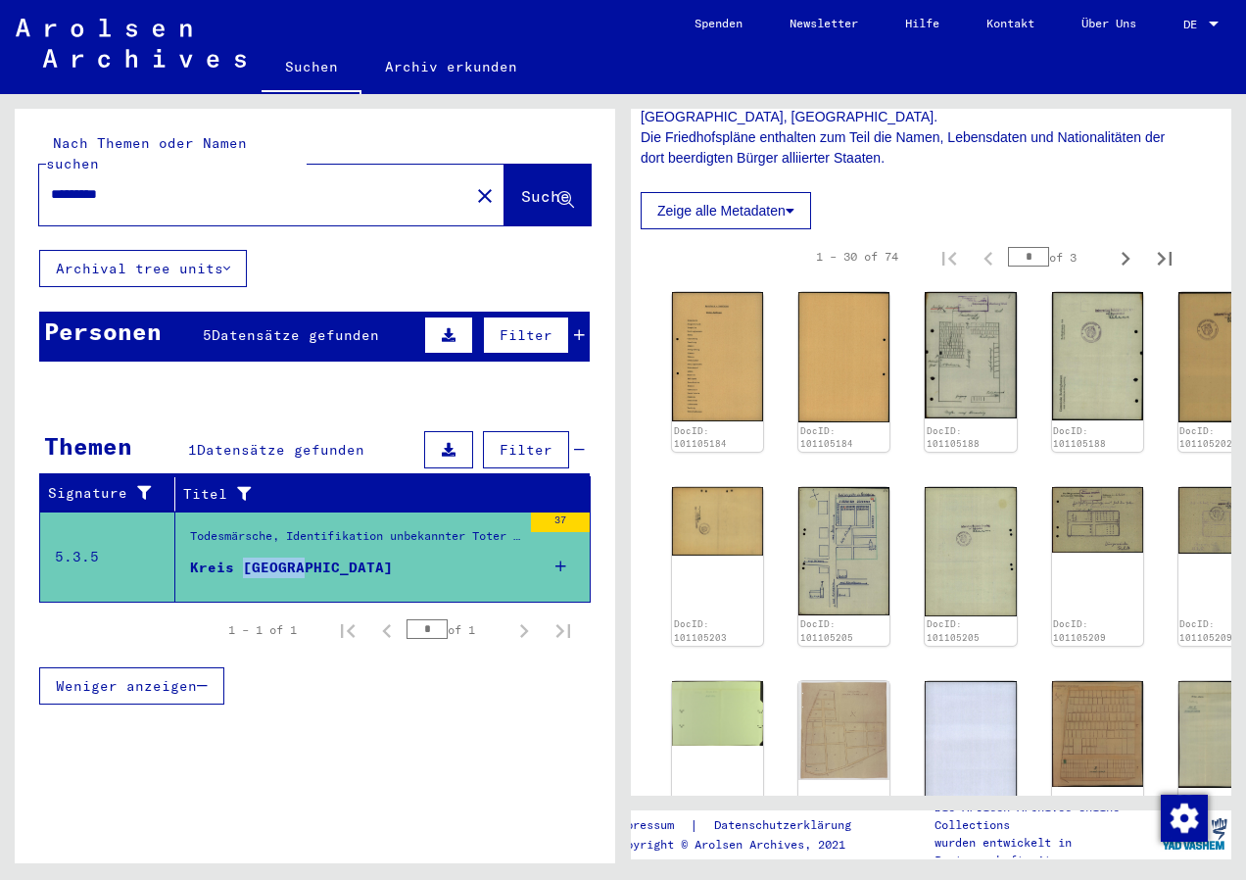
scroll to position [588, 0]
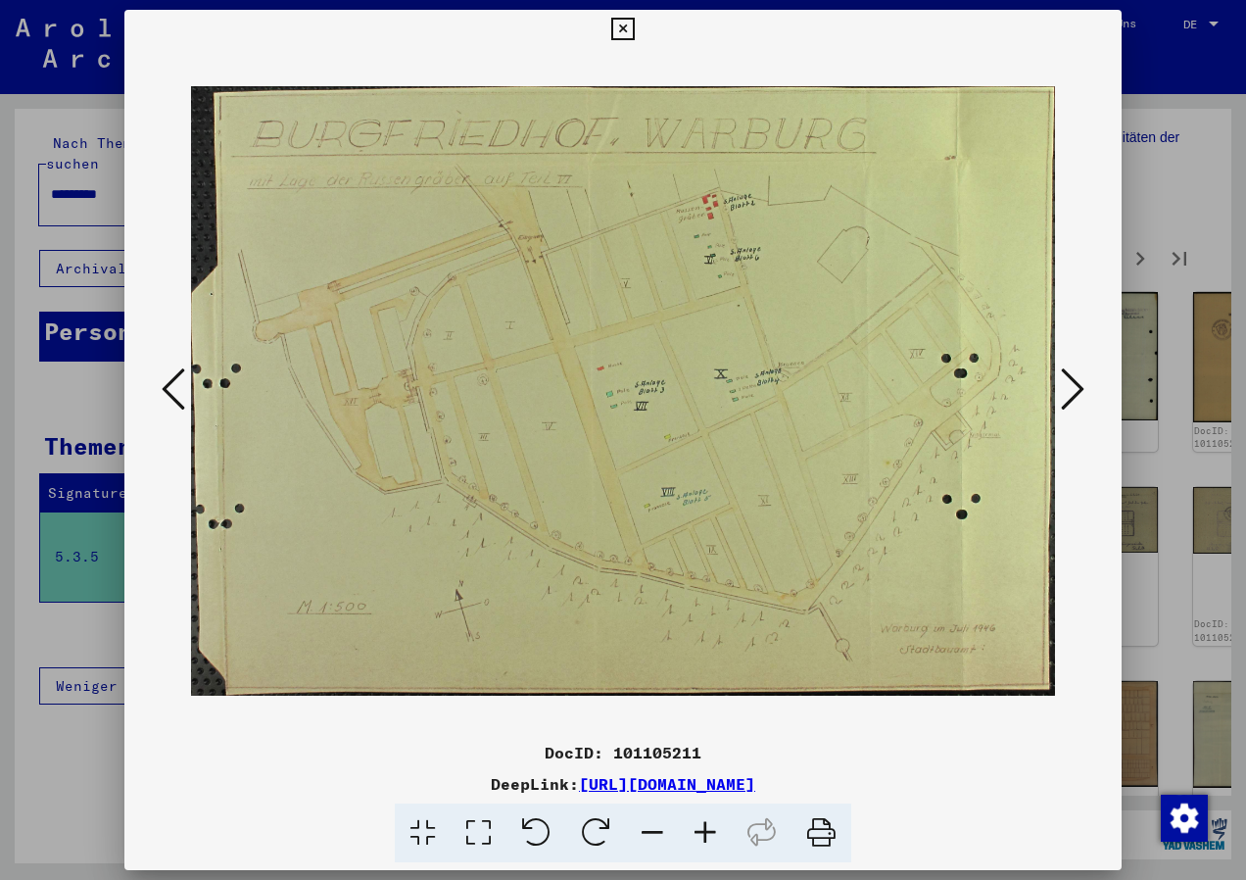
click at [1075, 386] on icon at bounding box center [1073, 388] width 24 height 47
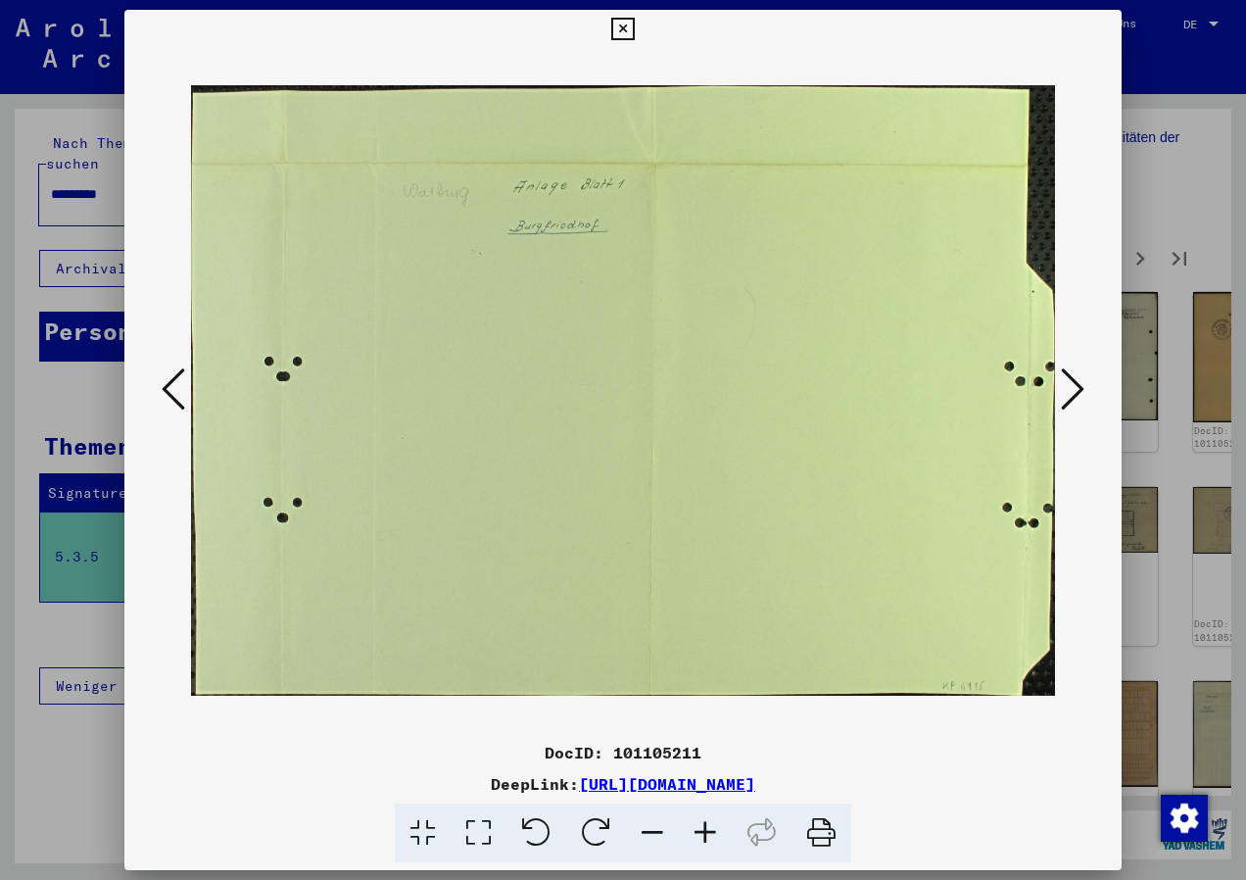
click at [1081, 387] on icon at bounding box center [1073, 388] width 24 height 47
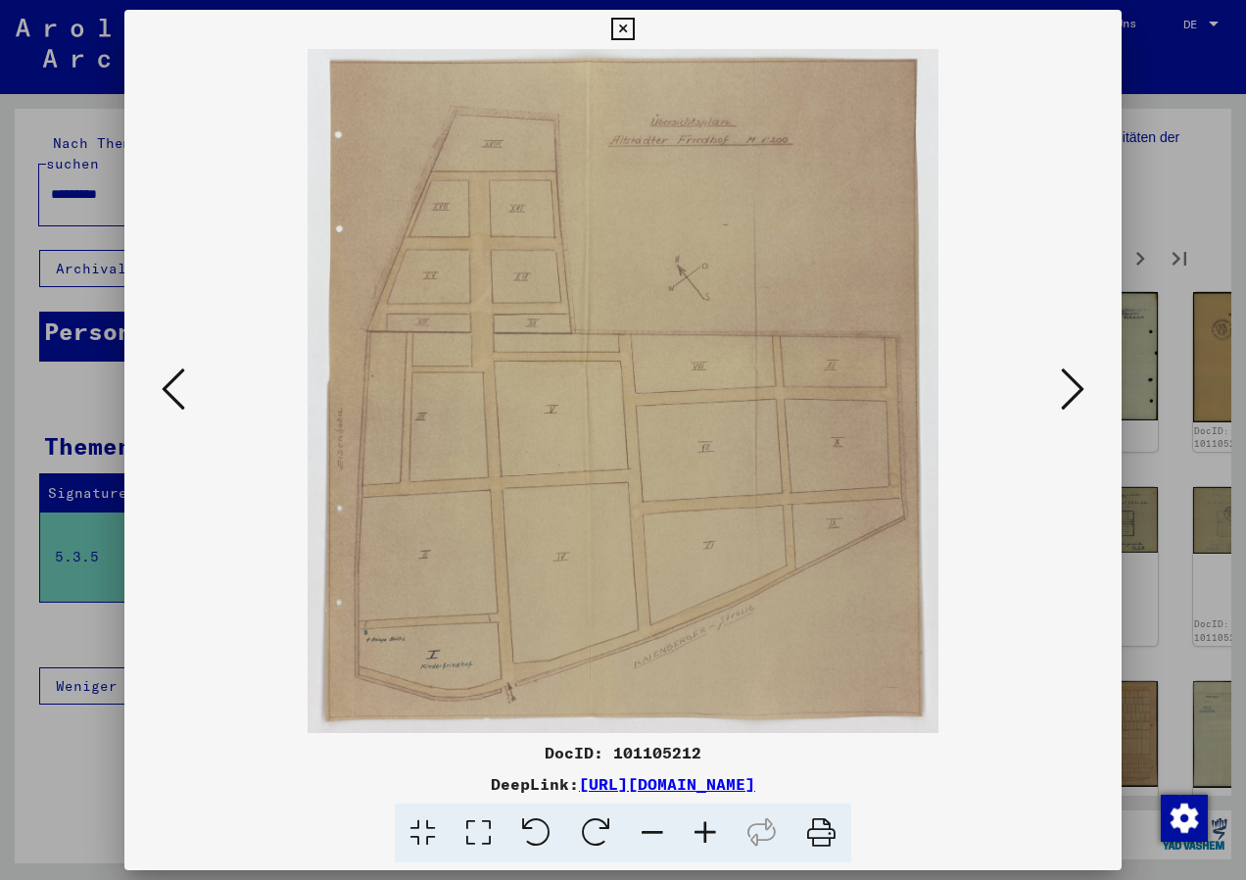
click at [628, 25] on icon at bounding box center [622, 30] width 23 height 24
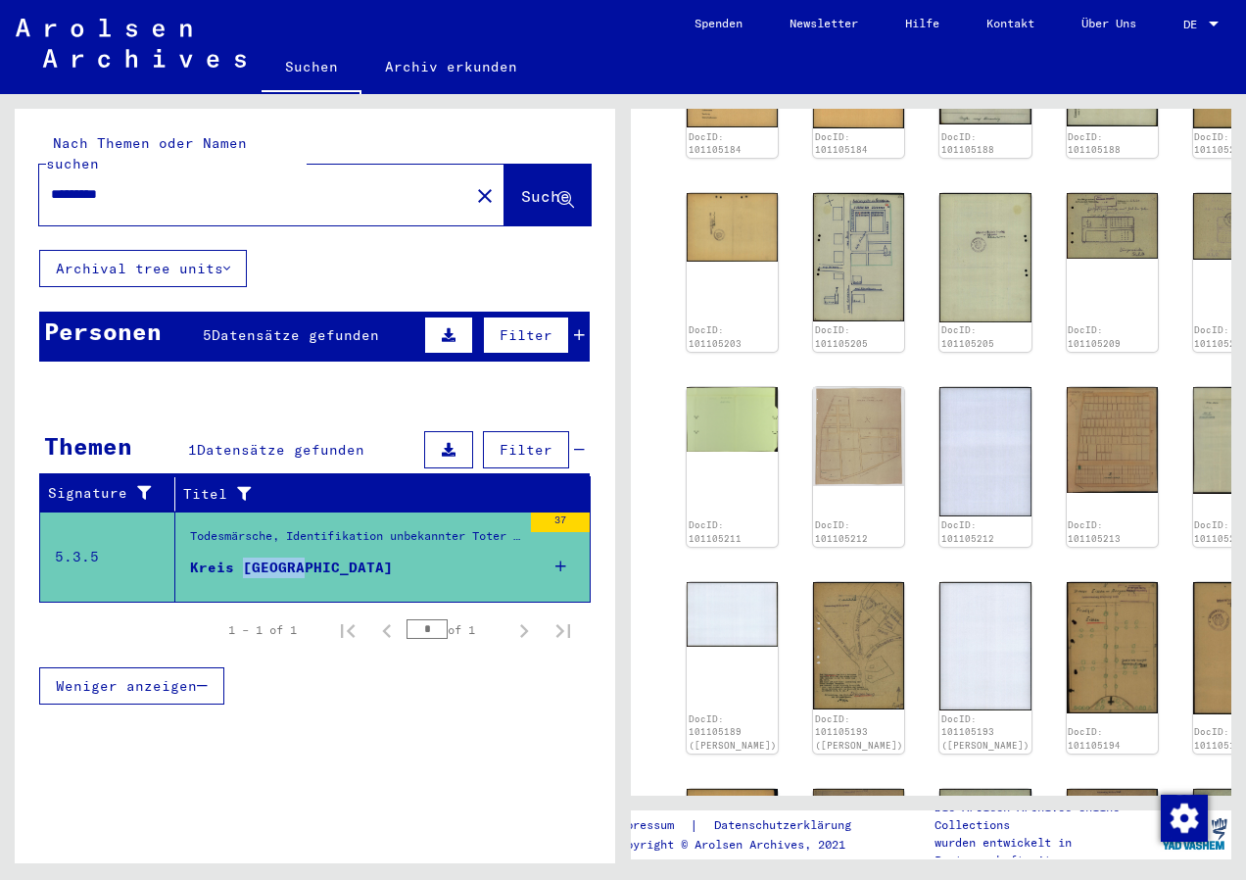
scroll to position [1176, 0]
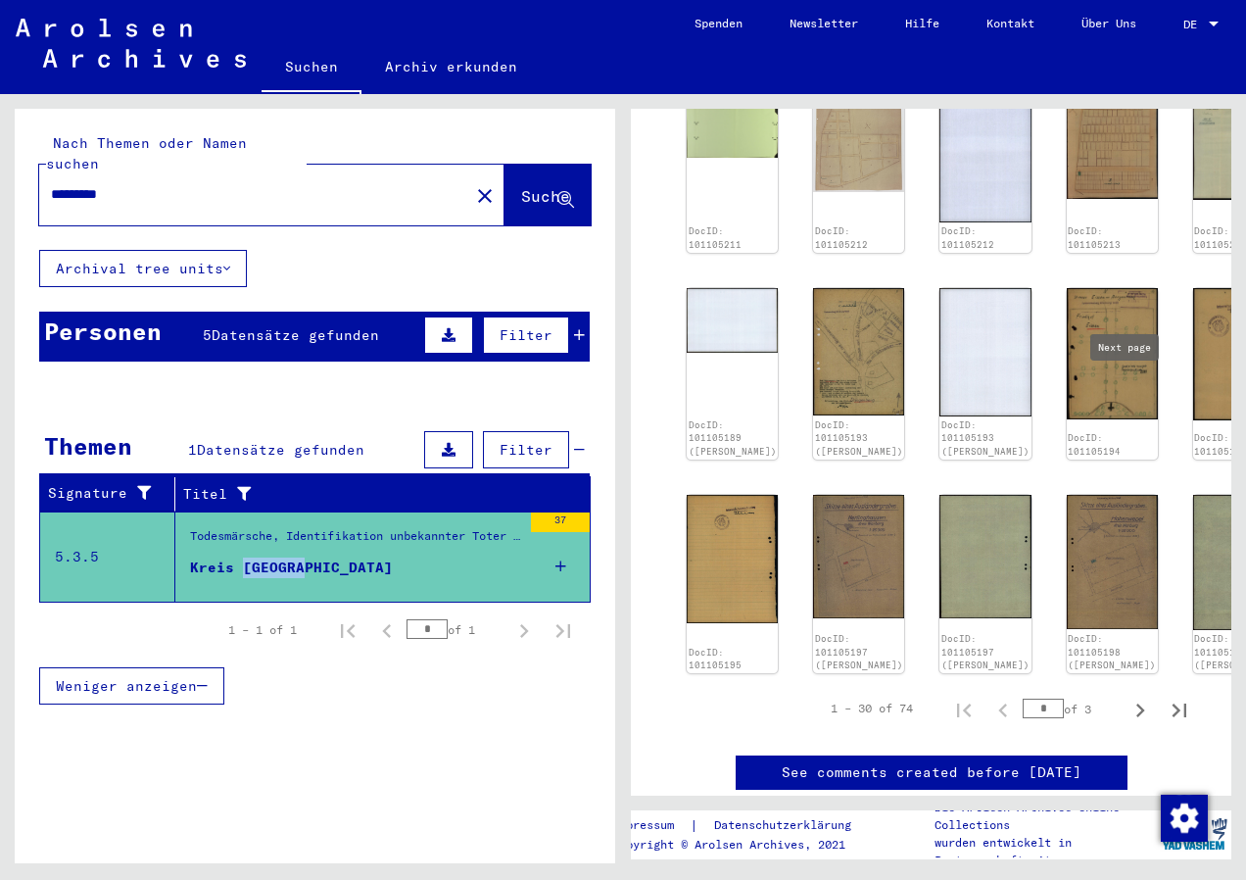
click at [1127, 697] on icon "Next page" at bounding box center [1140, 710] width 27 height 27
type input "*"
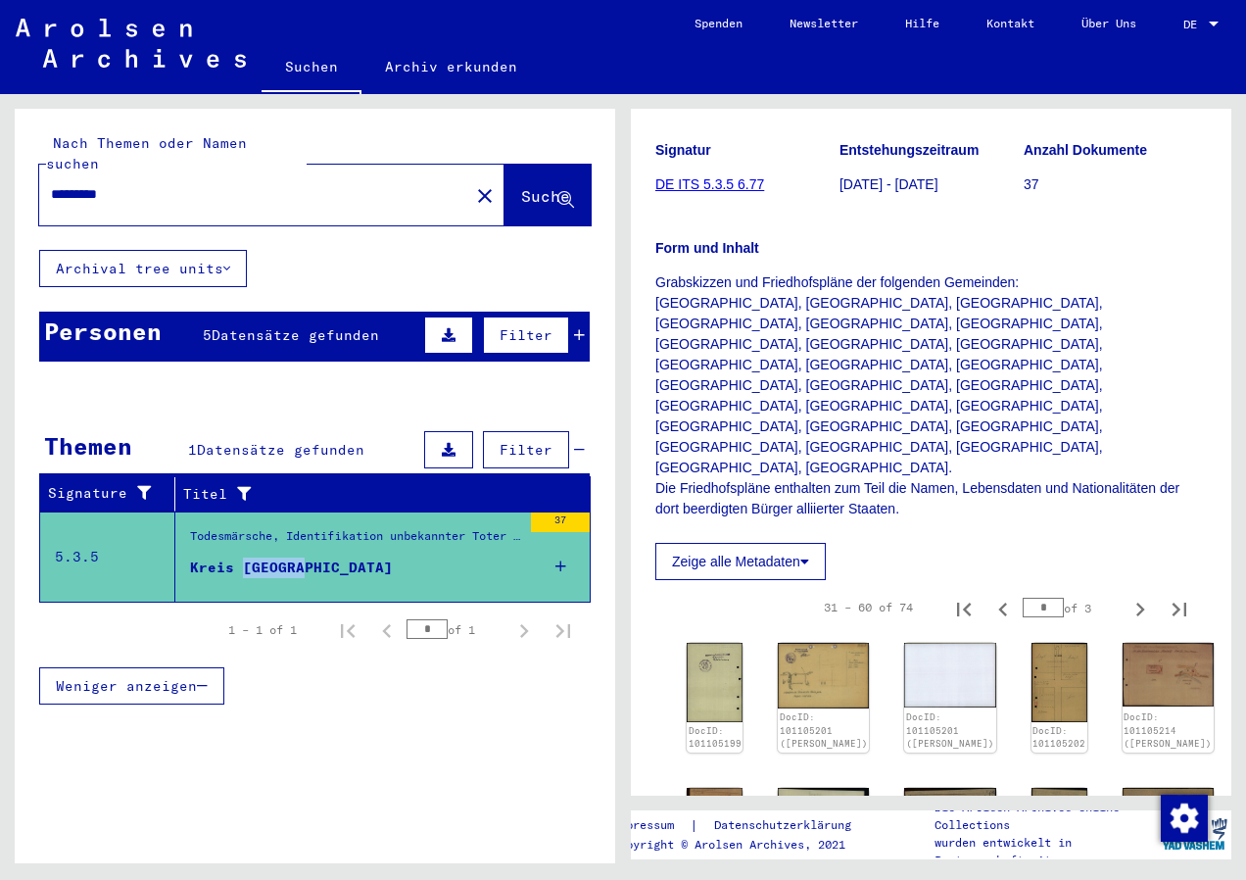
scroll to position [531, 0]
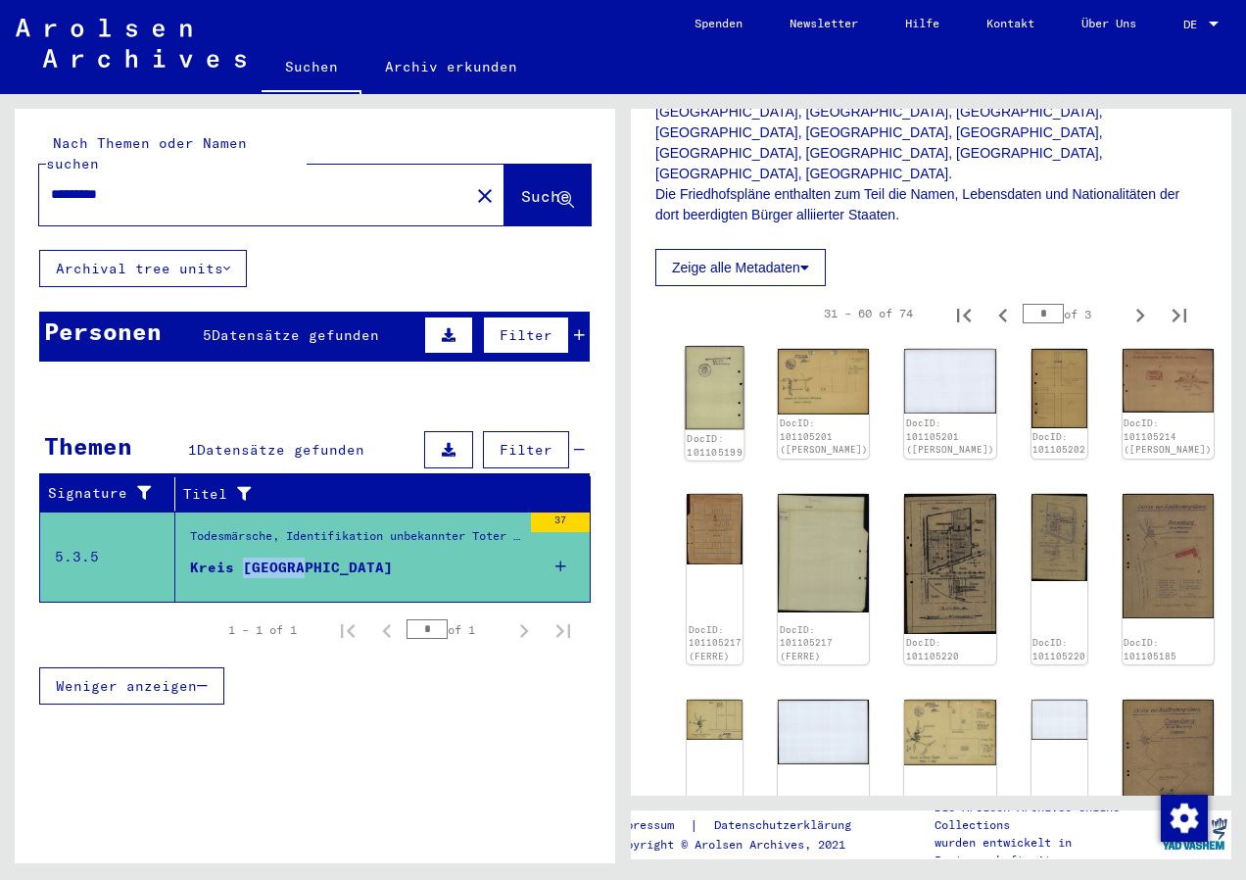
click at [706, 346] on img at bounding box center [715, 387] width 59 height 83
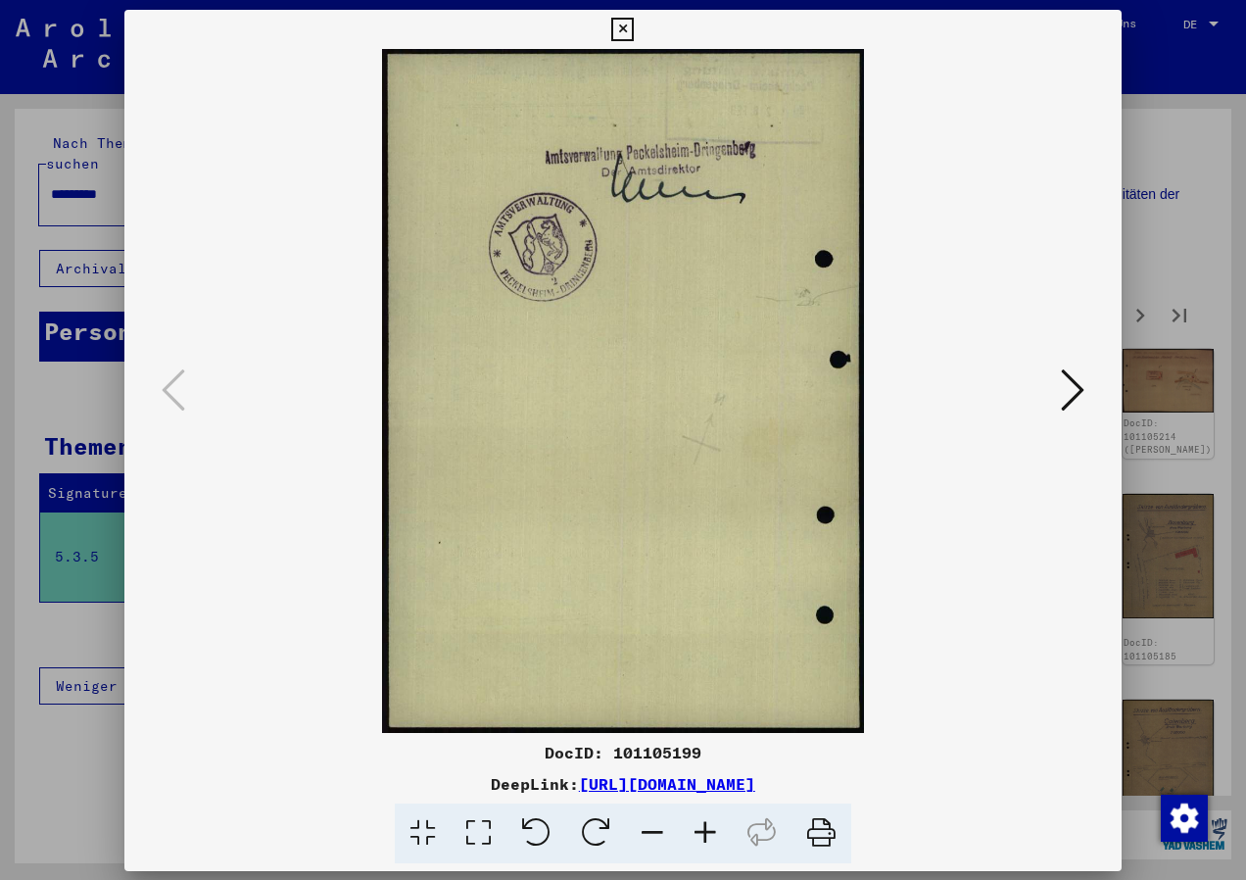
click at [706, 285] on img at bounding box center [623, 391] width 864 height 684
click at [1071, 386] on icon at bounding box center [1073, 388] width 24 height 47
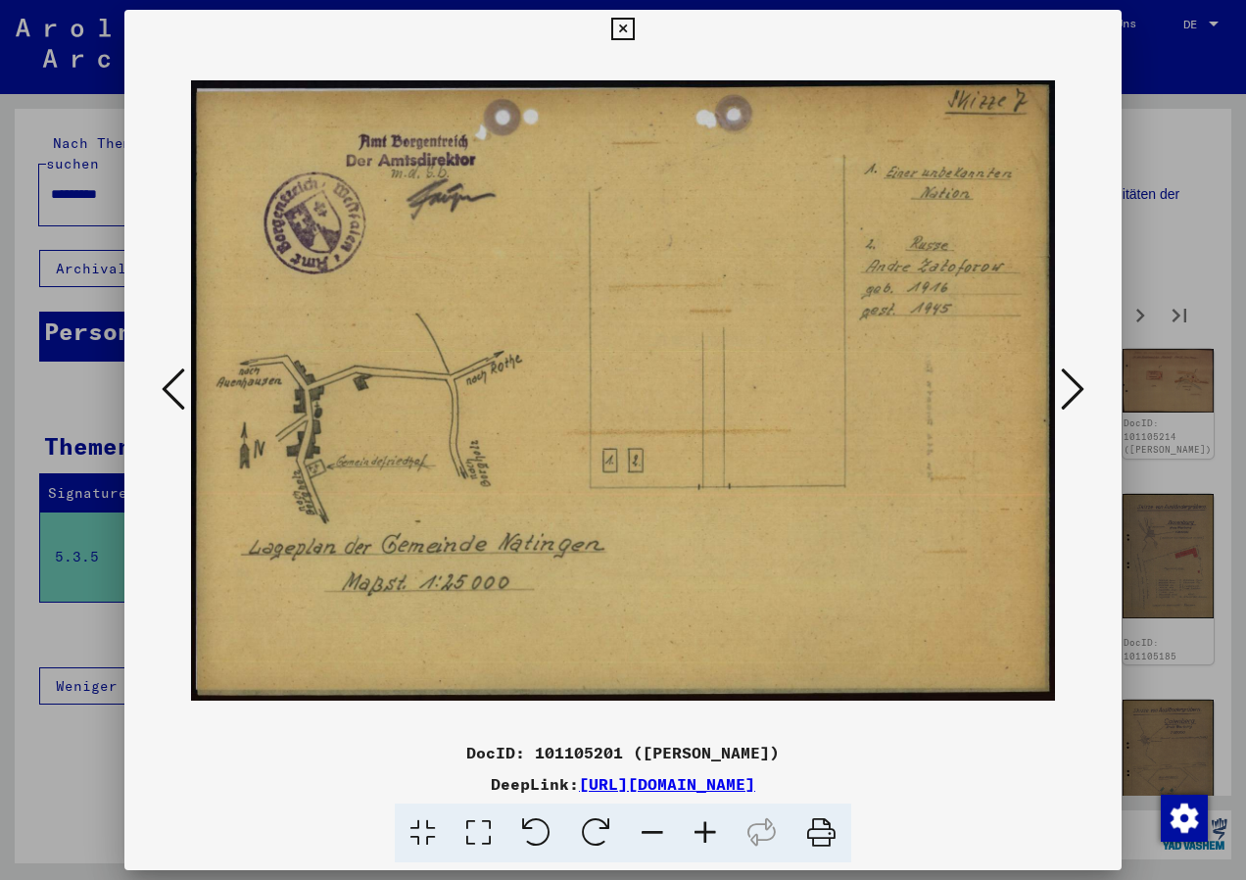
click at [1071, 392] on icon at bounding box center [1073, 388] width 24 height 47
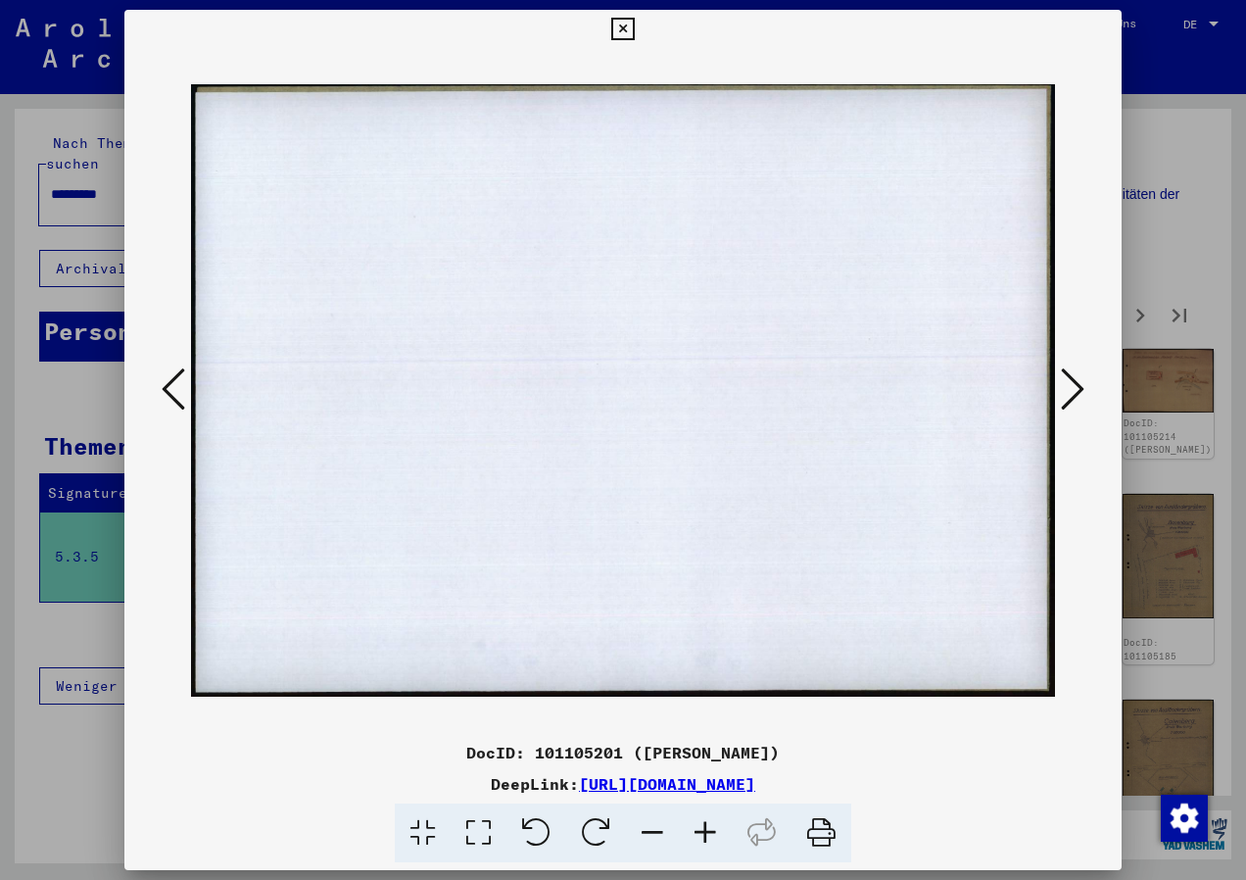
click at [1071, 392] on icon at bounding box center [1073, 388] width 24 height 47
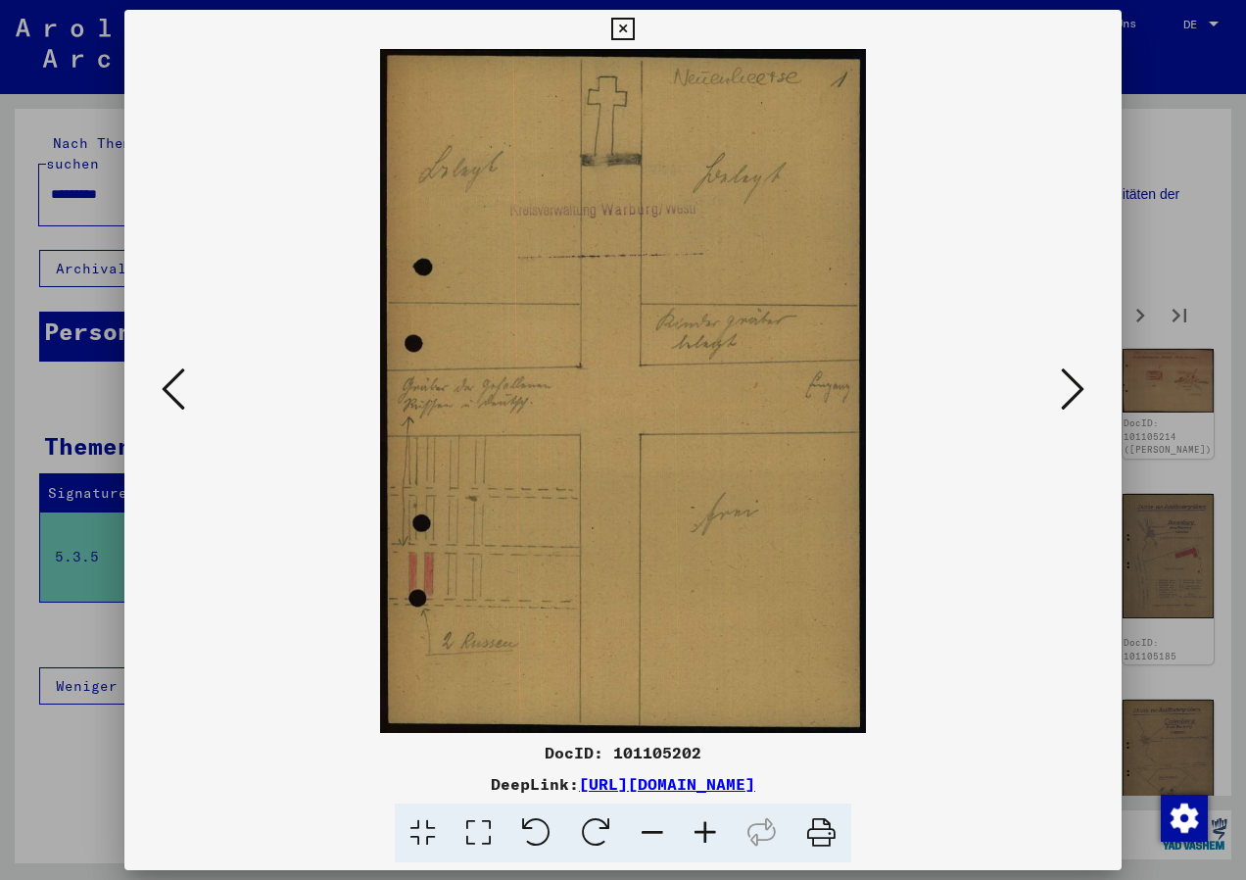
click at [1071, 392] on icon at bounding box center [1073, 388] width 24 height 47
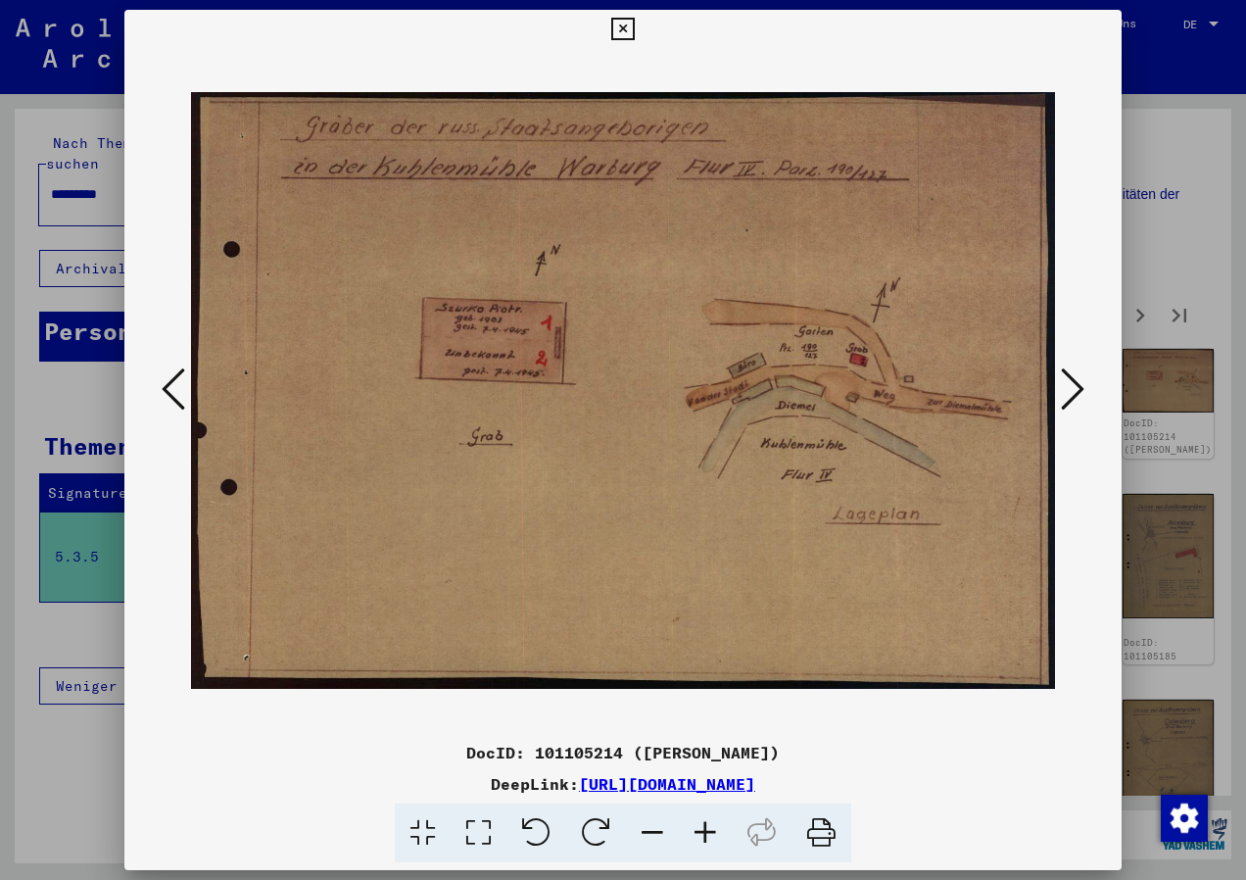
click at [172, 394] on icon at bounding box center [174, 388] width 24 height 47
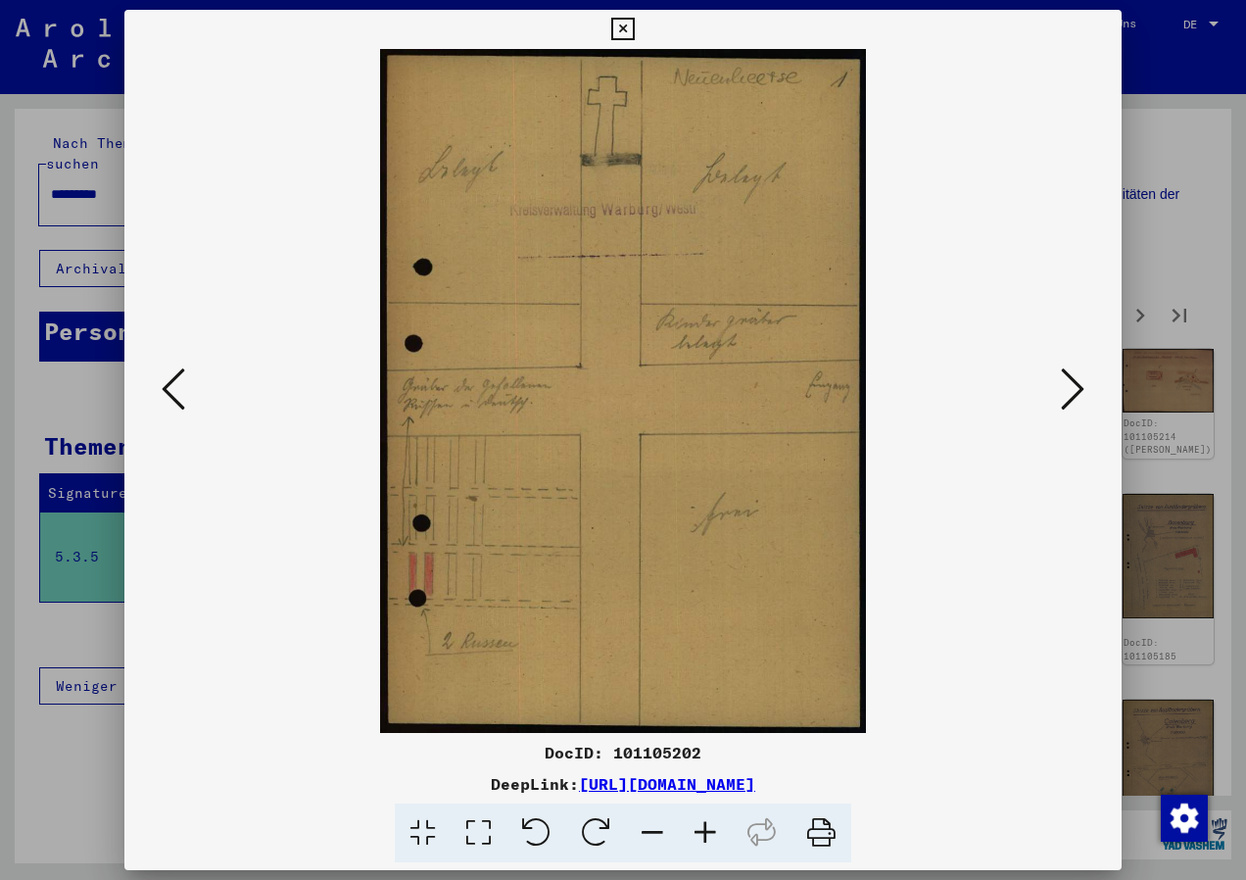
click at [1076, 388] on icon at bounding box center [1073, 388] width 24 height 47
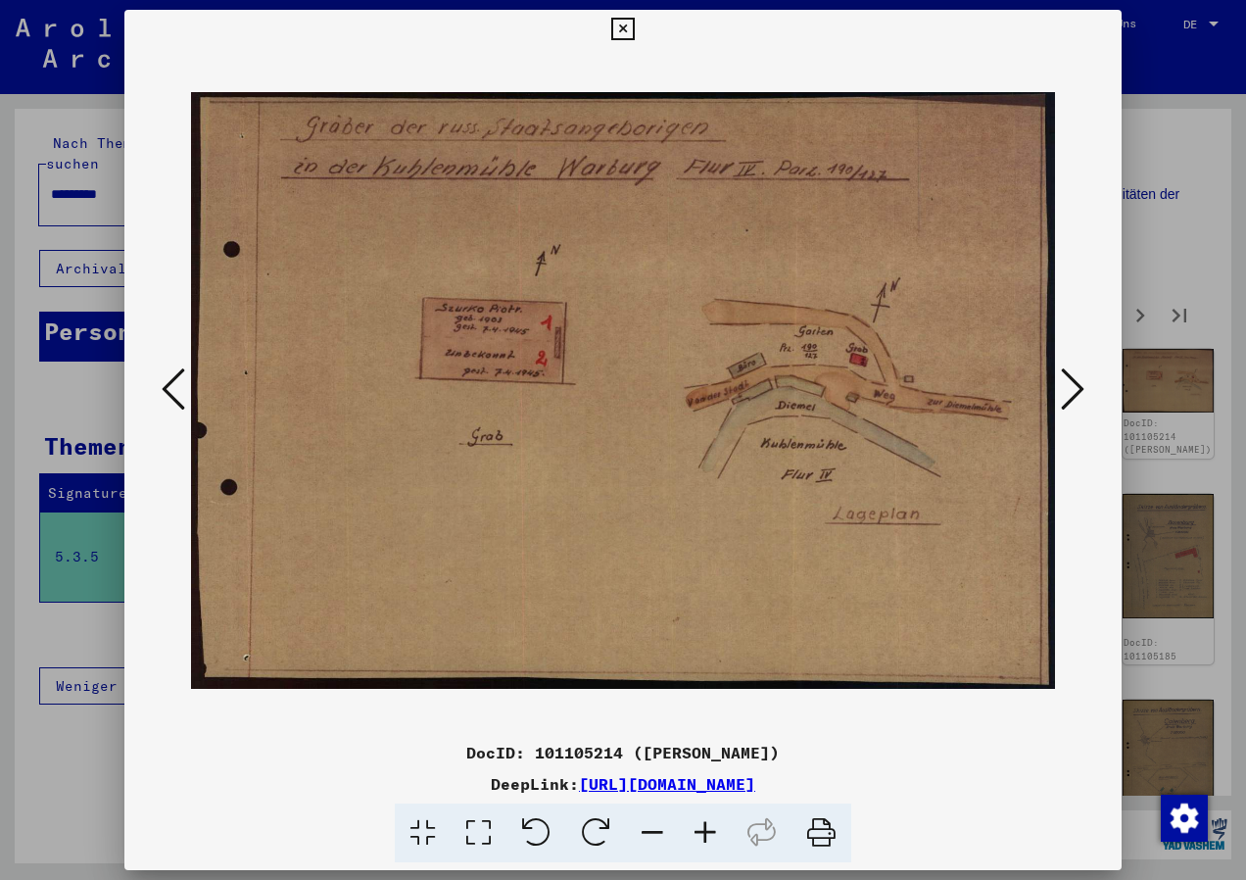
click at [1073, 390] on icon at bounding box center [1073, 388] width 24 height 47
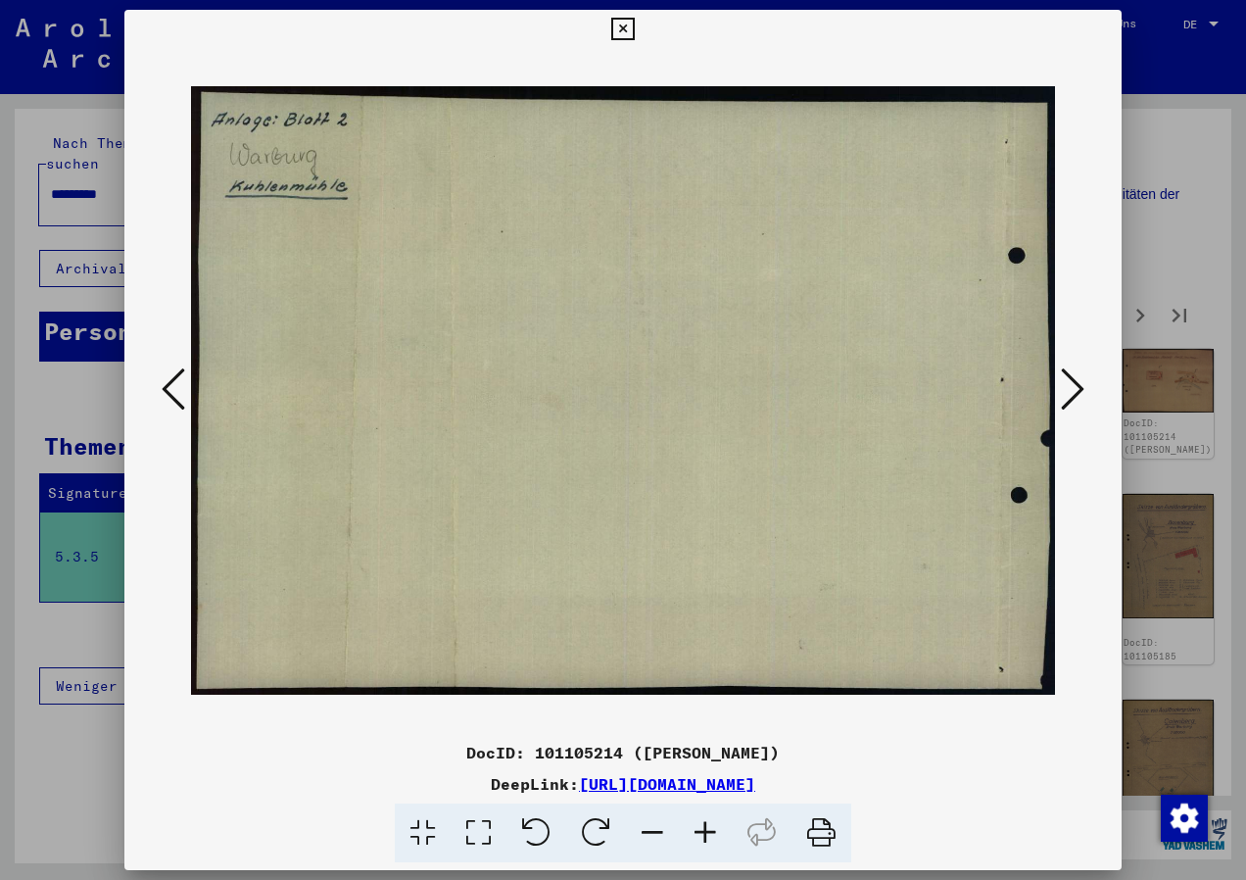
click at [1081, 393] on icon at bounding box center [1073, 388] width 24 height 47
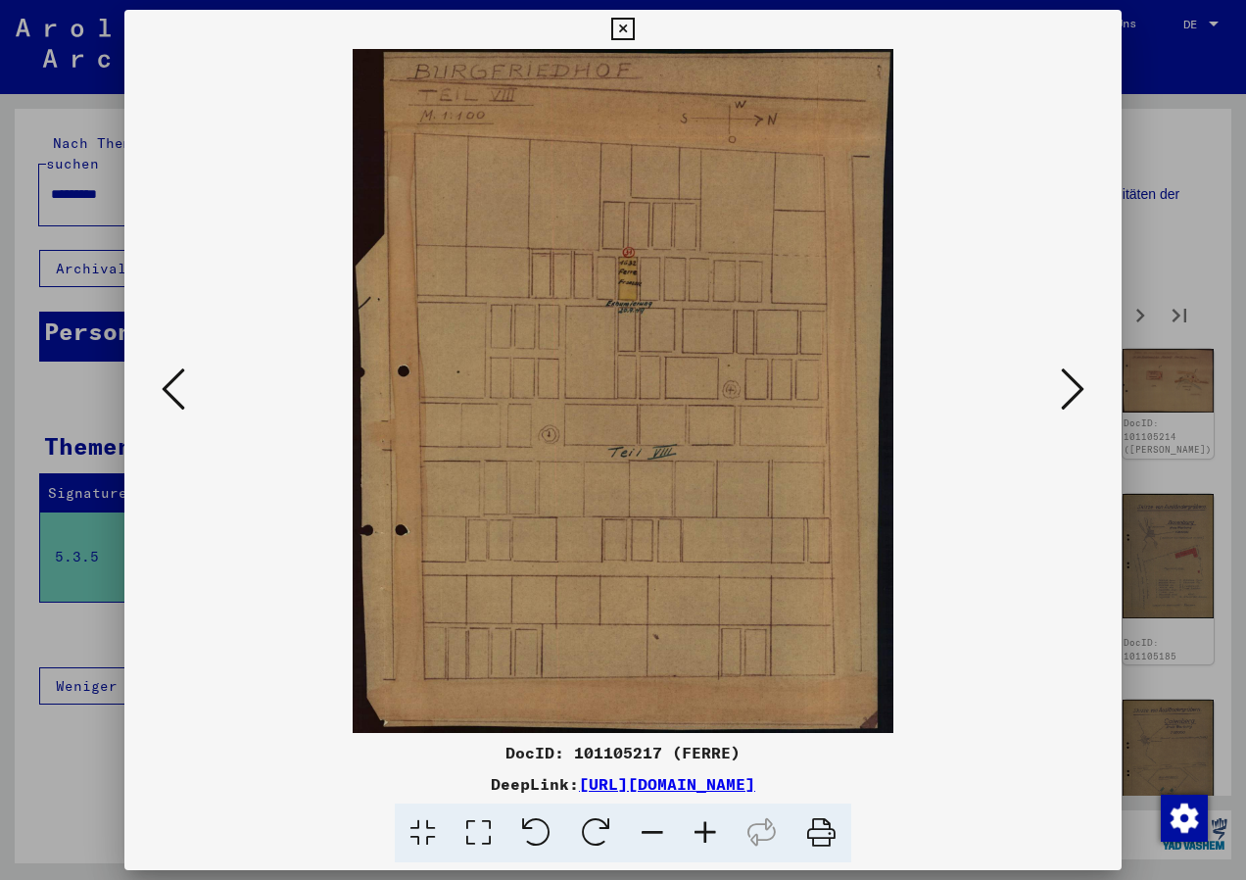
click at [1081, 393] on icon at bounding box center [1073, 388] width 24 height 47
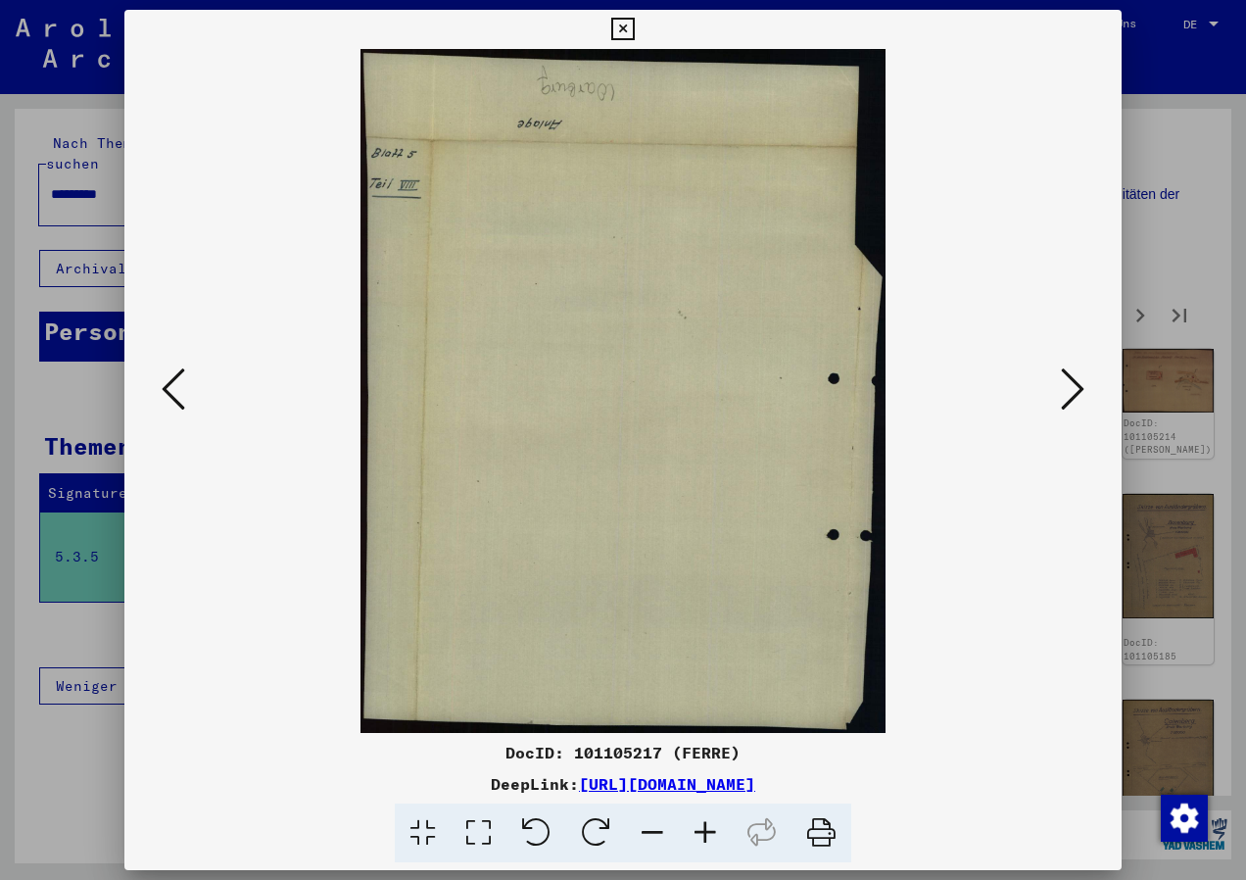
click at [180, 408] on icon at bounding box center [174, 388] width 24 height 47
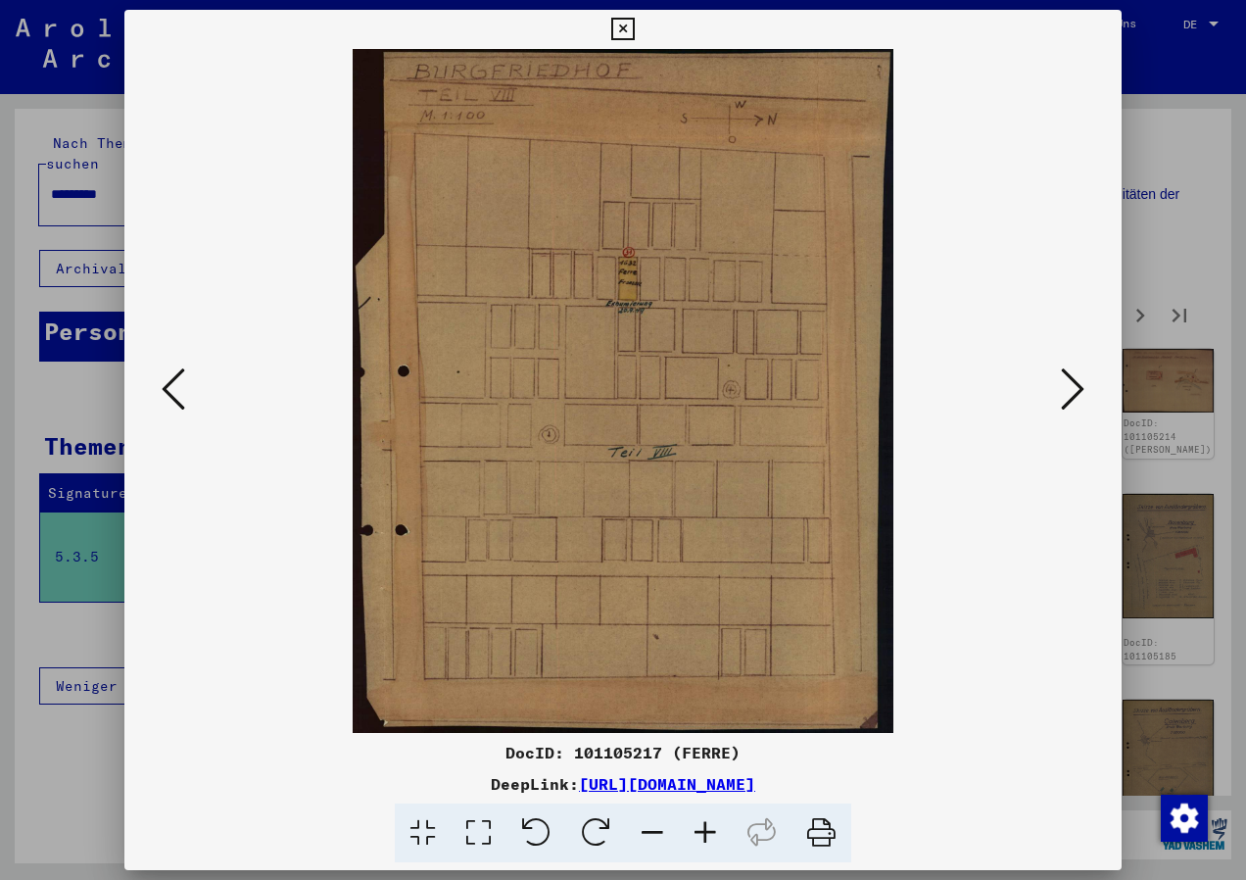
click at [1083, 387] on icon at bounding box center [1073, 388] width 24 height 47
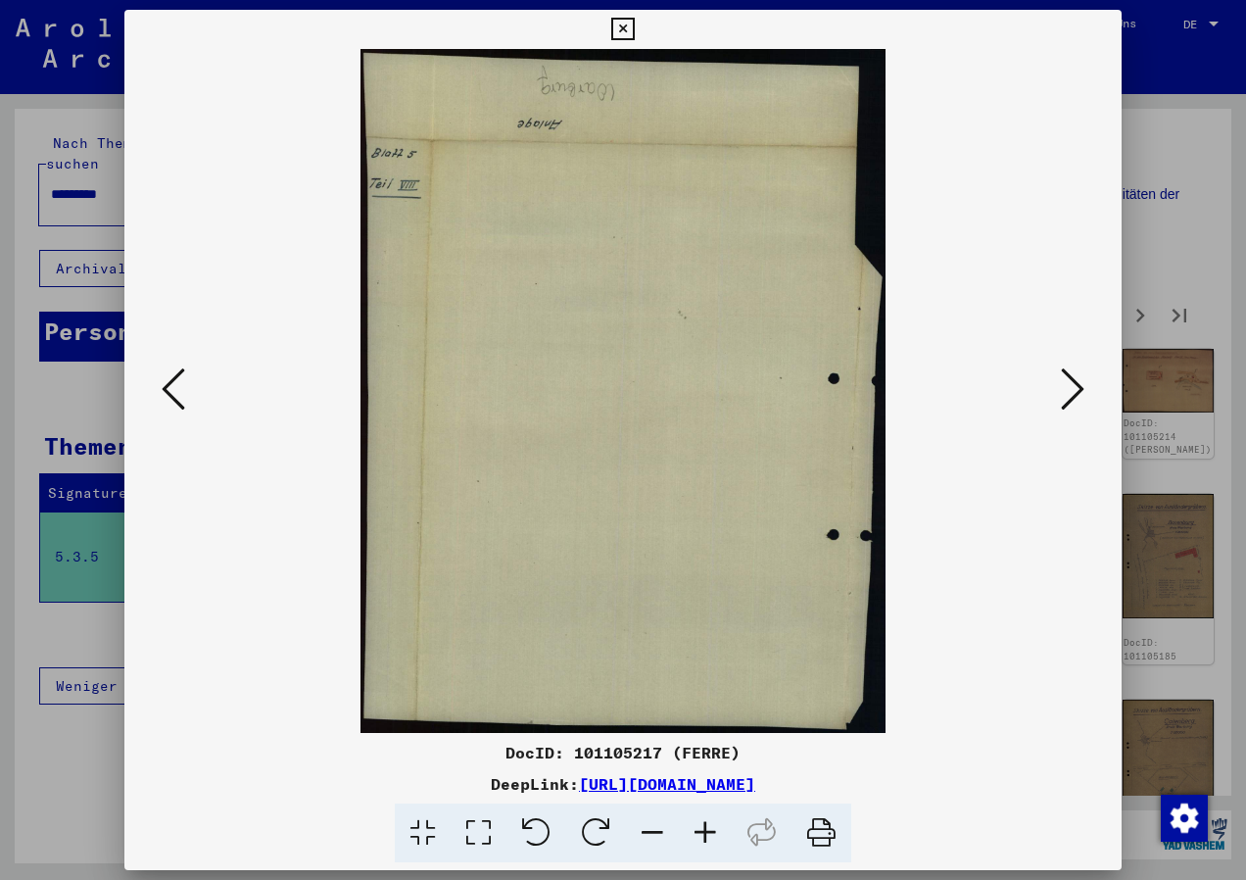
click at [177, 398] on icon at bounding box center [174, 388] width 24 height 47
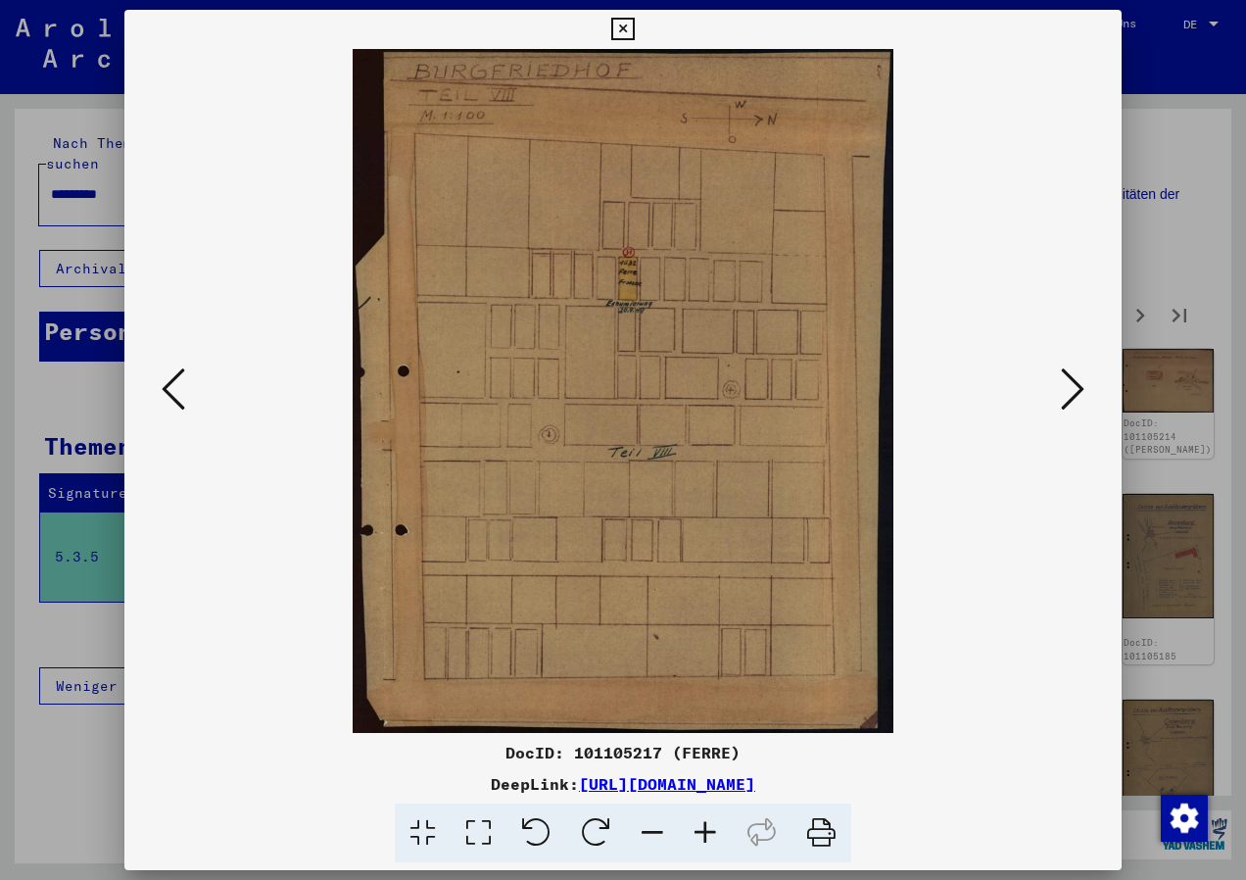
click at [1083, 386] on icon at bounding box center [1073, 388] width 24 height 47
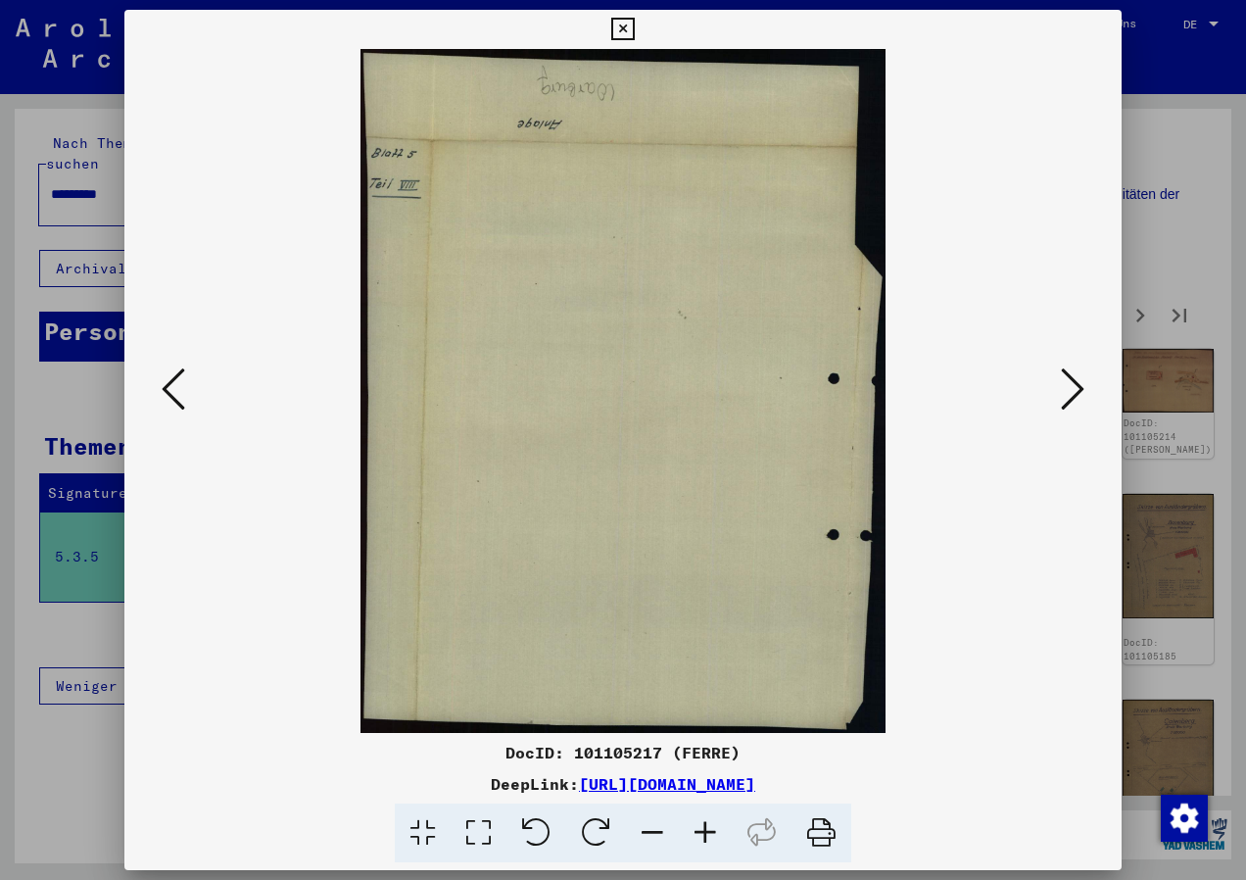
click at [1081, 397] on icon at bounding box center [1073, 388] width 24 height 47
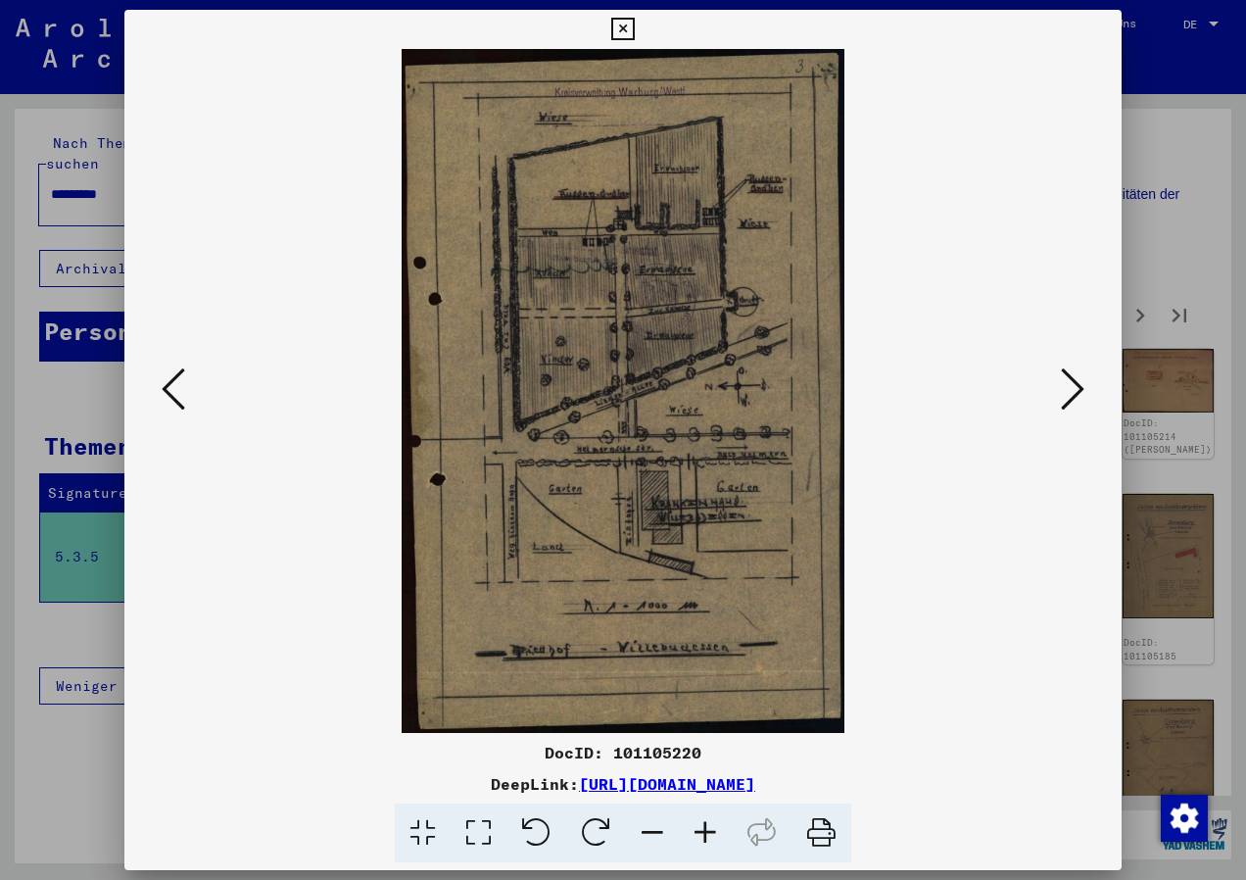
click at [1083, 396] on icon at bounding box center [1073, 388] width 24 height 47
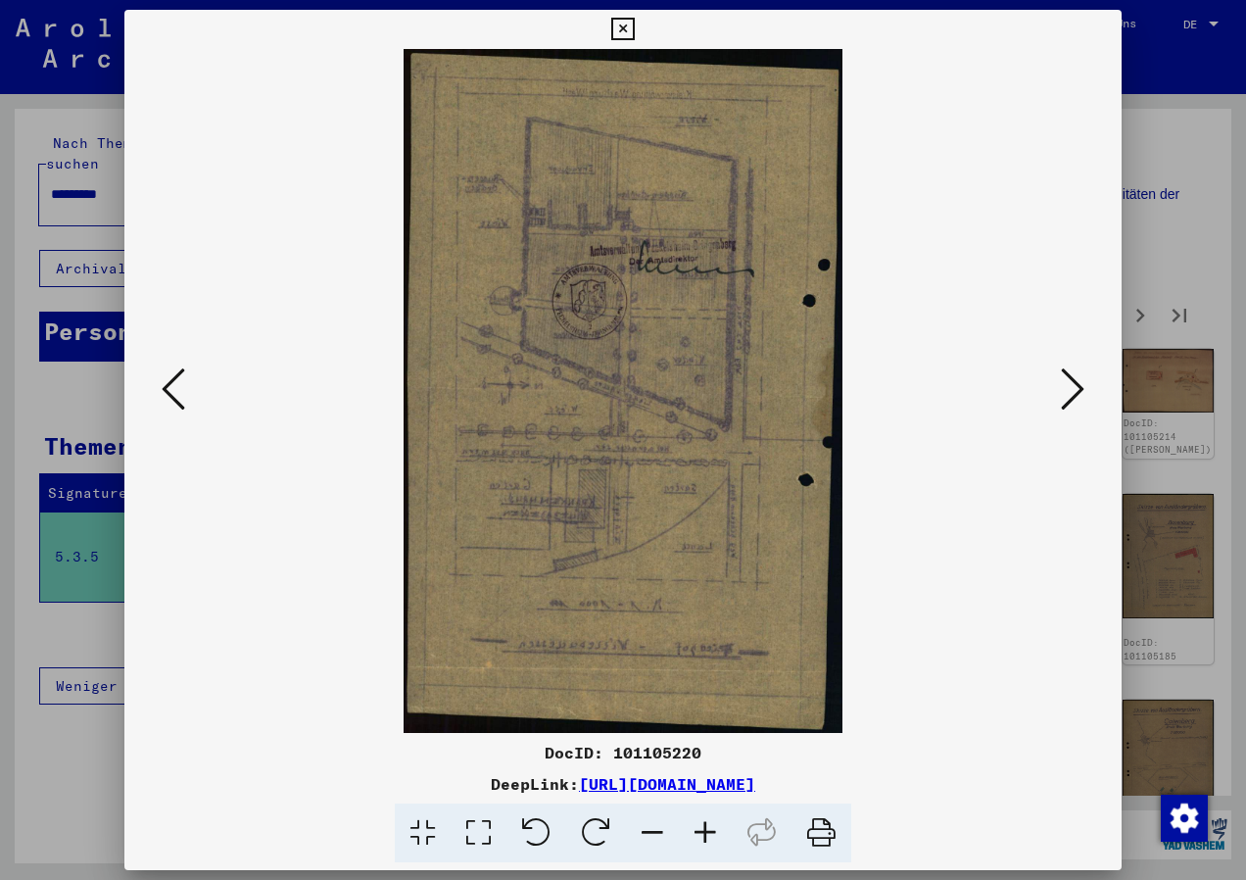
click at [1083, 396] on icon at bounding box center [1073, 388] width 24 height 47
